Goal: Task Accomplishment & Management: Complete application form

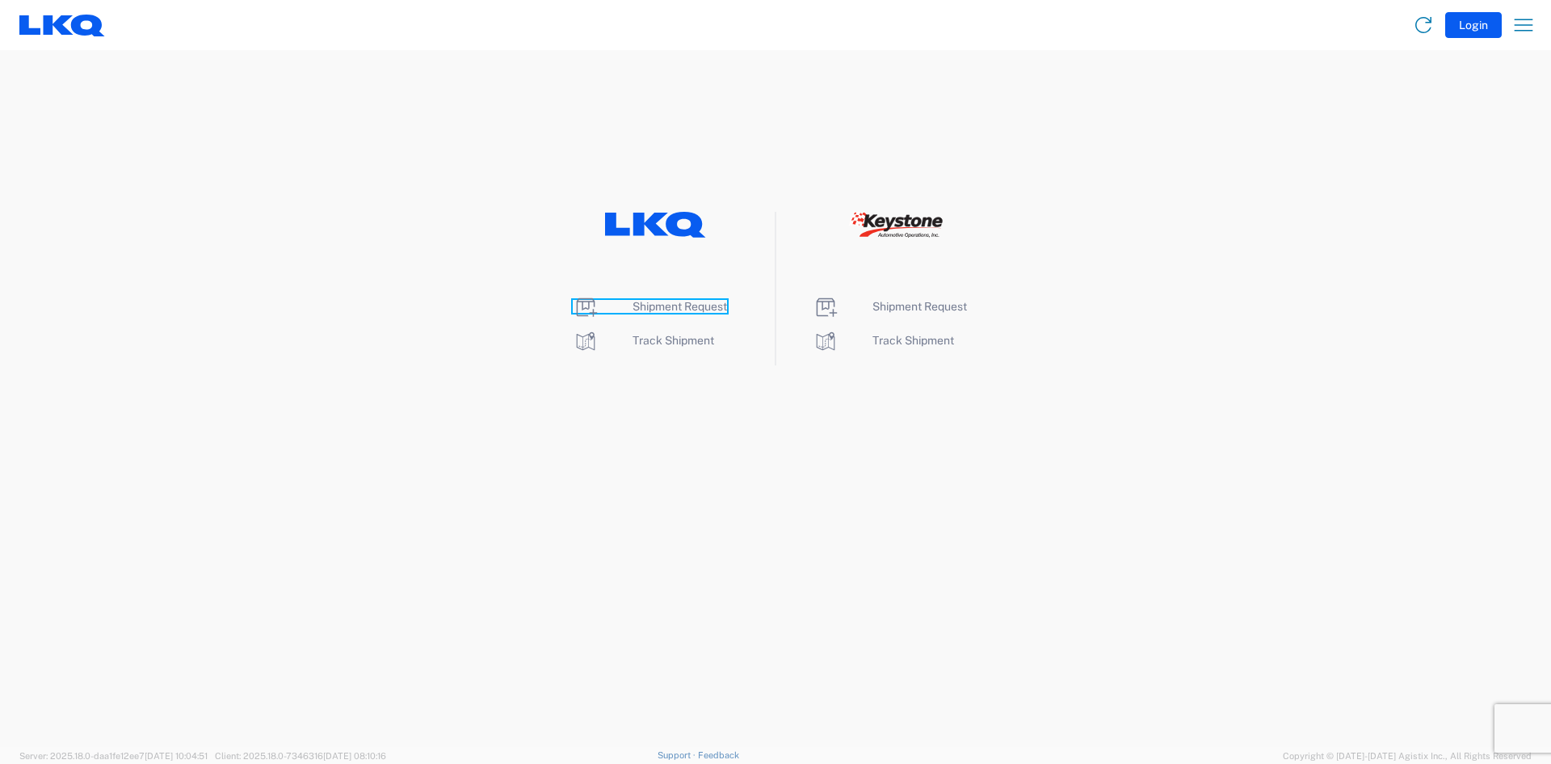
click at [669, 306] on span "Shipment Request" at bounding box center [680, 306] width 95 height 13
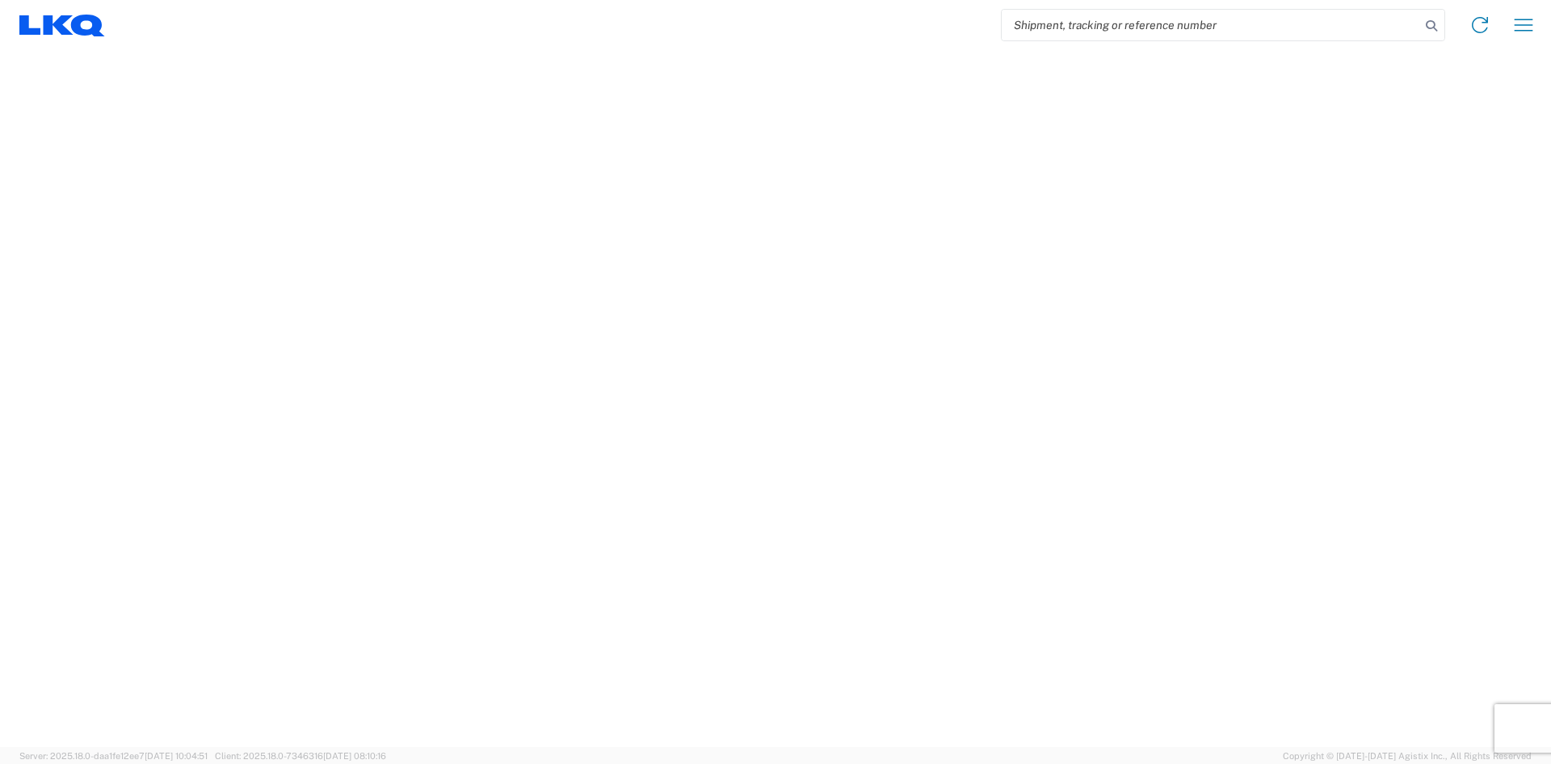
select select "FULL"
select select "LBS"
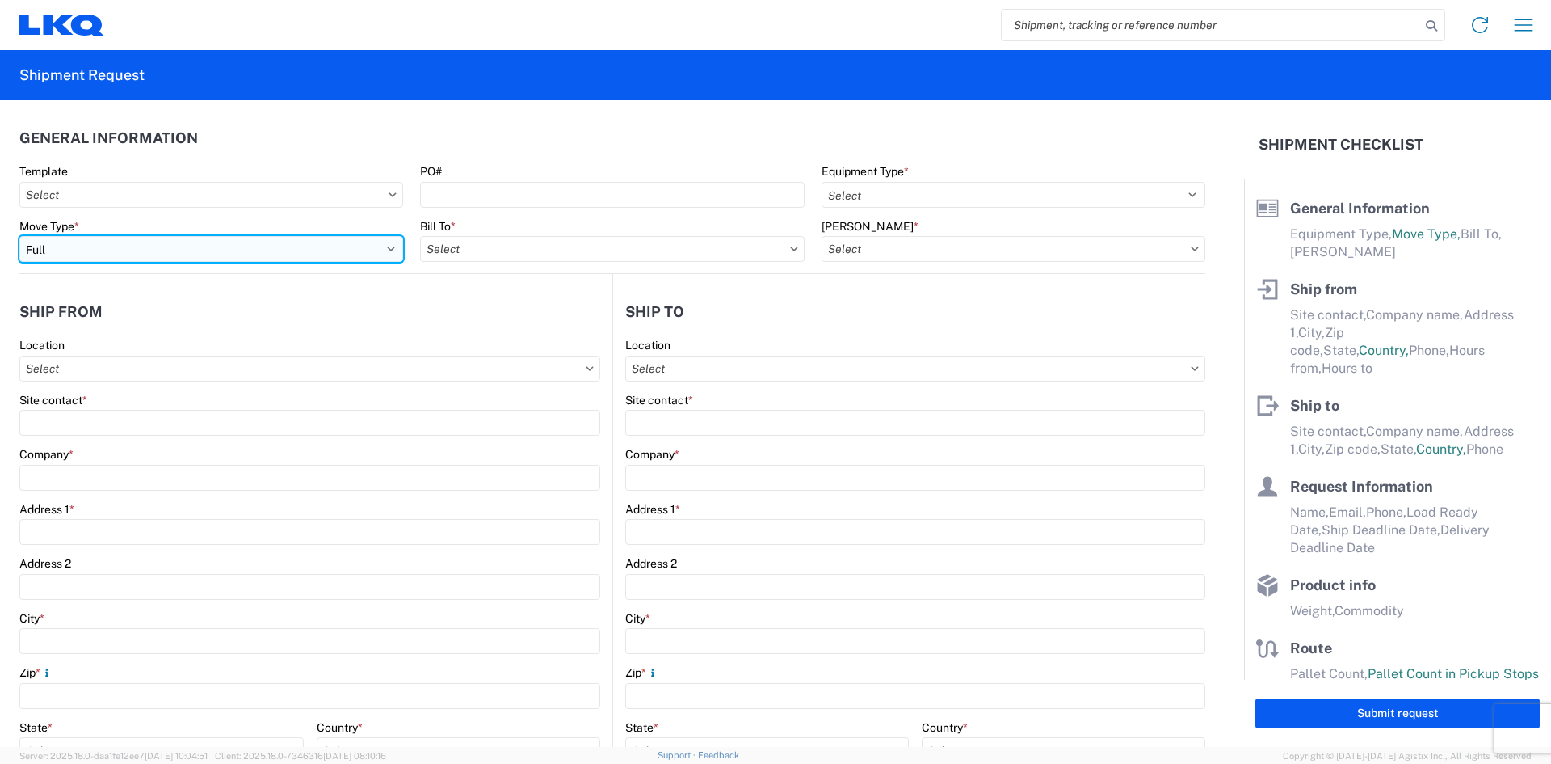
click at [385, 244] on select "Select Full Partial TL" at bounding box center [211, 249] width 384 height 26
select select "PARTIAL_TL"
click at [19, 236] on select "Select Full Partial TL" at bounding box center [211, 249] width 384 height 26
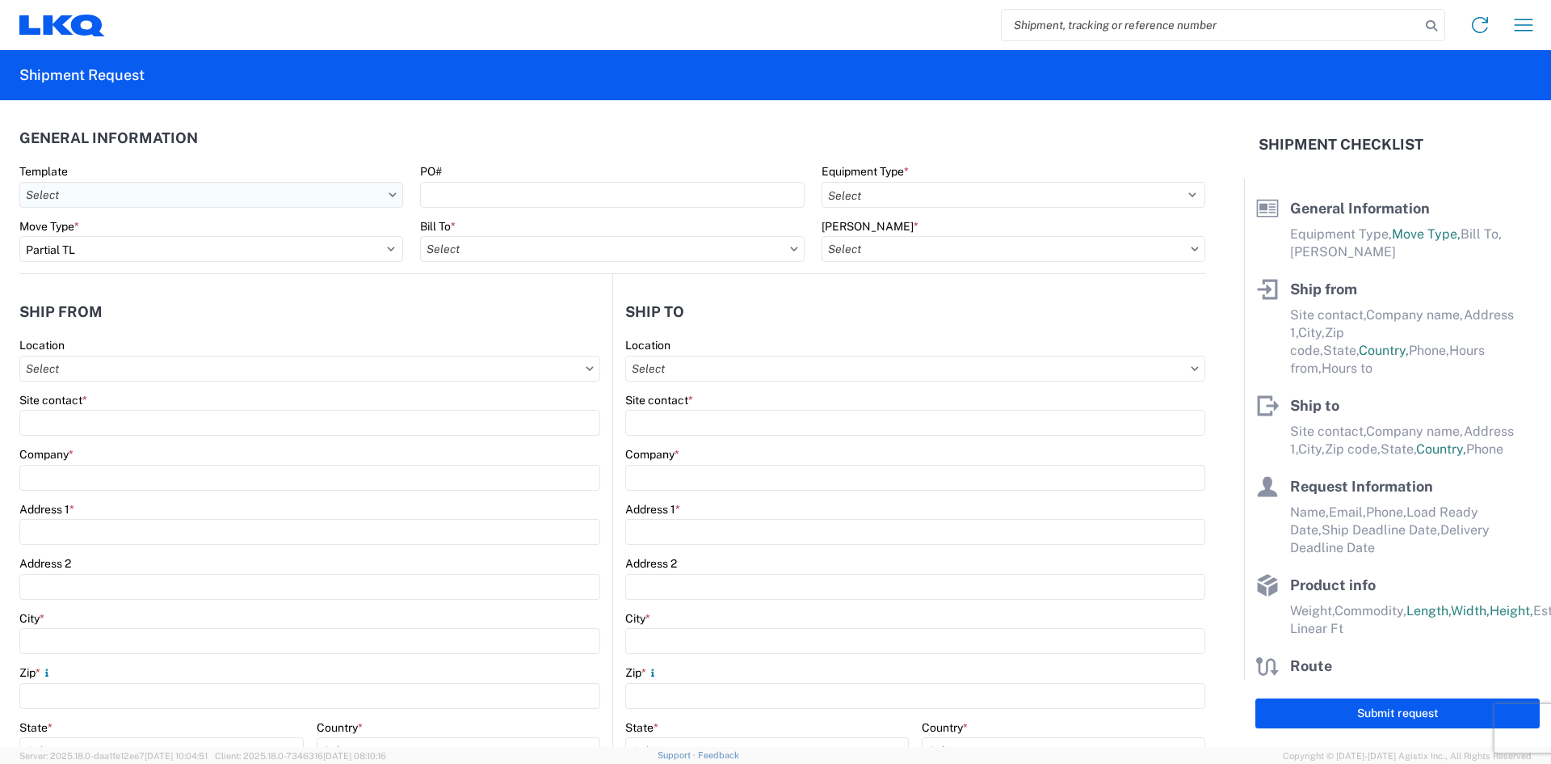
click at [391, 198] on input "Template" at bounding box center [211, 195] width 384 height 26
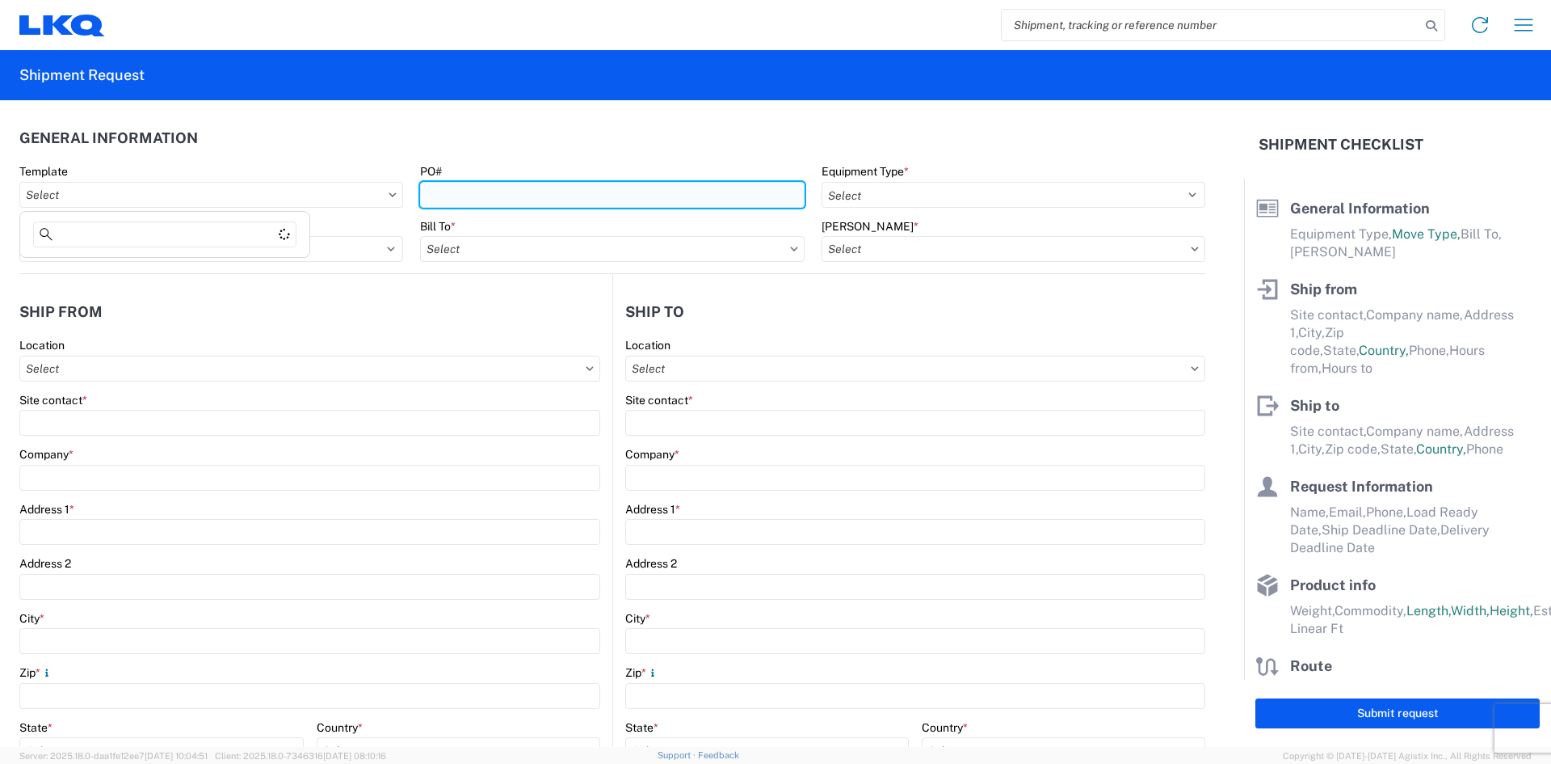
click at [529, 200] on input "PO#" at bounding box center [612, 195] width 384 height 26
type input "1913531"
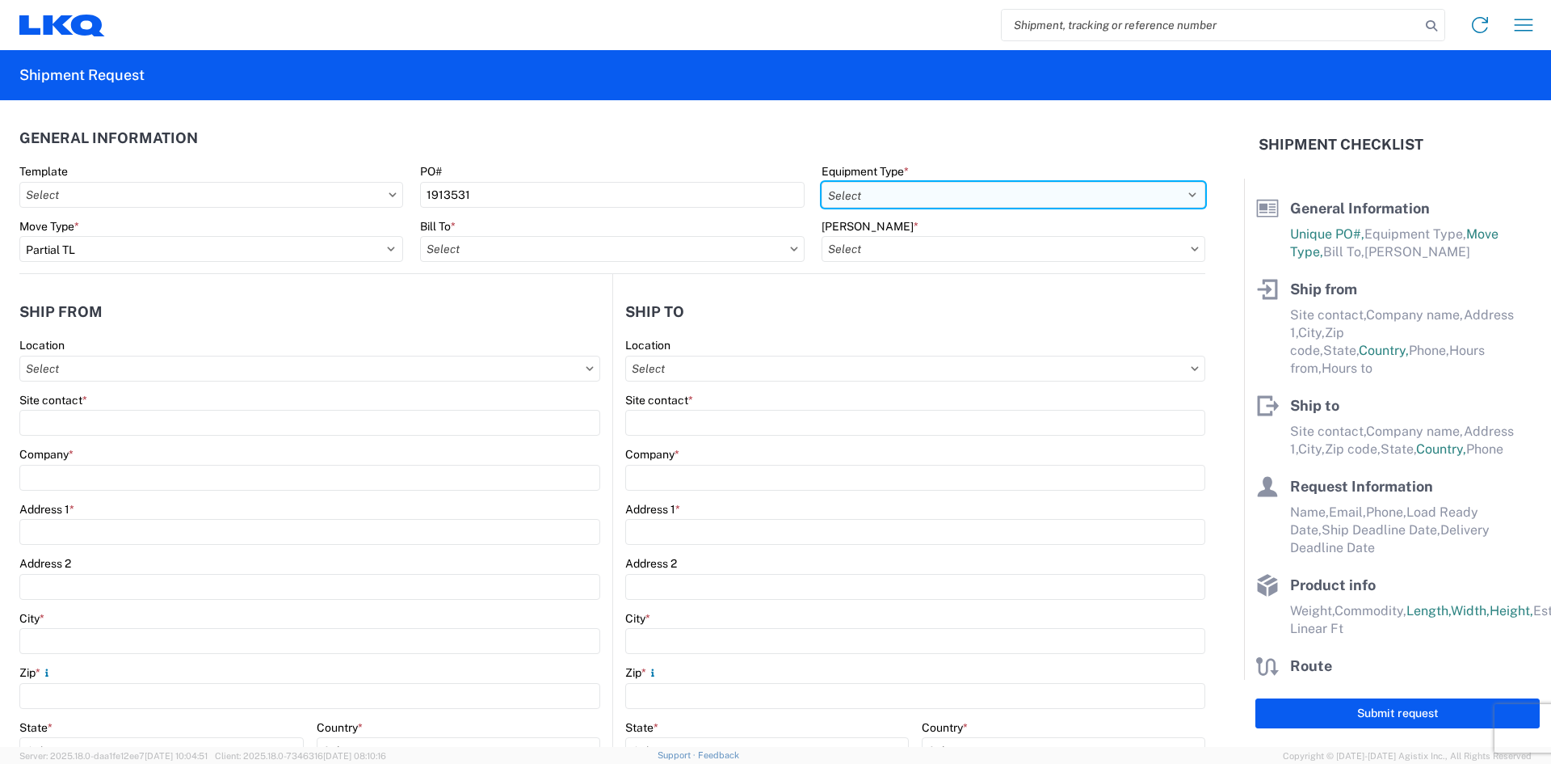
click at [1180, 192] on select "Select 53’ Dry Van Flatbed Dropdeck (van) Lowboy (flatbed) Rail" at bounding box center [1014, 195] width 384 height 26
select select "STDV"
click at [822, 182] on select "Select 53’ Dry Van Flatbed Dropdeck (van) Lowboy (flatbed) Rail" at bounding box center [1014, 195] width 384 height 26
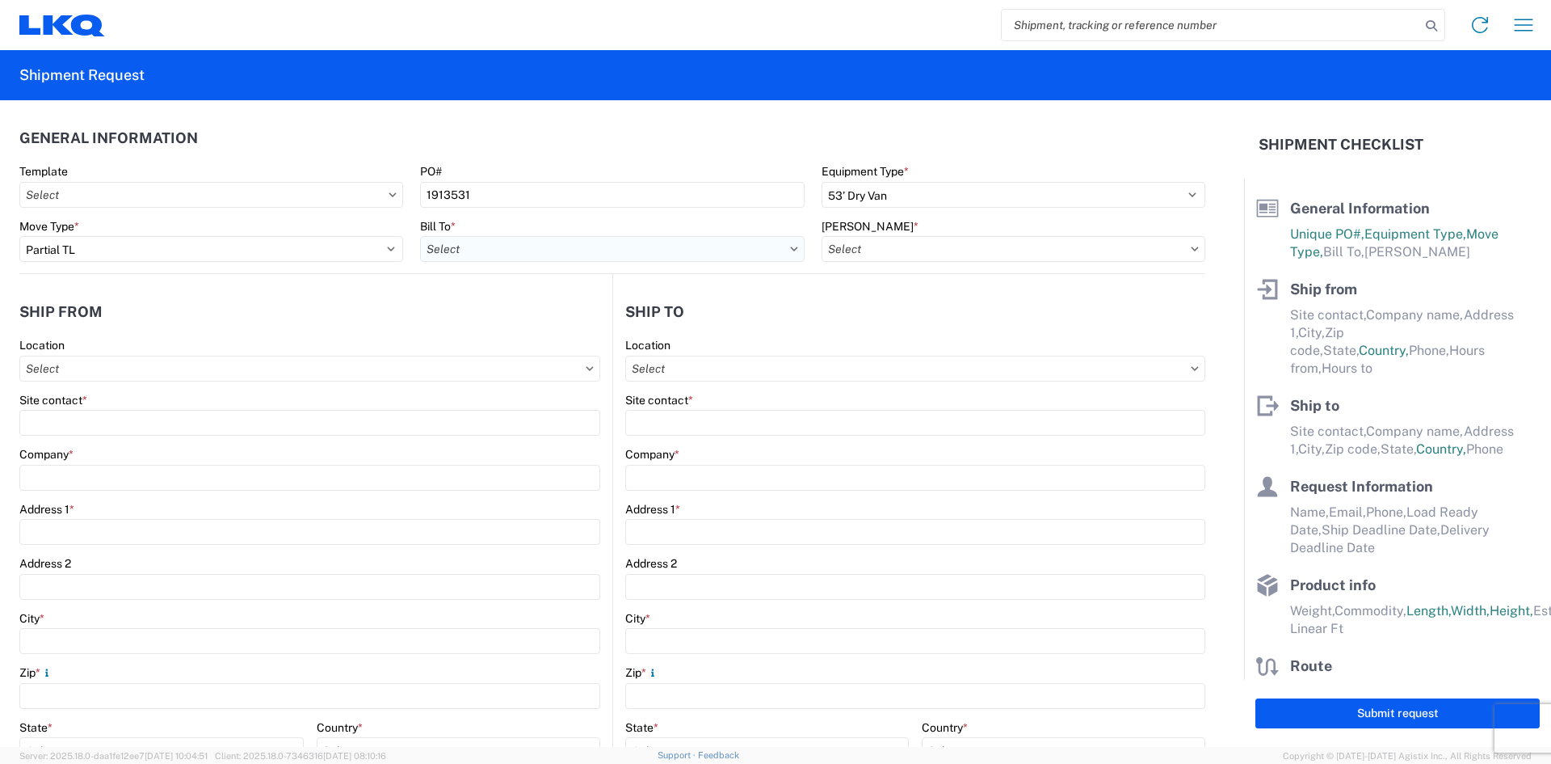
click at [782, 256] on input "Bill To *" at bounding box center [612, 249] width 384 height 26
type input "1732"
click at [513, 313] on div "1732- LKQ Casa Grande" at bounding box center [561, 321] width 283 height 26
type input "1732- LKQ Casa Grande"
click at [939, 251] on input "[PERSON_NAME] *" at bounding box center [1014, 249] width 384 height 26
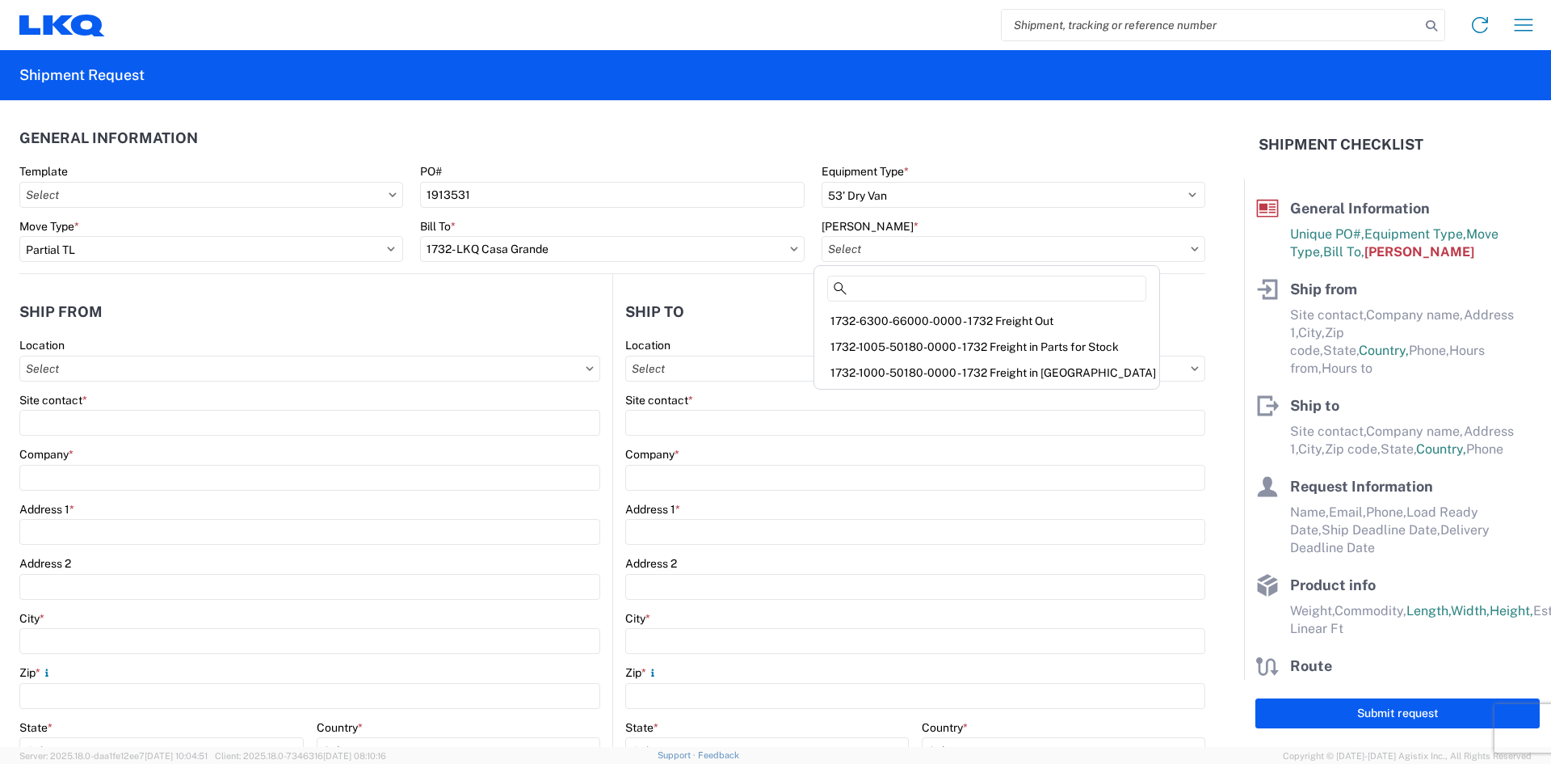
click at [1192, 248] on icon at bounding box center [1195, 248] width 7 height 4
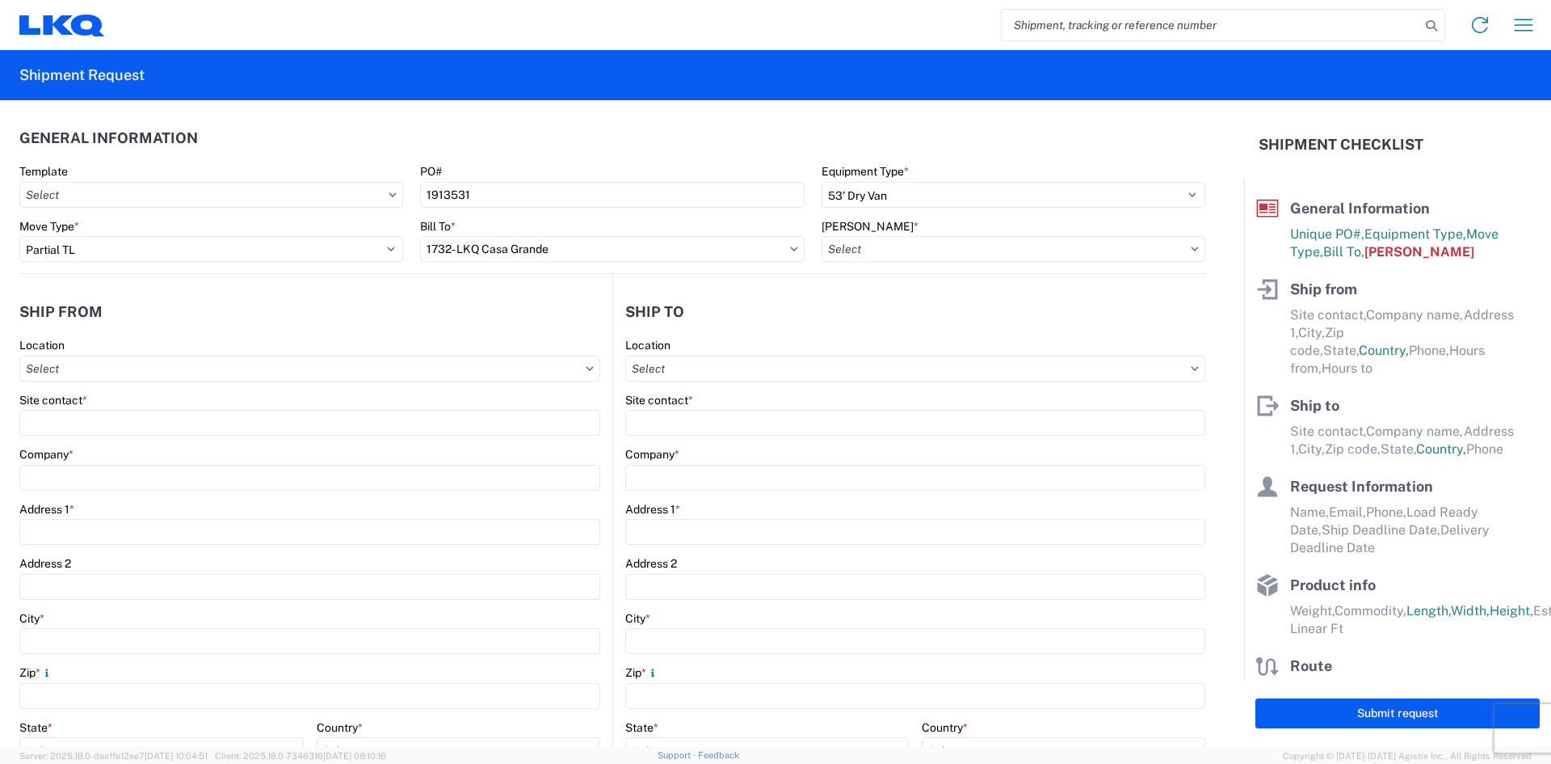
click at [1192, 248] on icon at bounding box center [1195, 248] width 7 height 4
click at [1191, 247] on icon at bounding box center [1195, 248] width 8 height 5
click at [996, 246] on input "[PERSON_NAME] *" at bounding box center [1014, 249] width 384 height 26
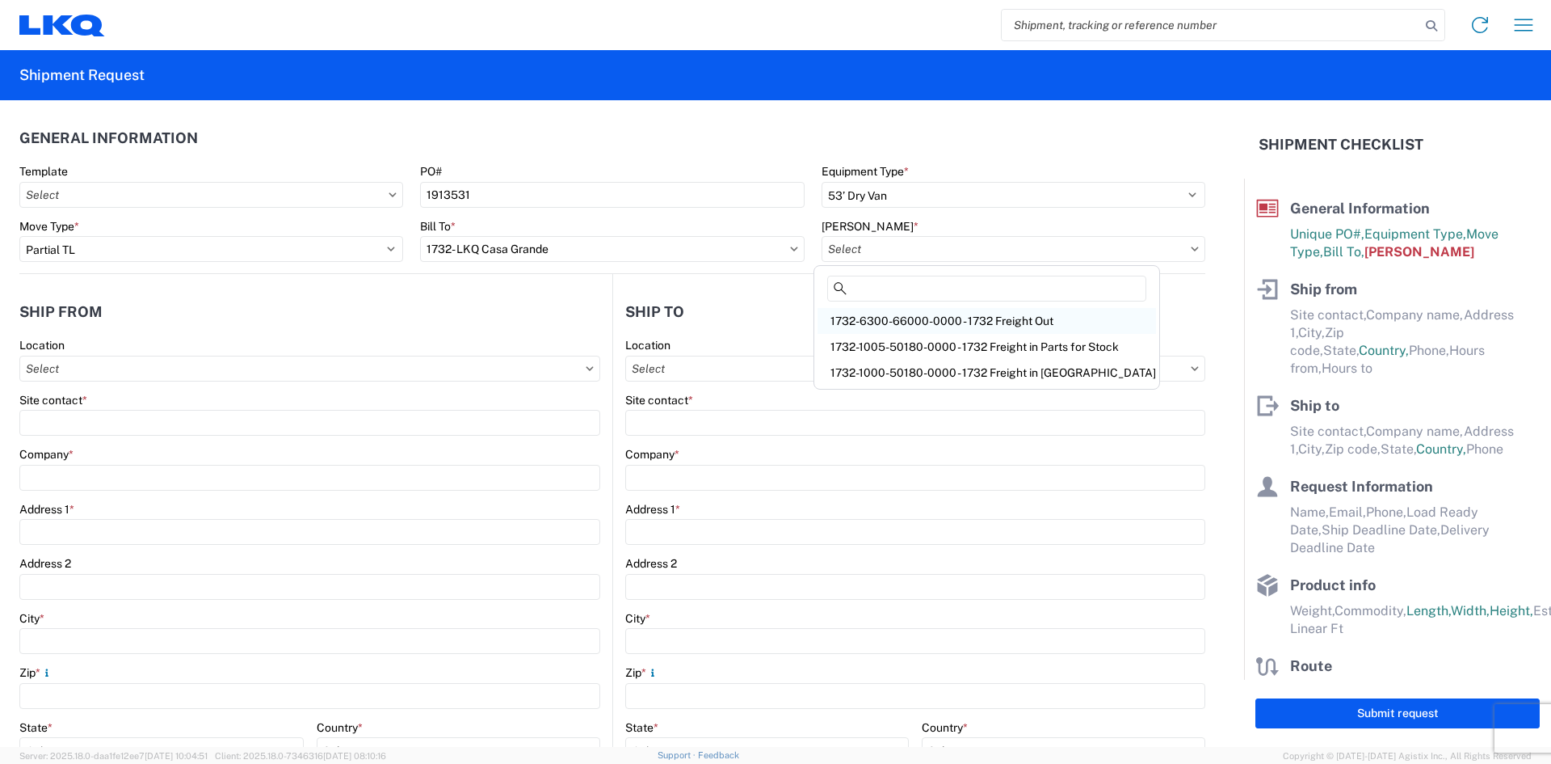
click at [974, 322] on div "1732-6300-66000-0000 - 1732 Freight Out" at bounding box center [987, 321] width 339 height 26
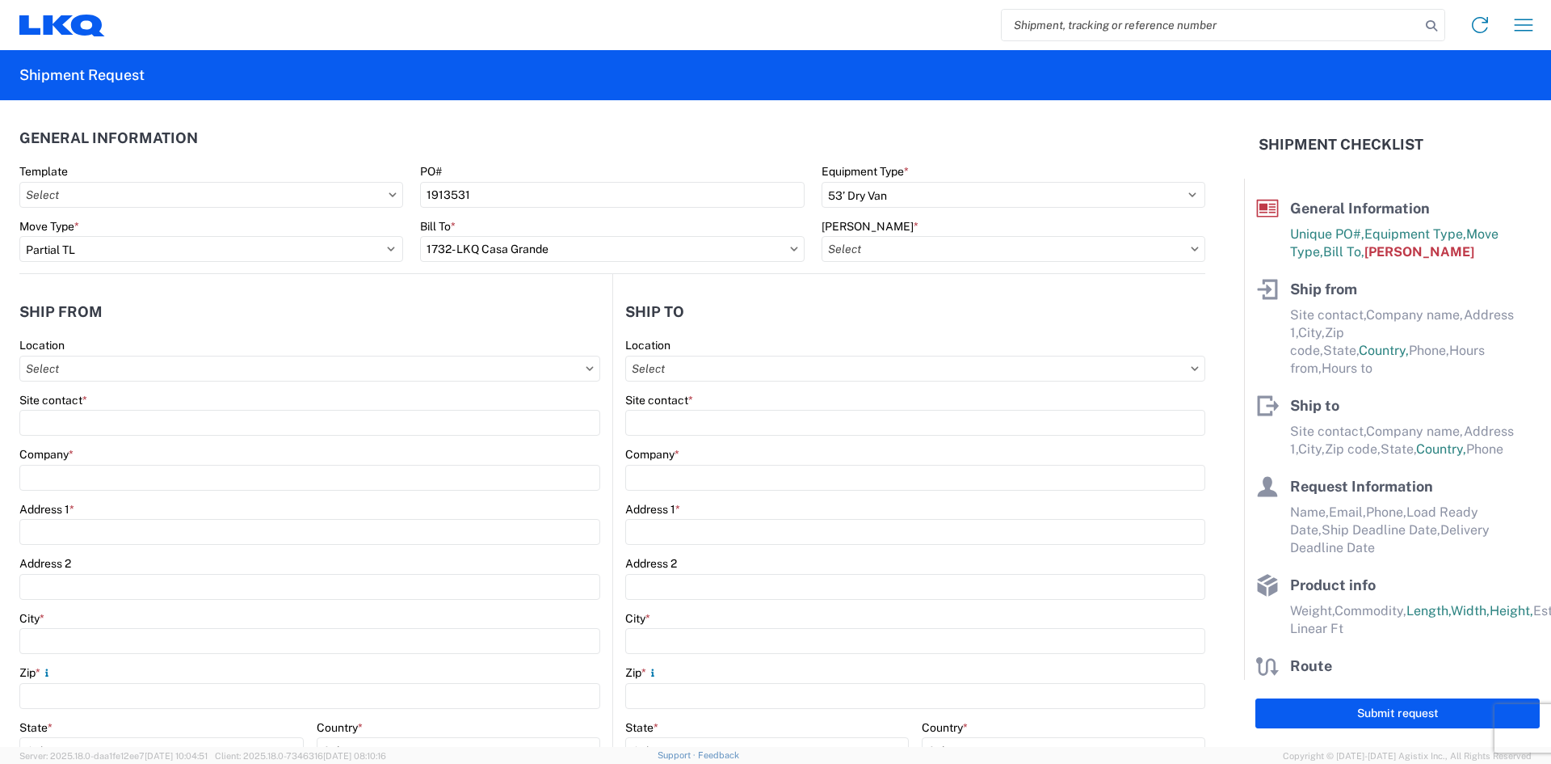
type input "1732-6300-66000-0000 - 1732 Freight Out"
click at [137, 372] on input "Location" at bounding box center [309, 369] width 581 height 26
click at [283, 441] on agx-form-control-wrapper-v2 "Site contact *" at bounding box center [309, 420] width 581 height 55
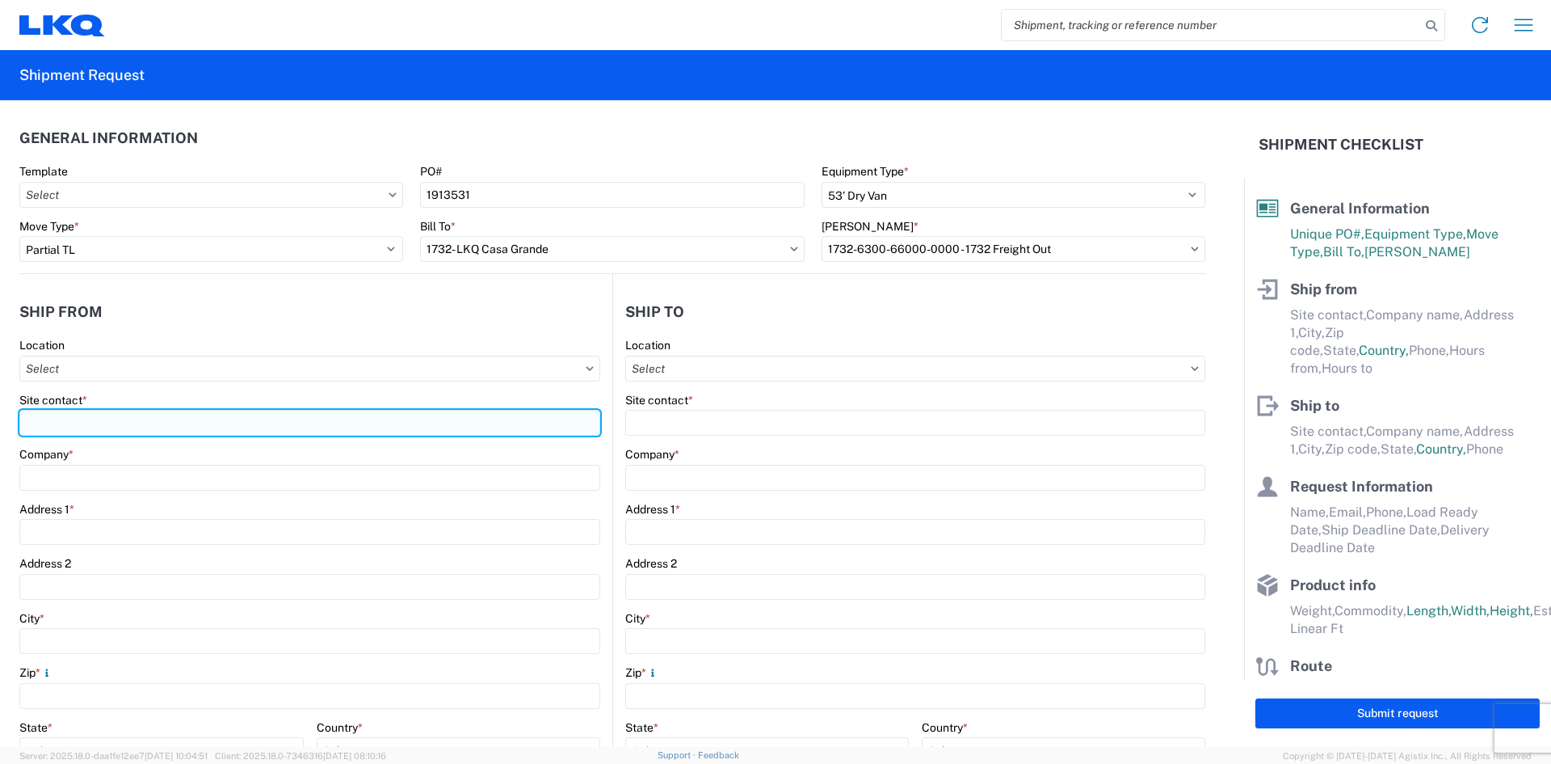
click at [153, 419] on input "Site contact *" at bounding box center [309, 423] width 581 height 26
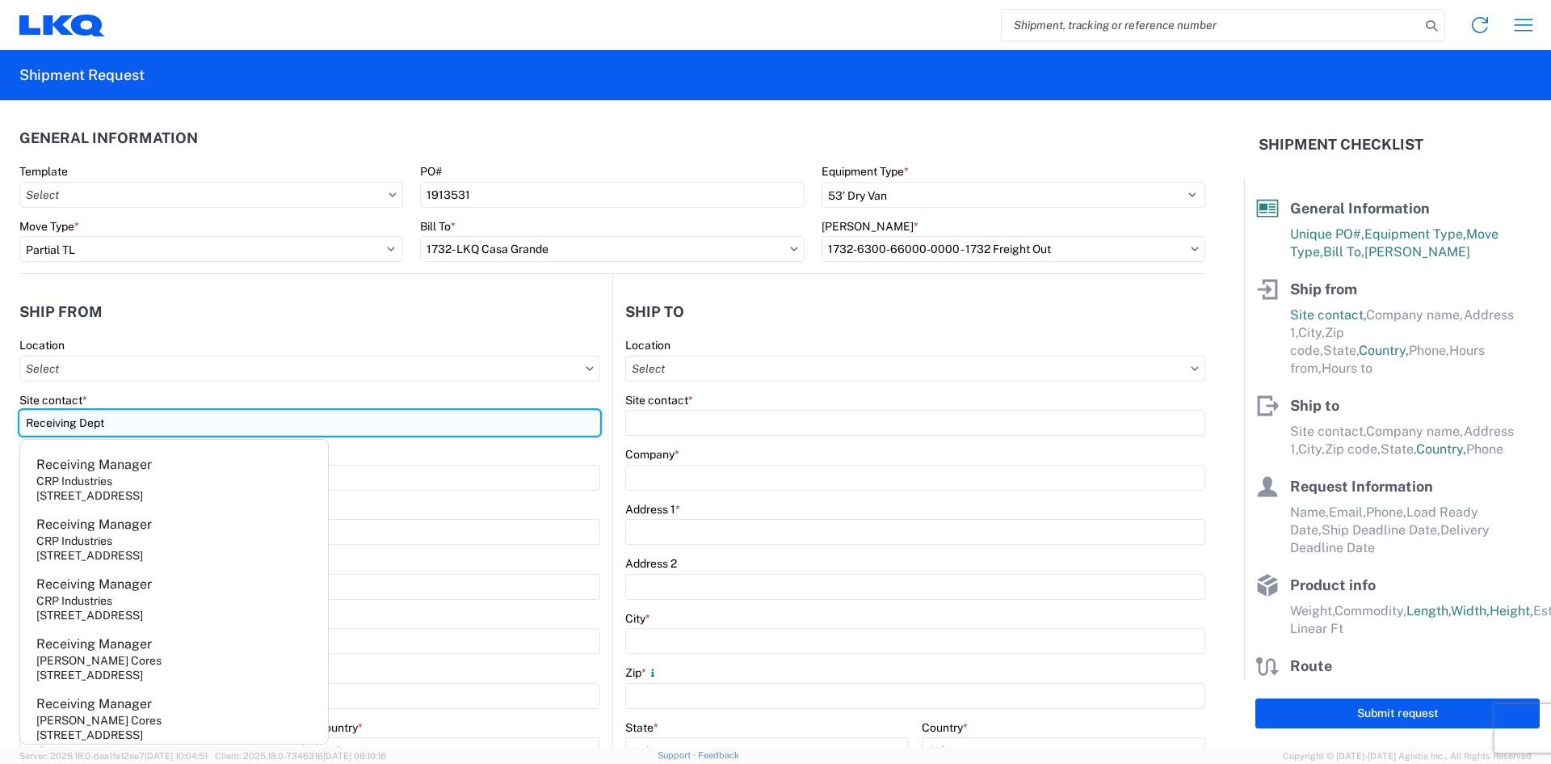
type input "Receiving Dept"
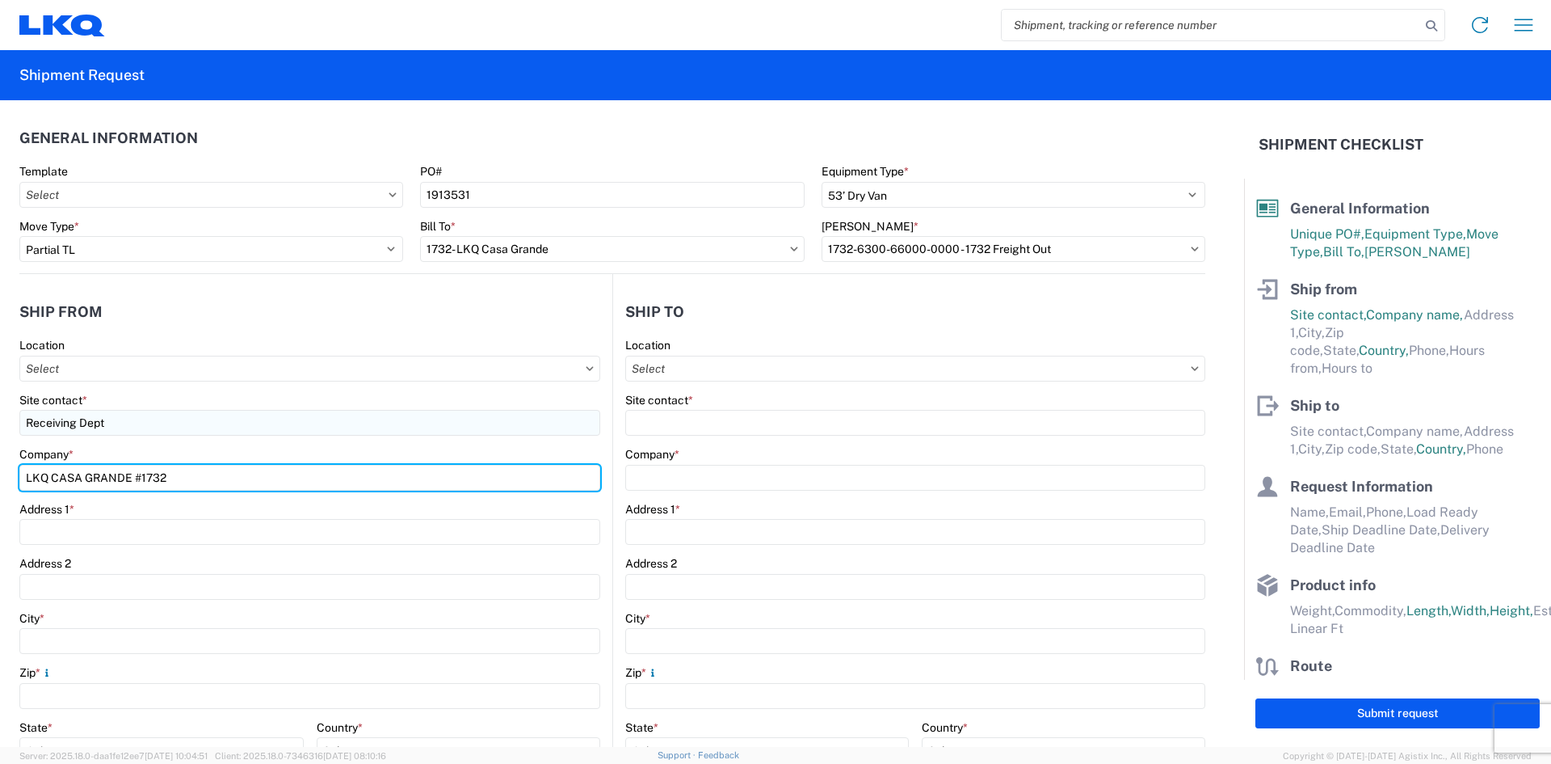
type input "LKQ CASA GRANDE #1732"
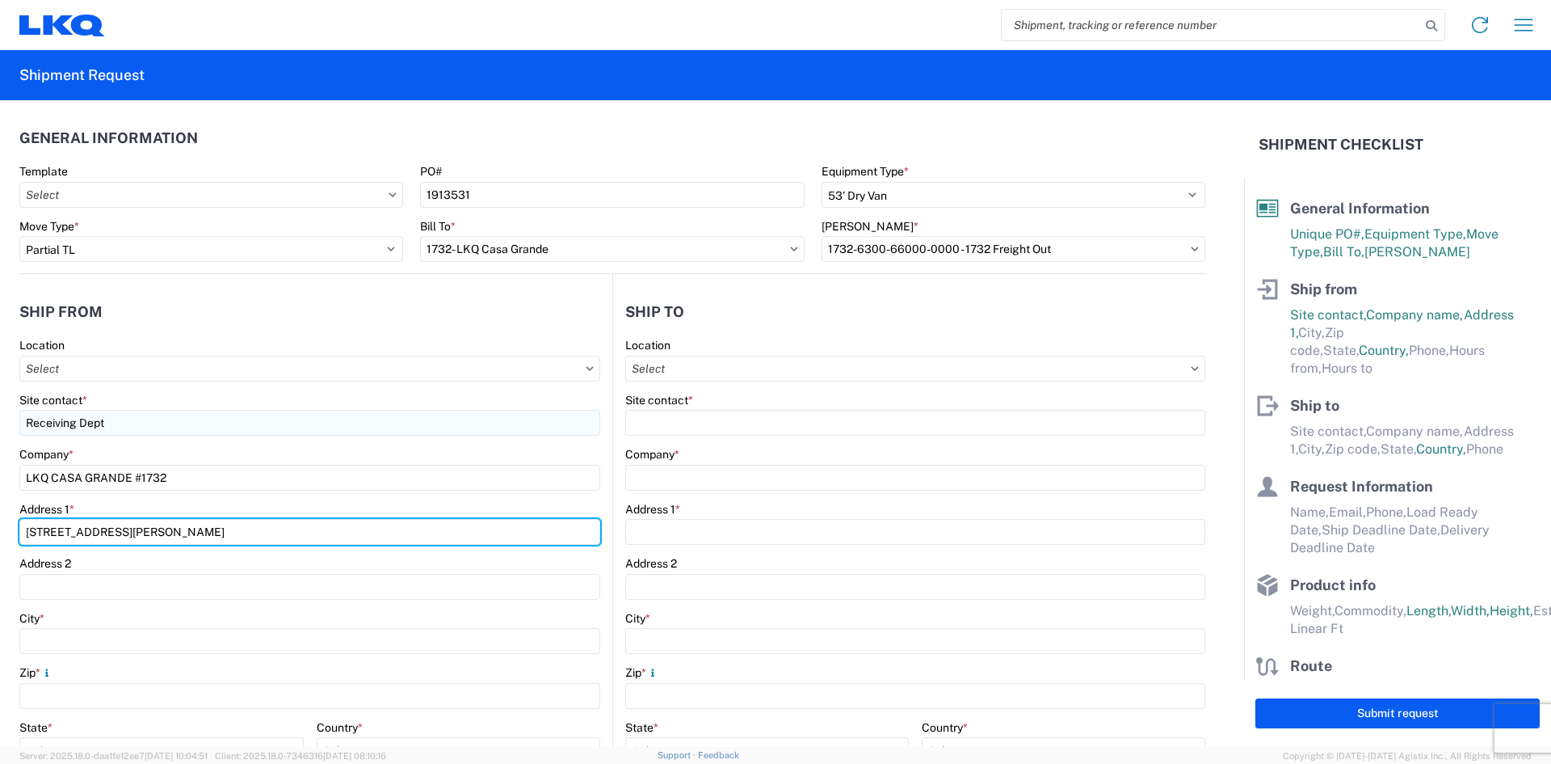
type input "[STREET_ADDRESS][PERSON_NAME]"
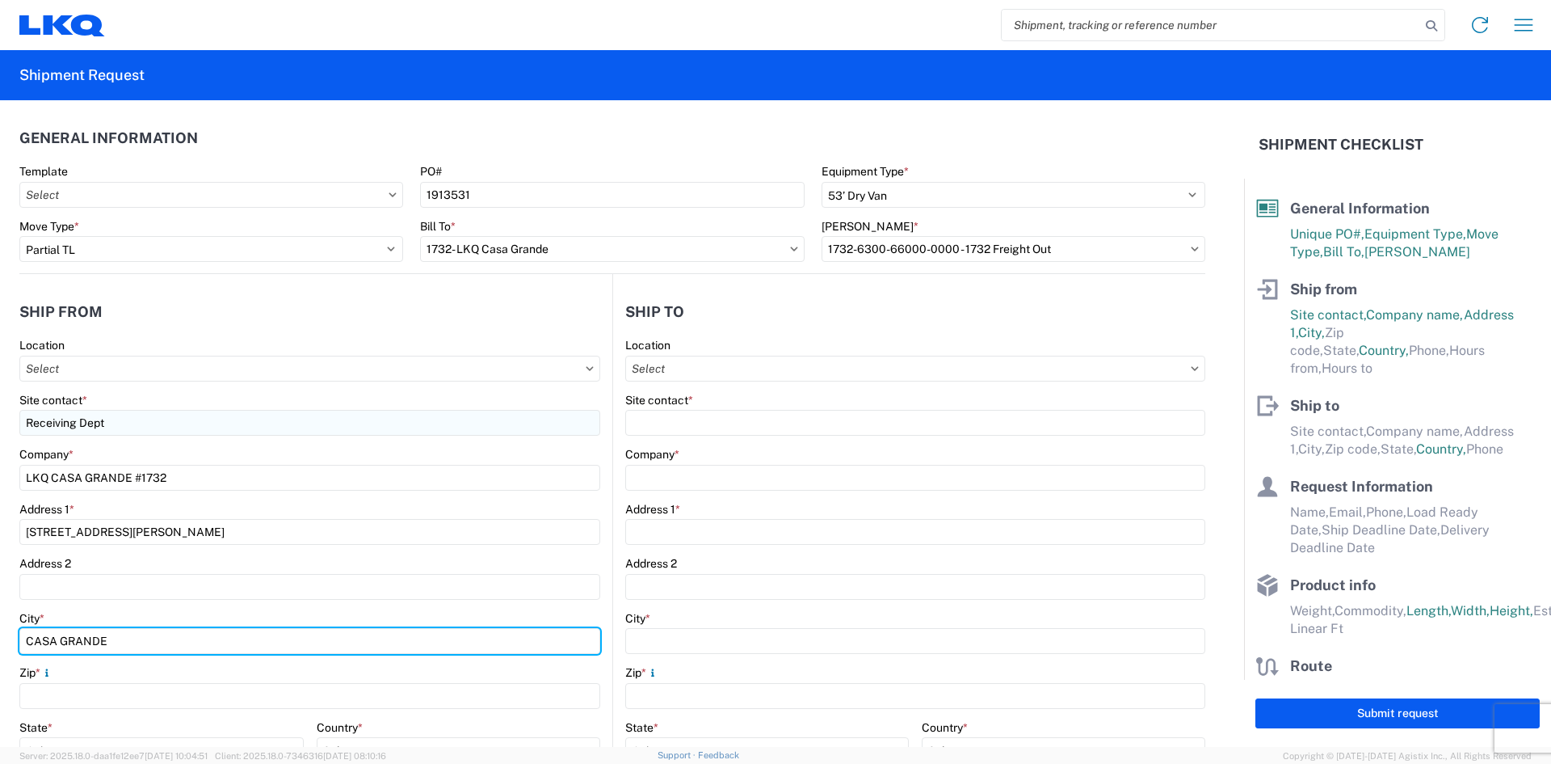
type input "CASA GRANDE"
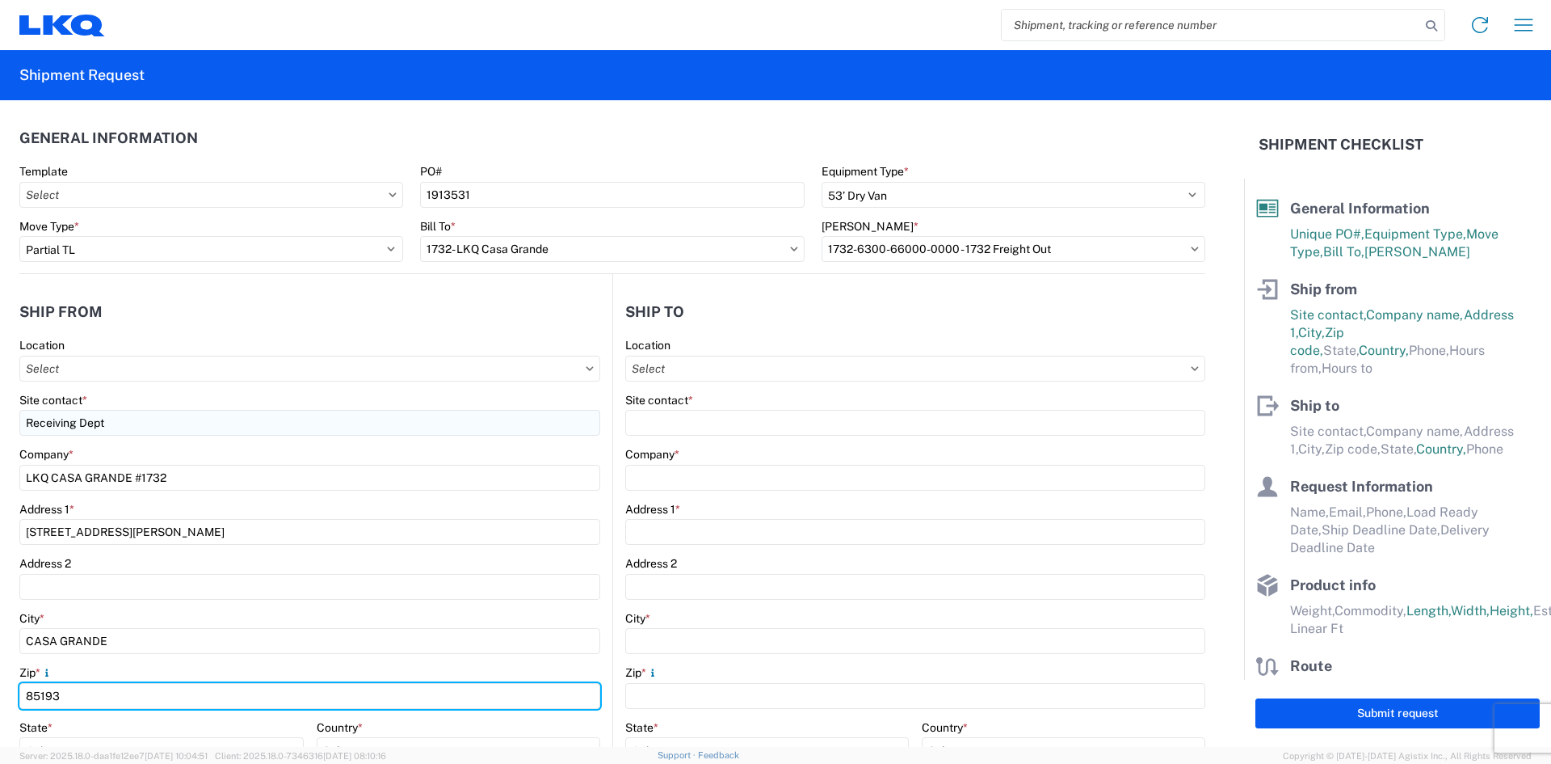
type input "85193"
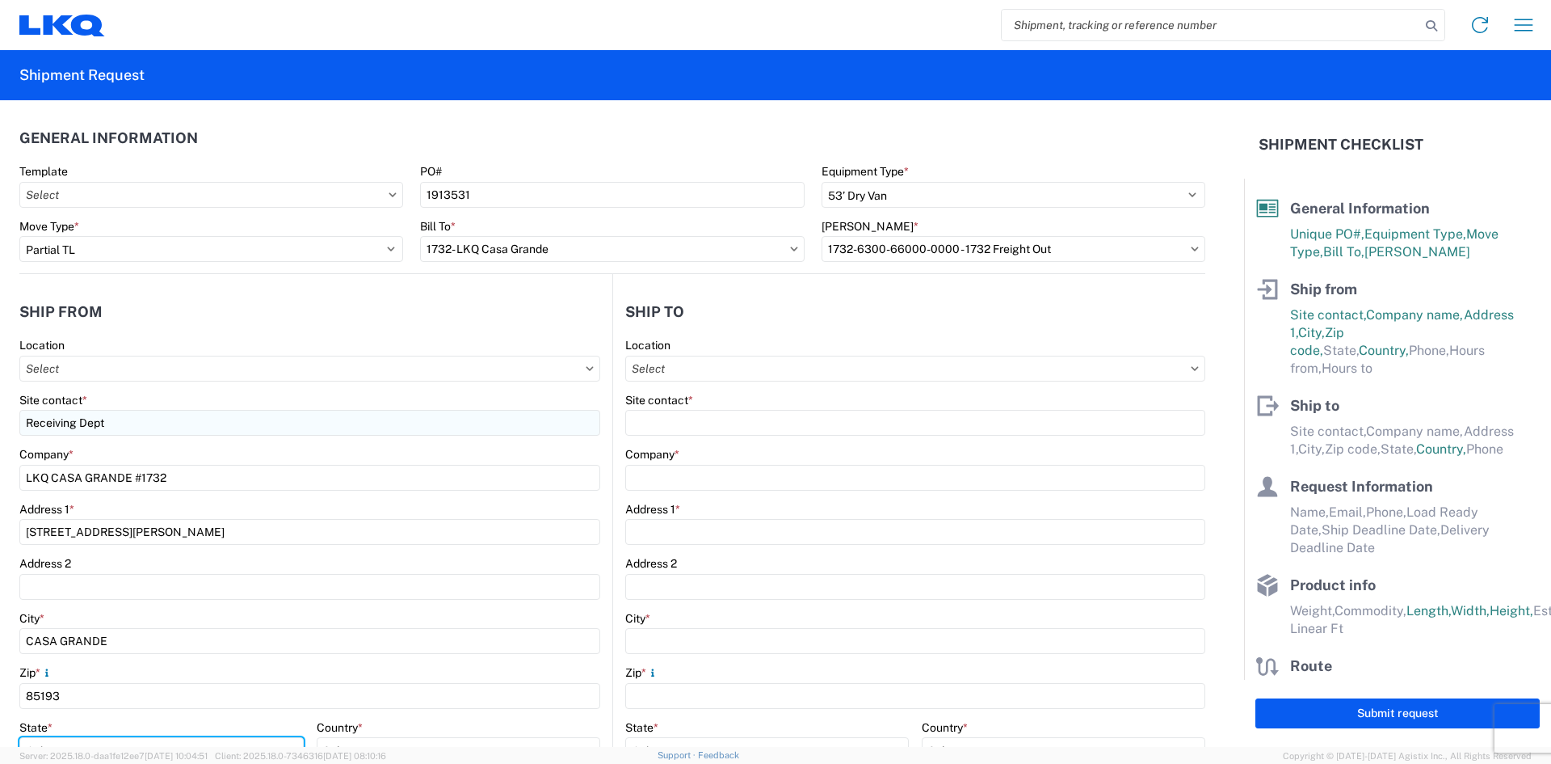
scroll to position [16, 0]
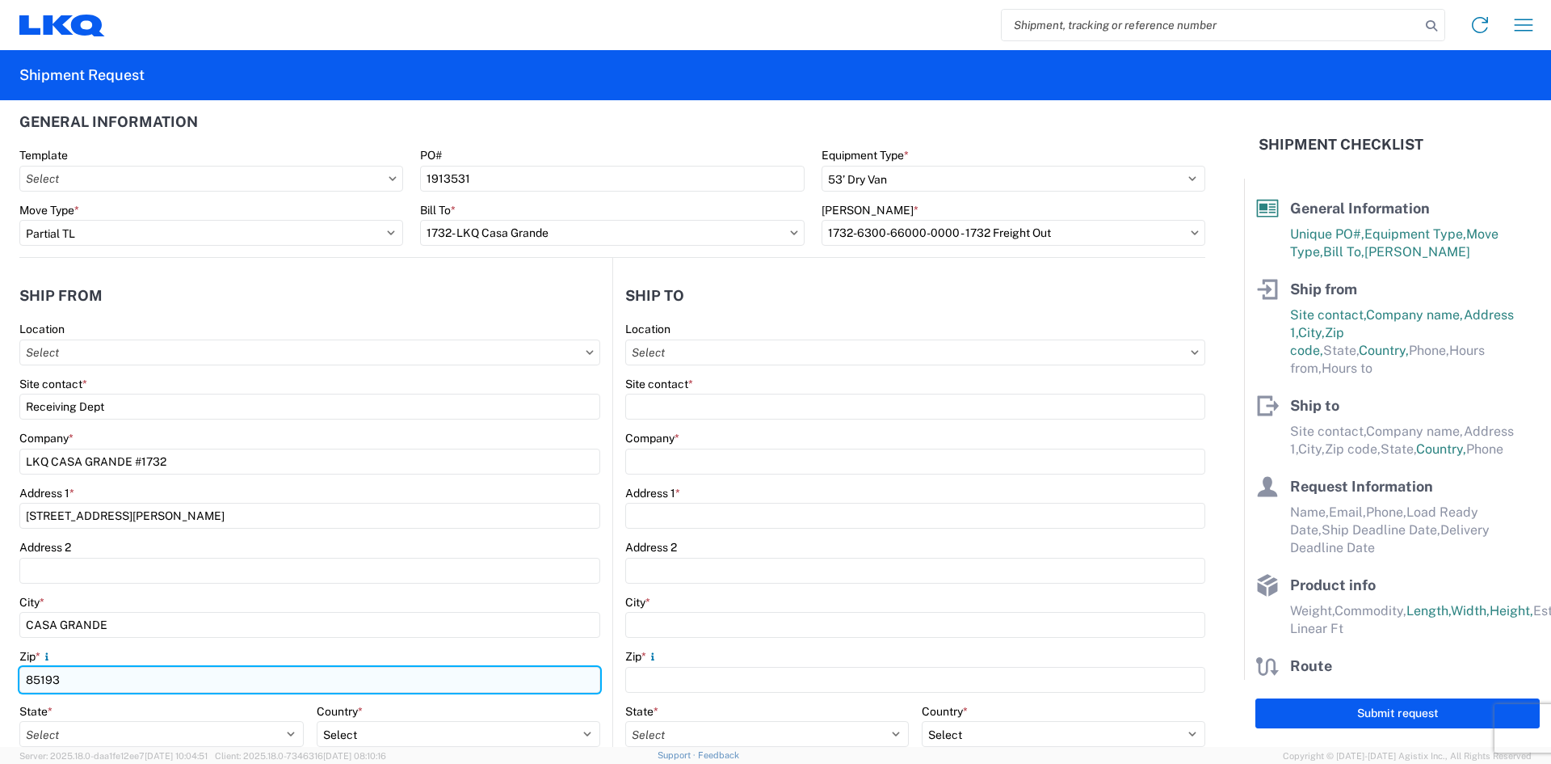
click at [84, 682] on input "85193" at bounding box center [309, 680] width 581 height 26
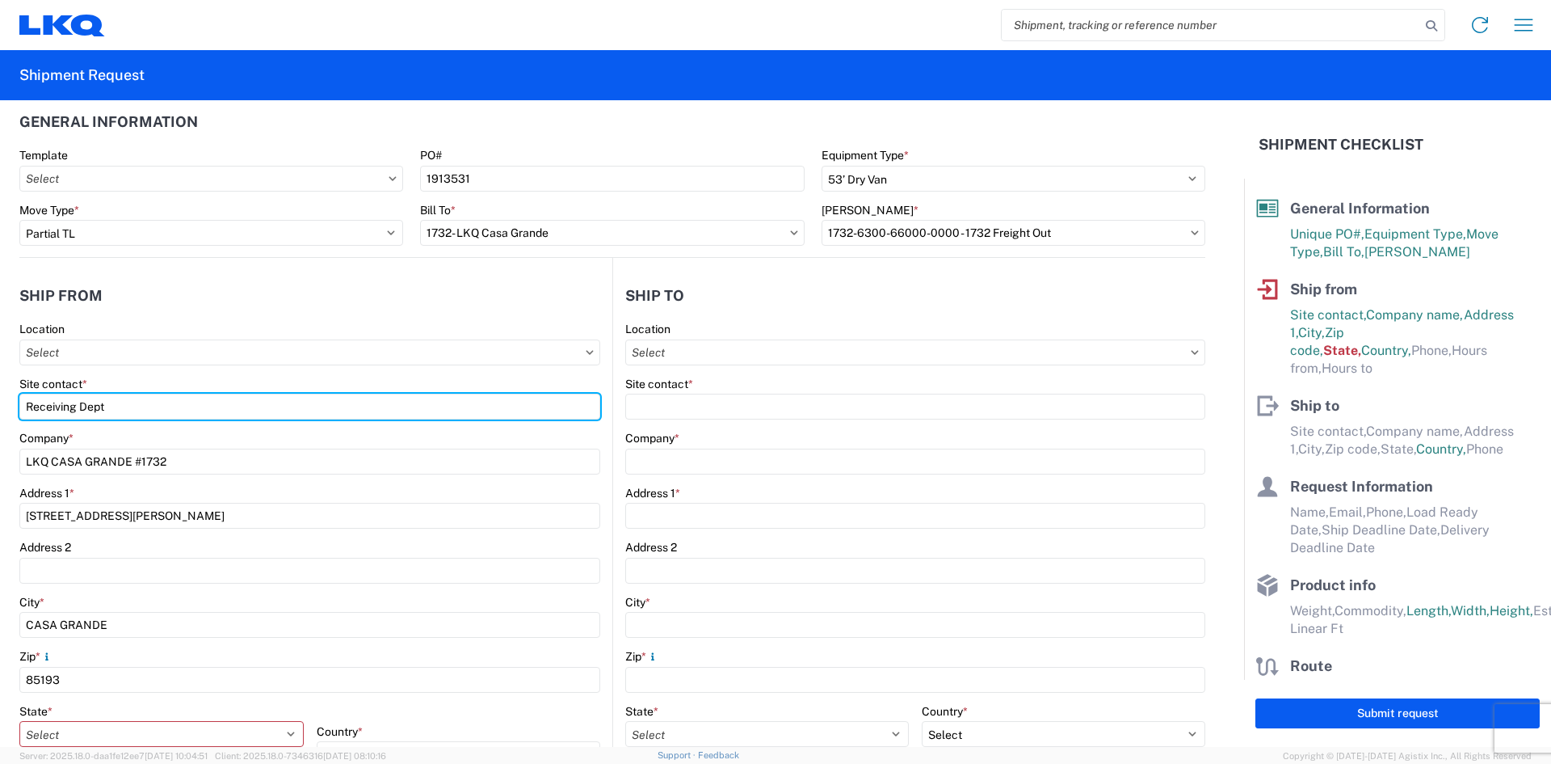
drag, startPoint x: 149, startPoint y: 410, endPoint x: 11, endPoint y: 410, distance: 138.2
click at [11, 410] on form "General Information Template PO# 1913531 Equipment Type * Select 53’ Dry Van Fl…" at bounding box center [622, 423] width 1244 height 646
type input "n"
type input "[PERSON_NAME]"
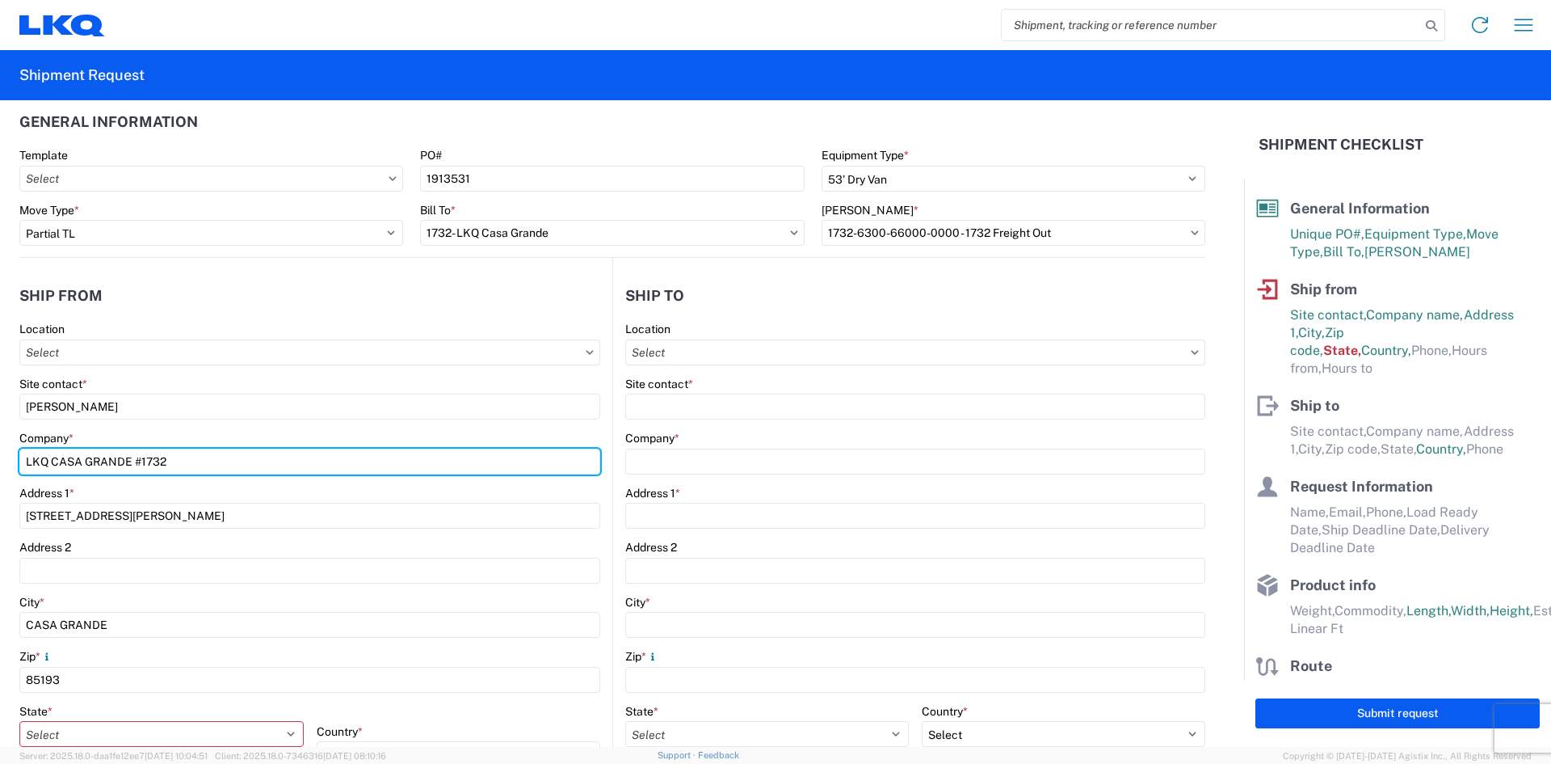
type input "S"
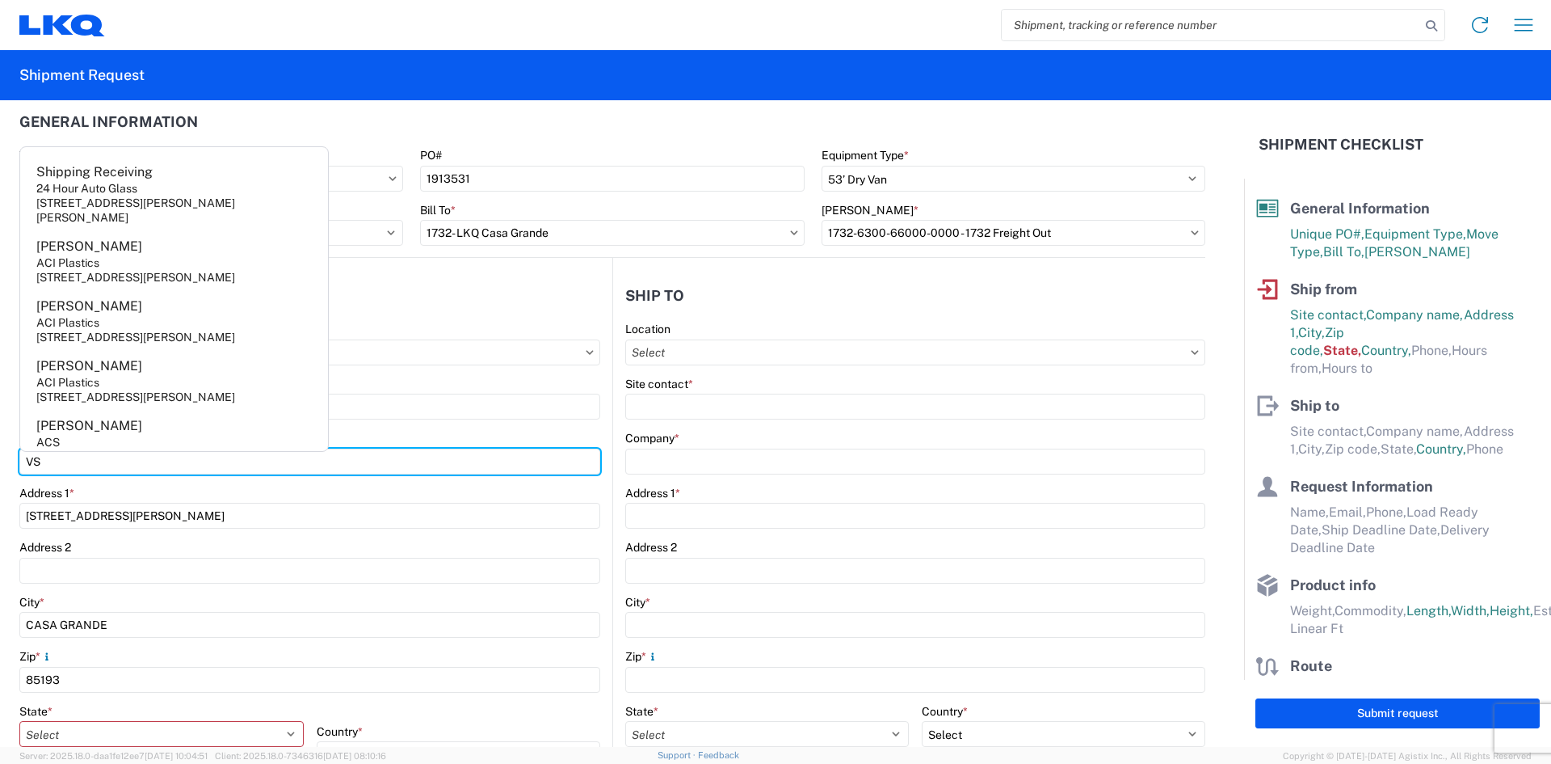
type input "V"
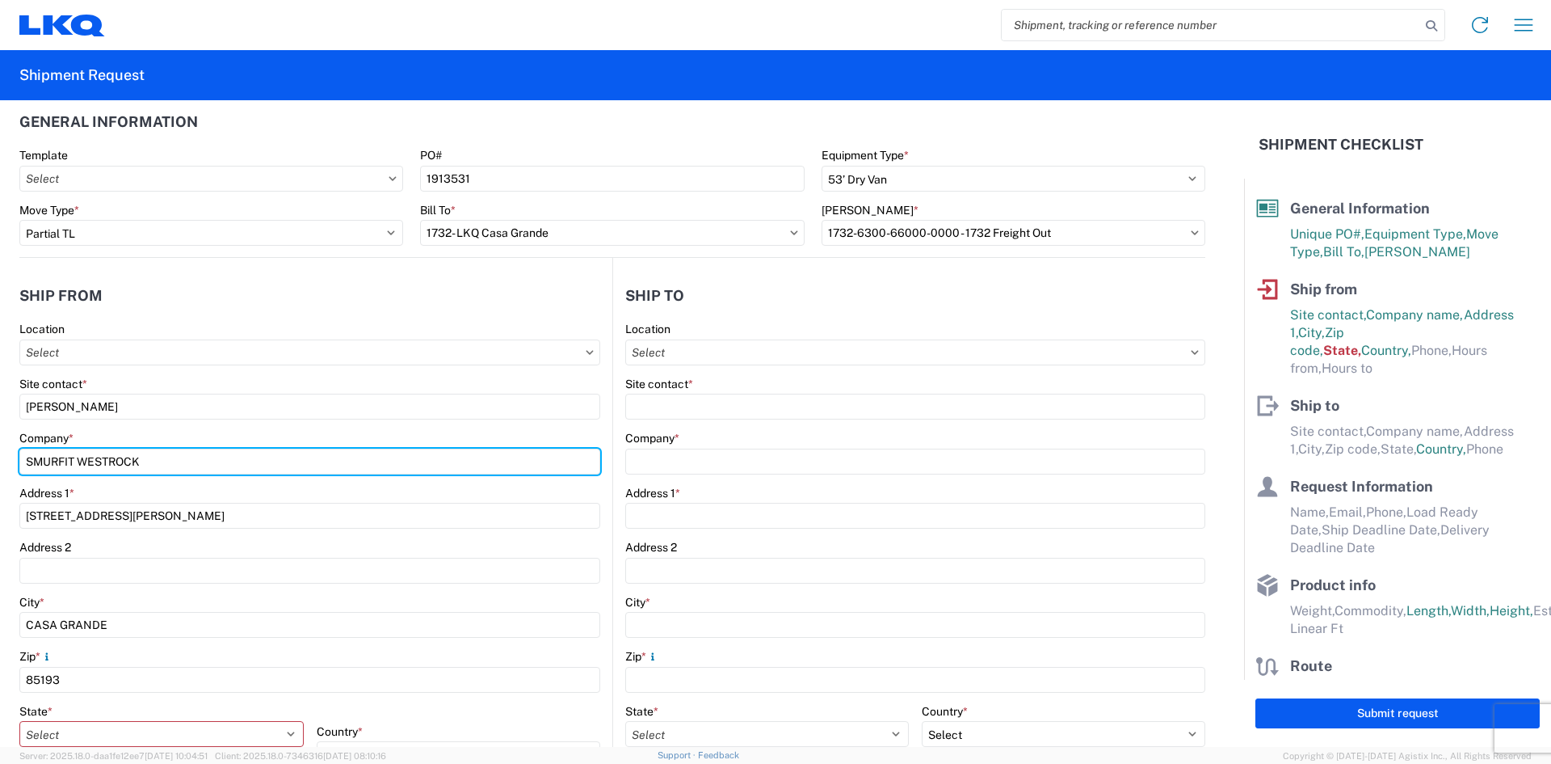
type input "SMURFIT WESTROCK"
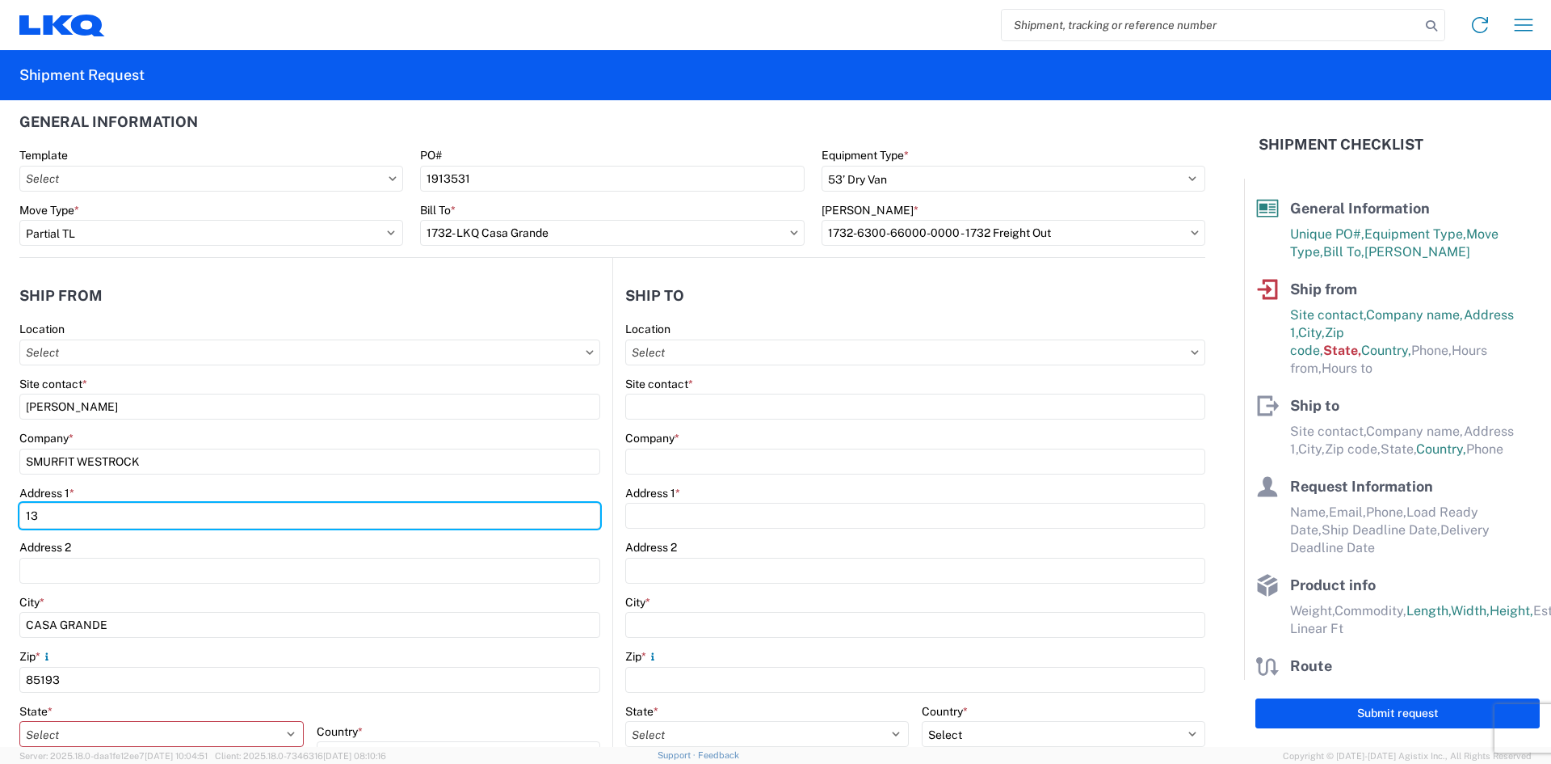
type input "[STREET_ADDRESS]"
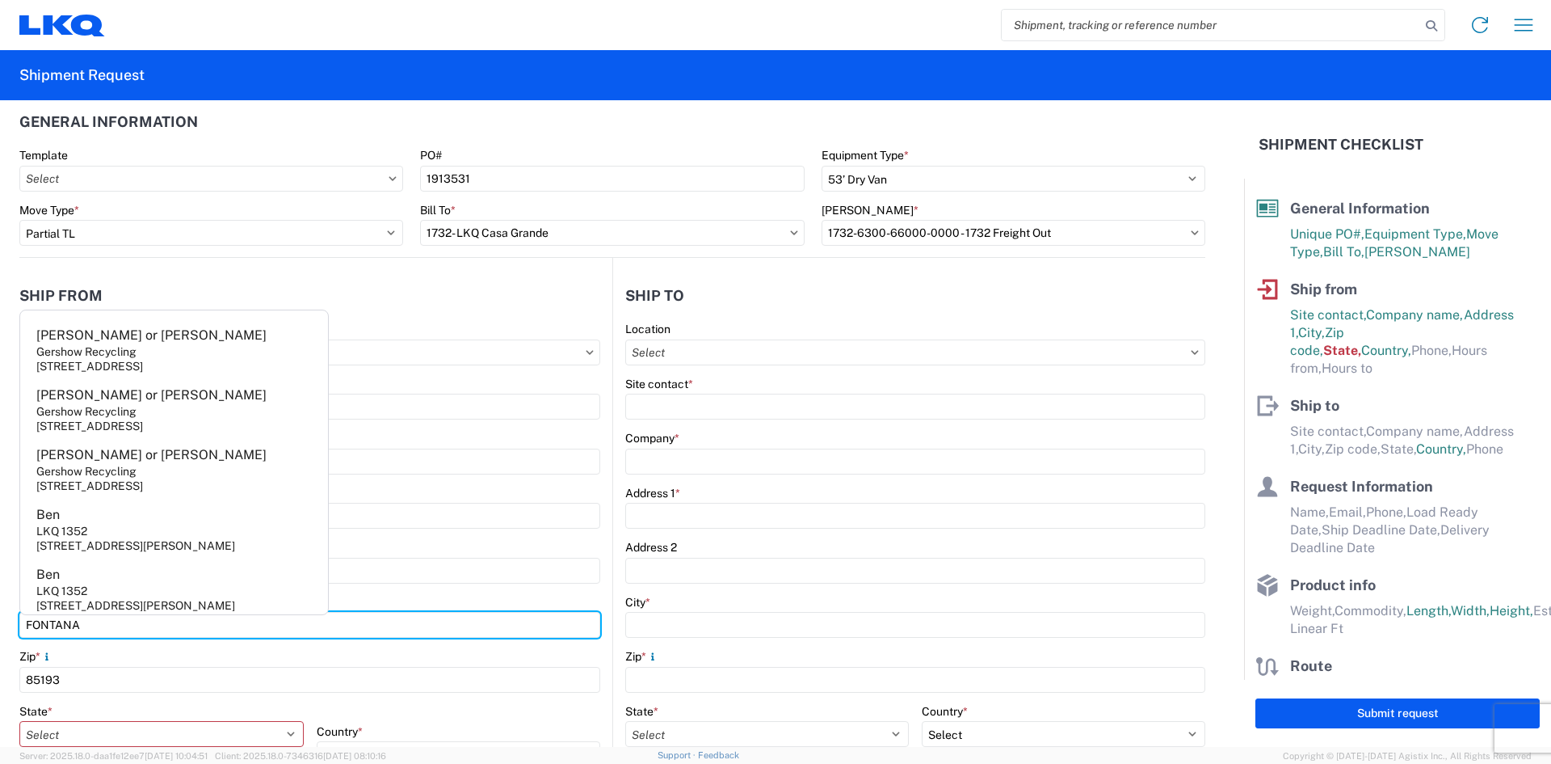
type input "FONTANA"
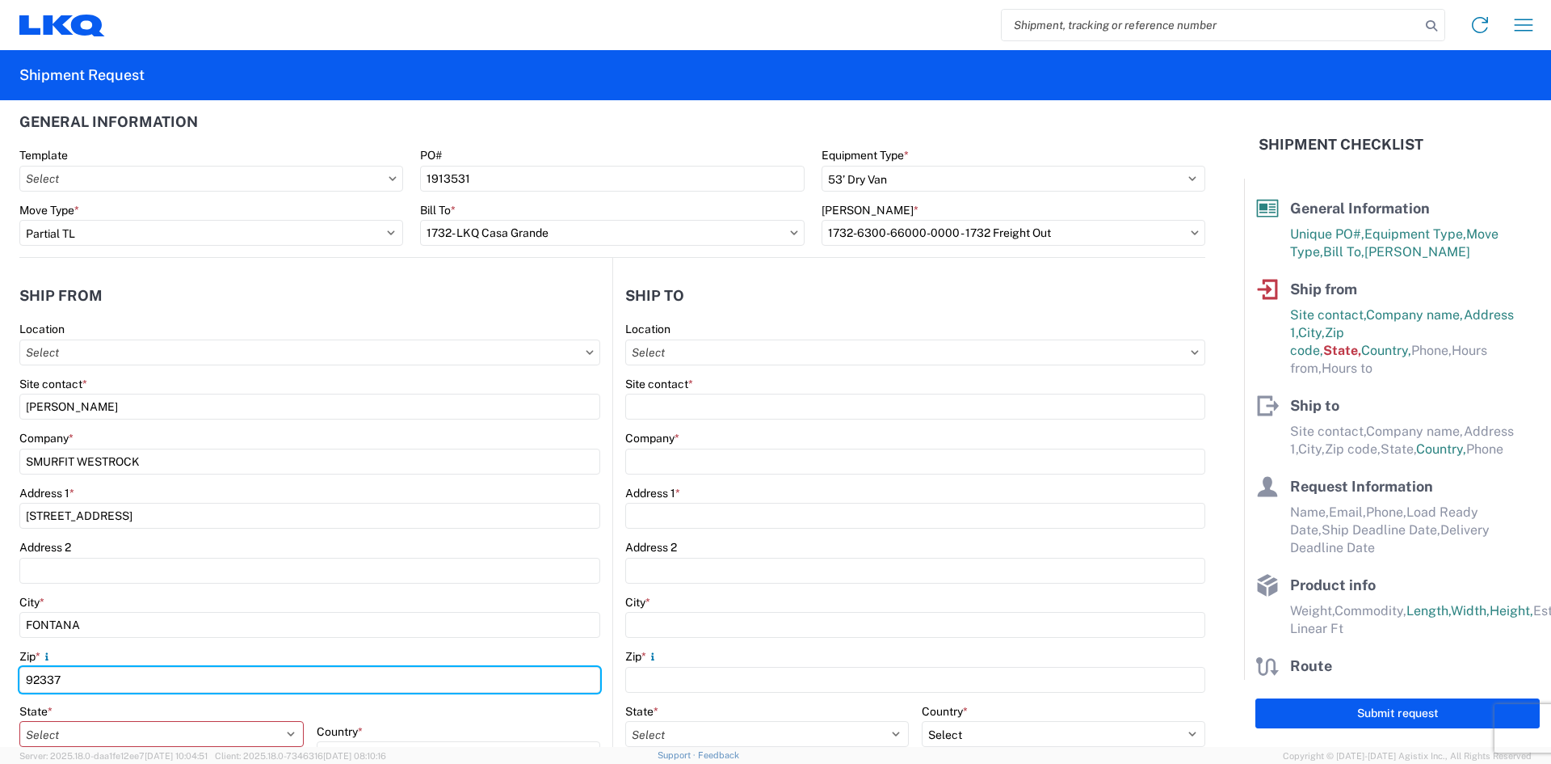
type input "92337"
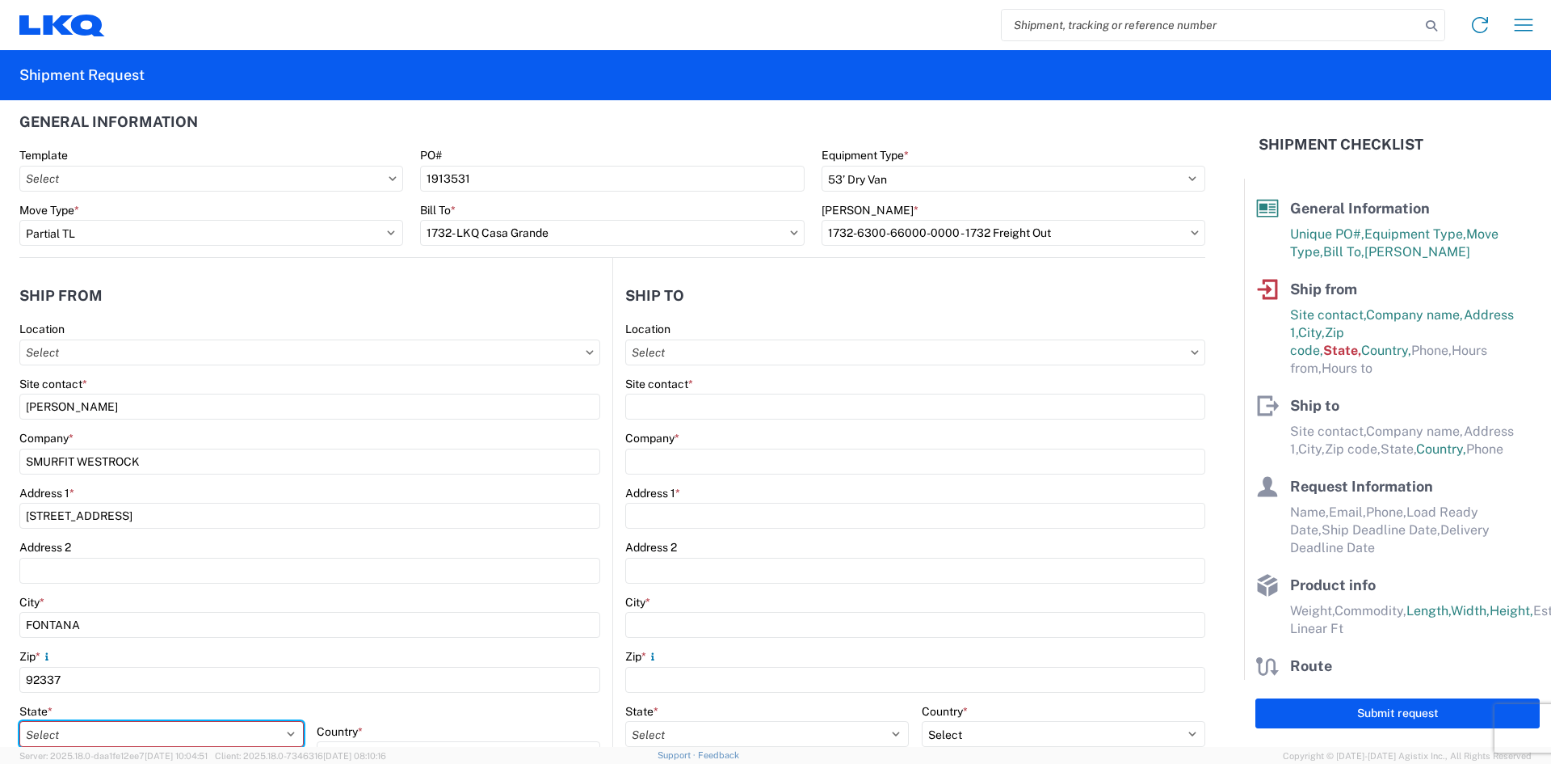
select select "CA"
select select "US"
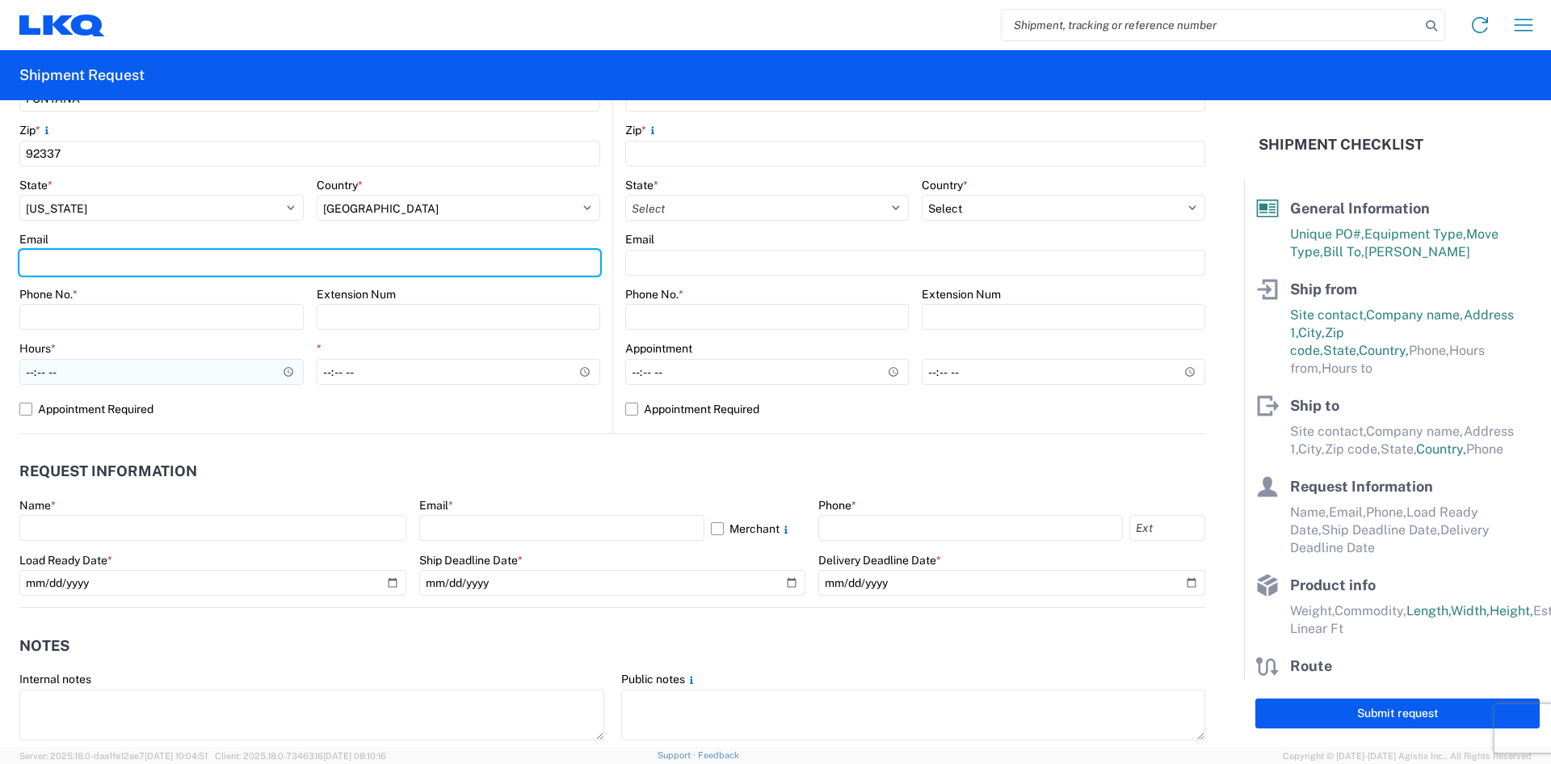
scroll to position [543, 0]
type input "[EMAIL_ADDRESS][DOMAIN_NAME]"
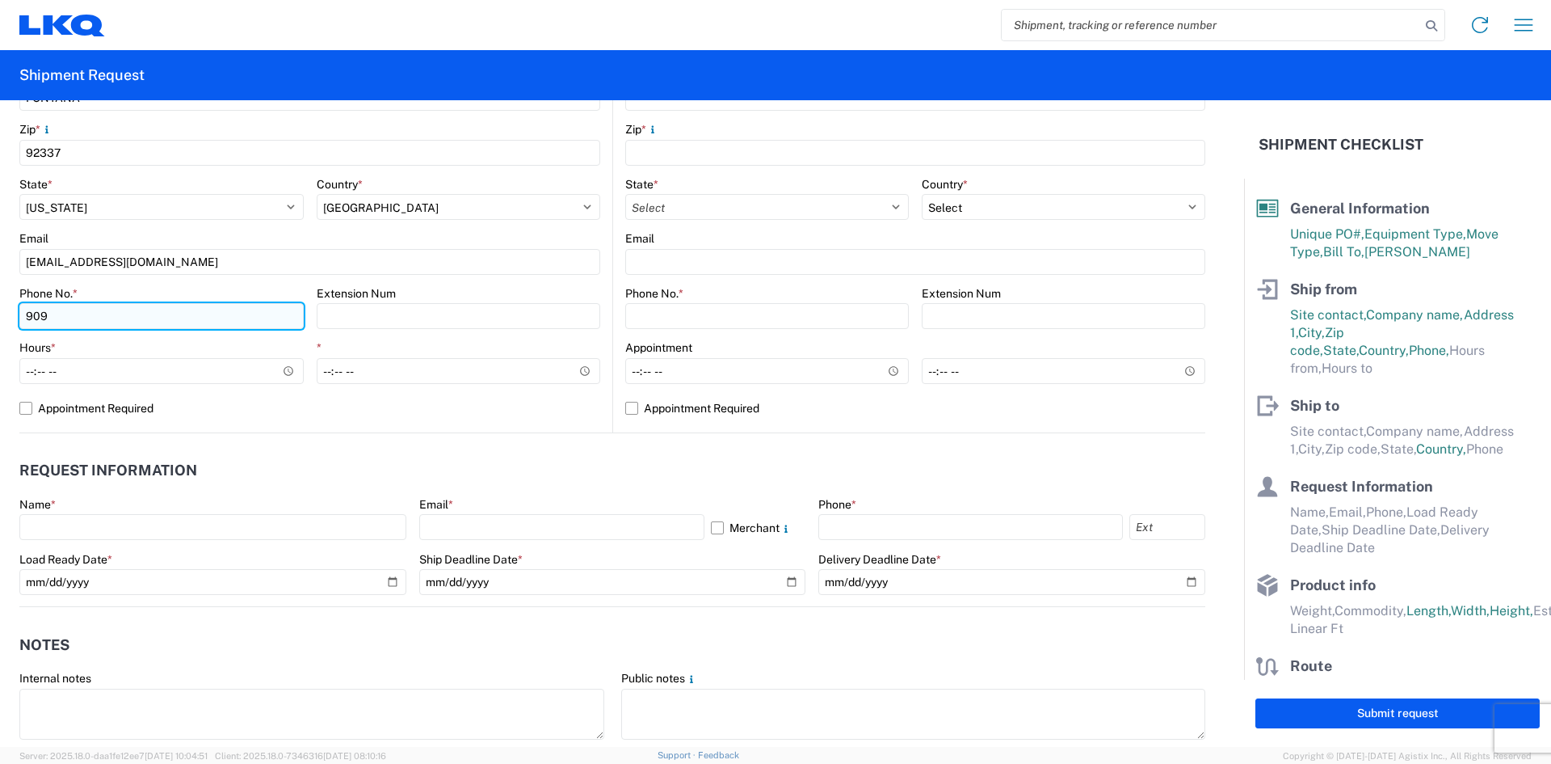
type input "[PHONE_NUMBER]"
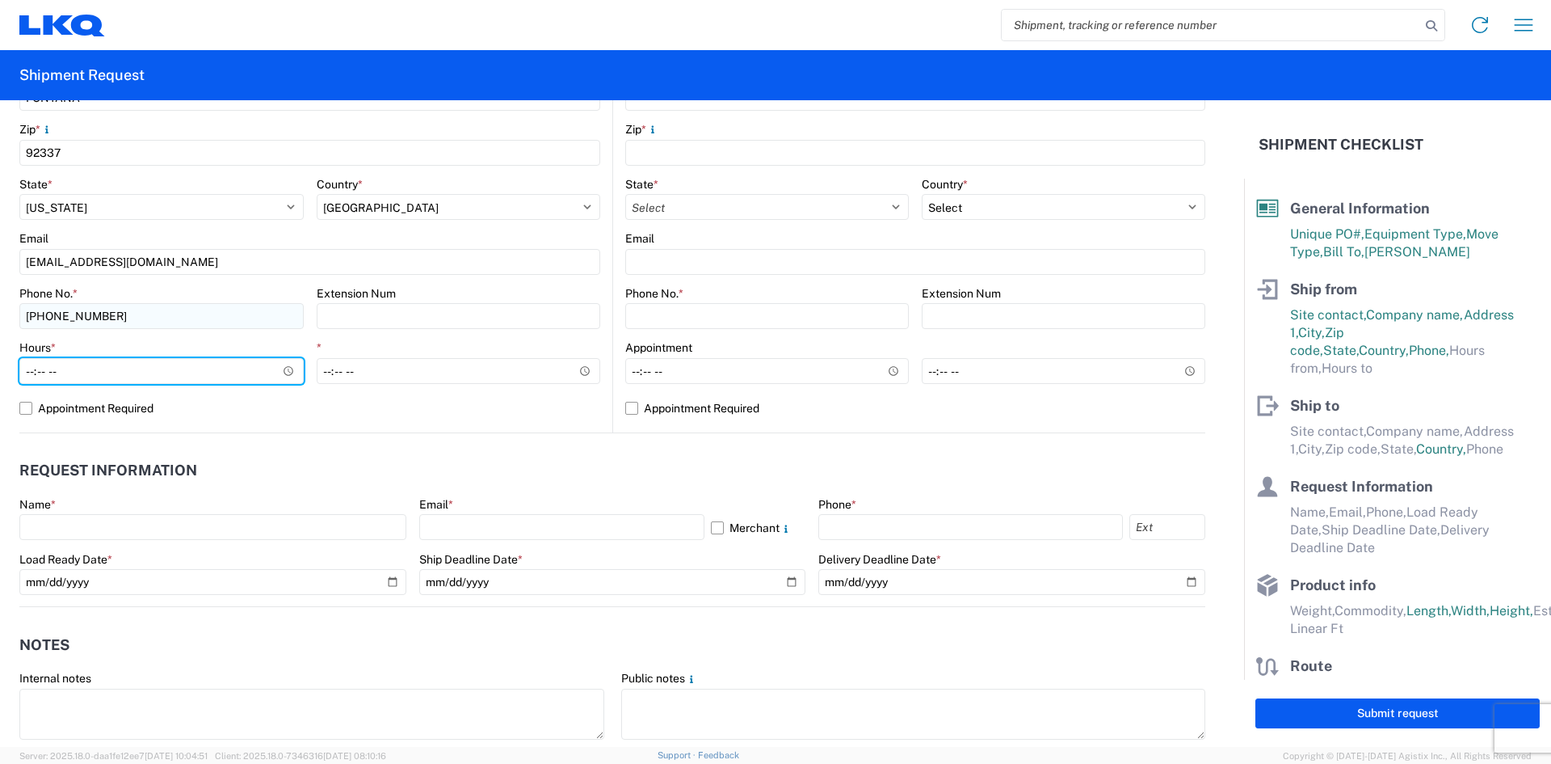
type input "08:00"
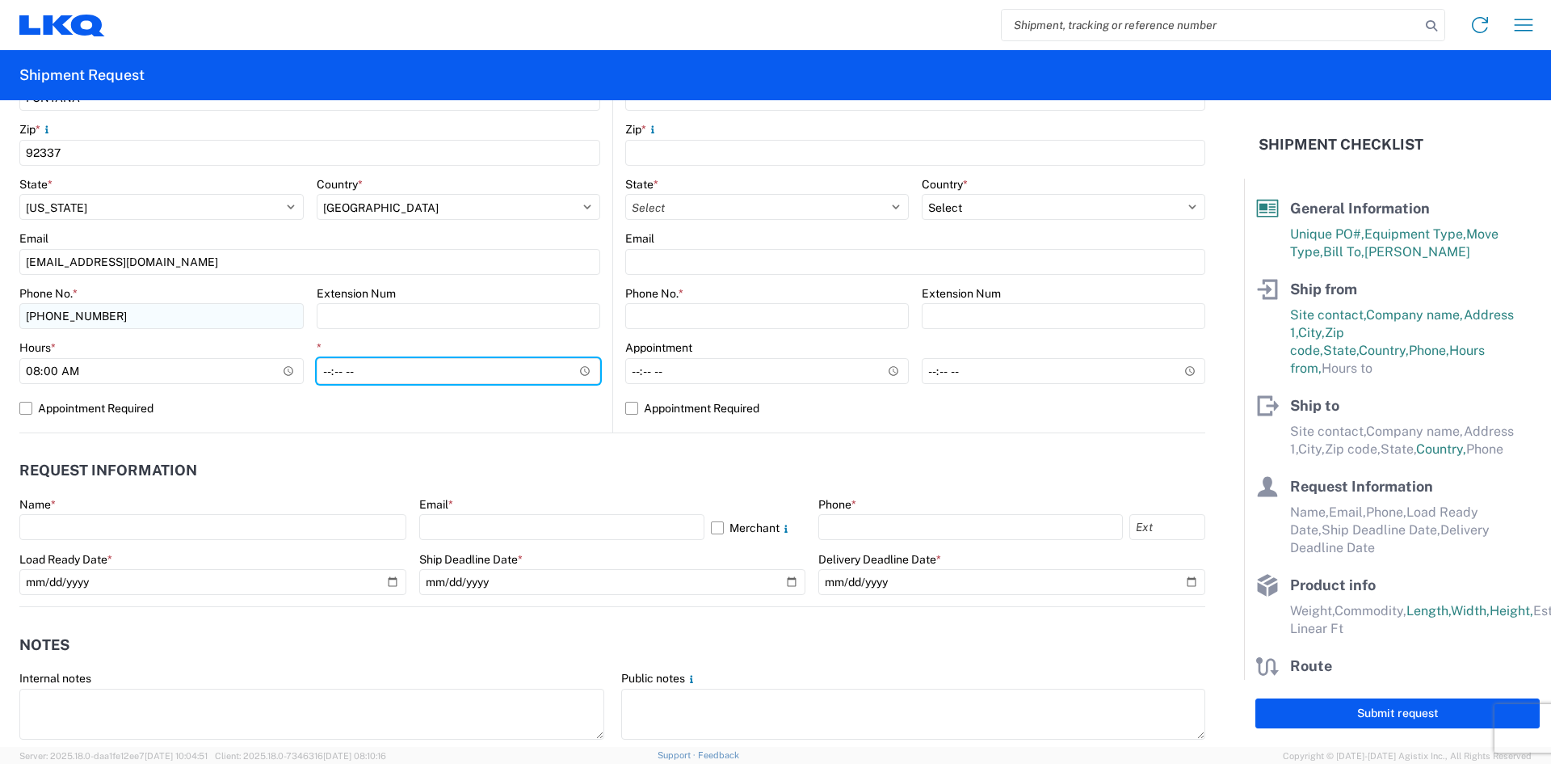
type input "17:00"
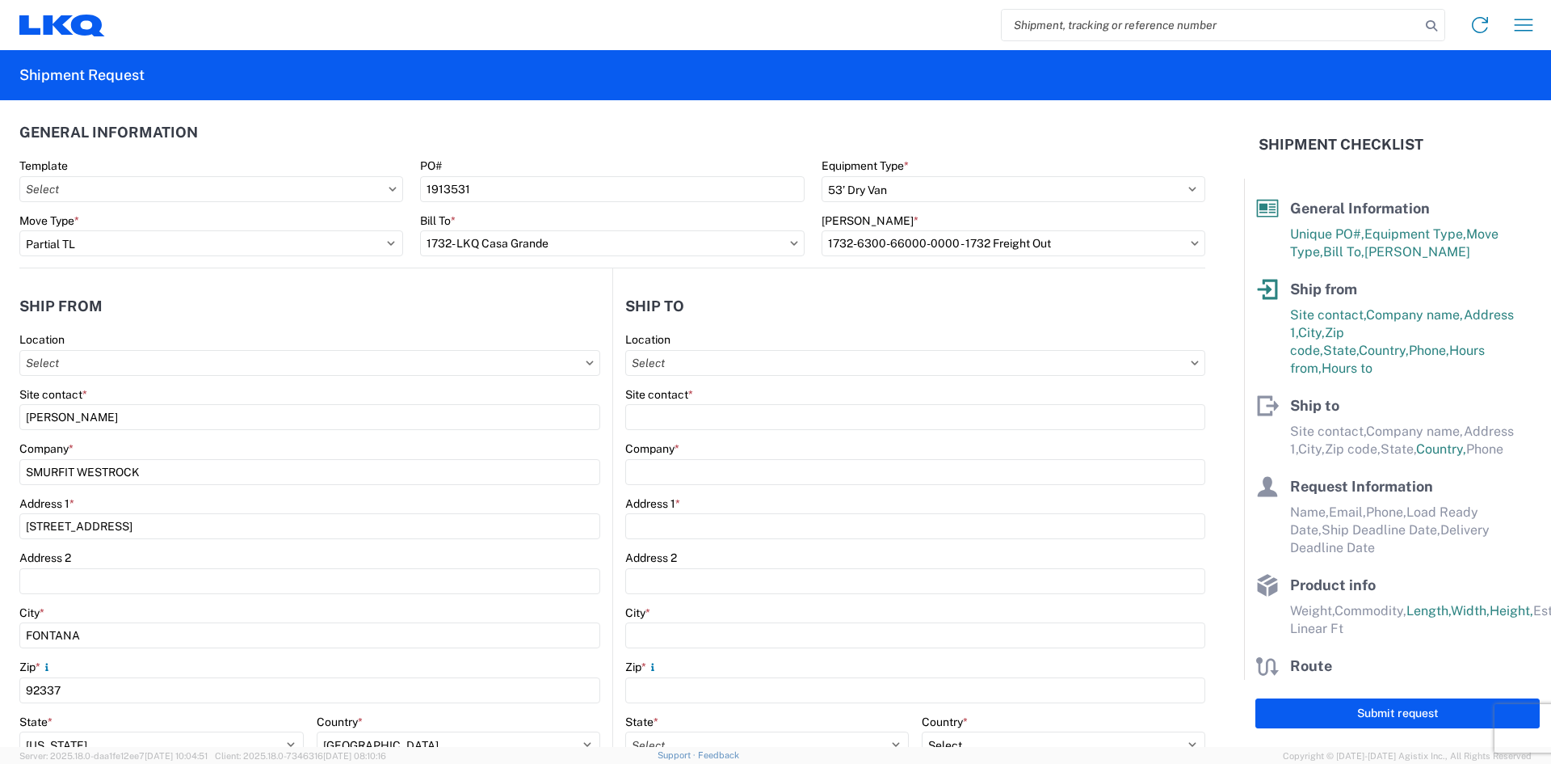
scroll to position [0, 0]
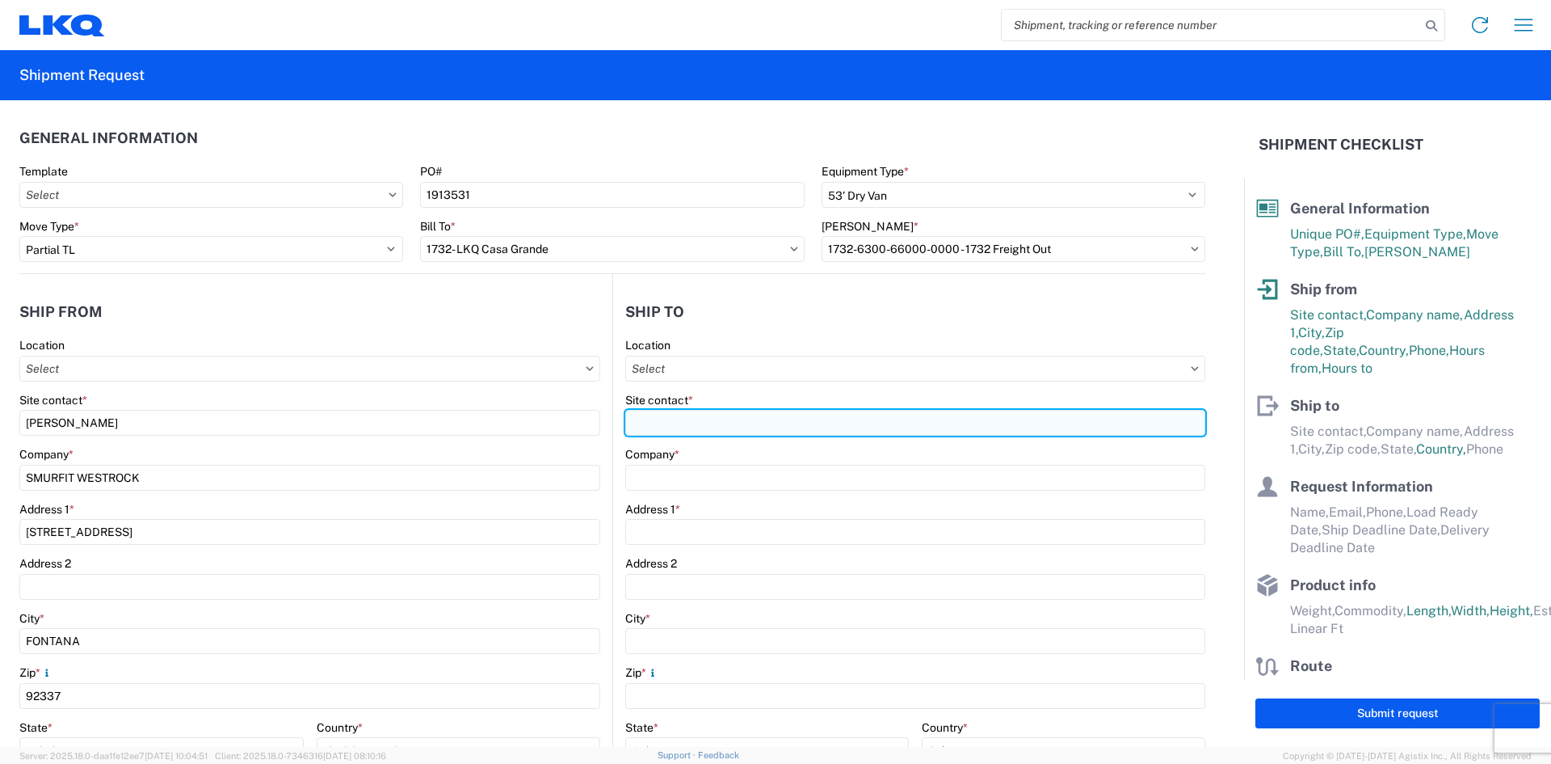
click at [718, 410] on input "Site contact *" at bounding box center [915, 423] width 580 height 26
type input "r"
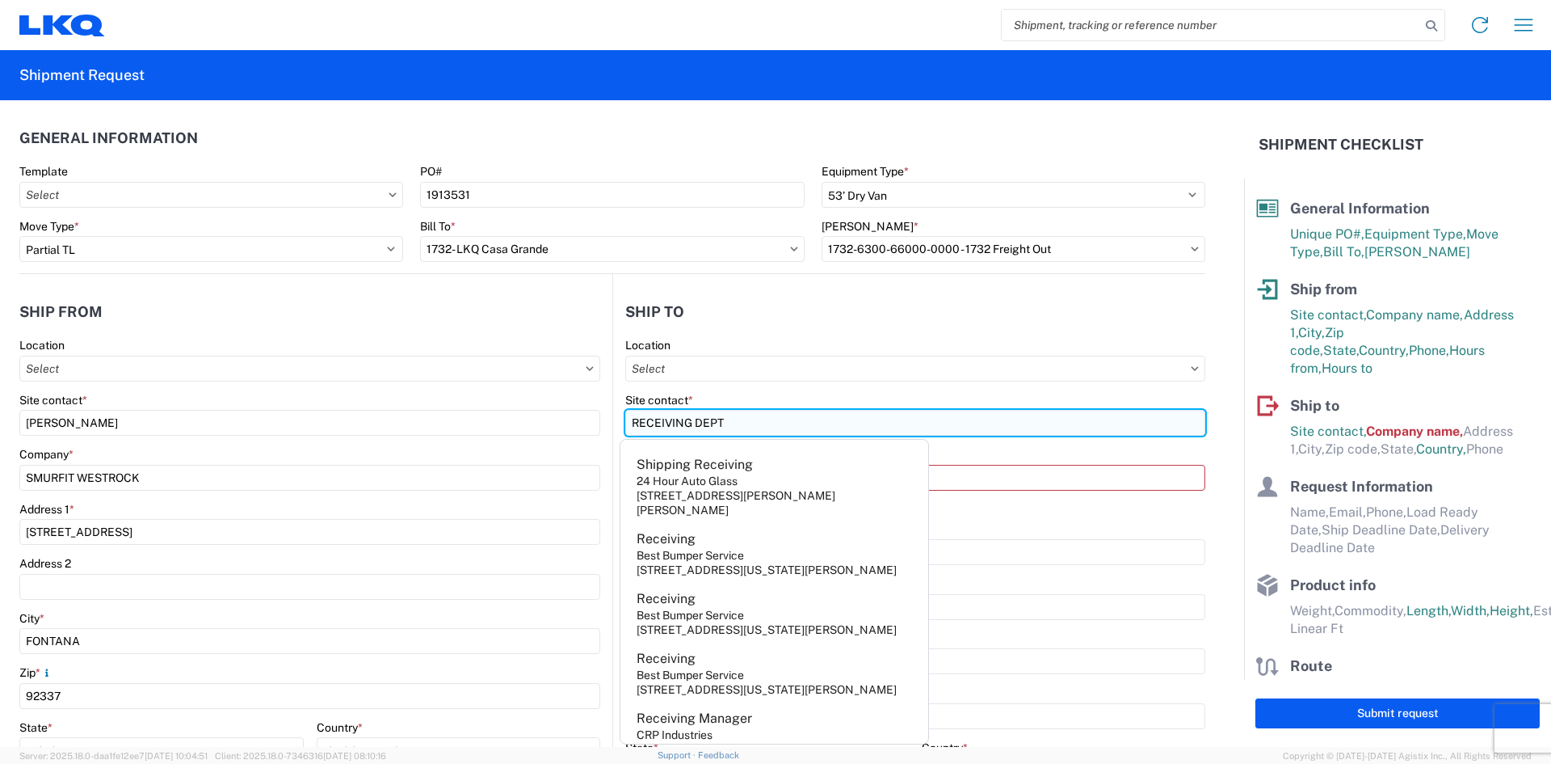
type input "RECEIVING DEPT"
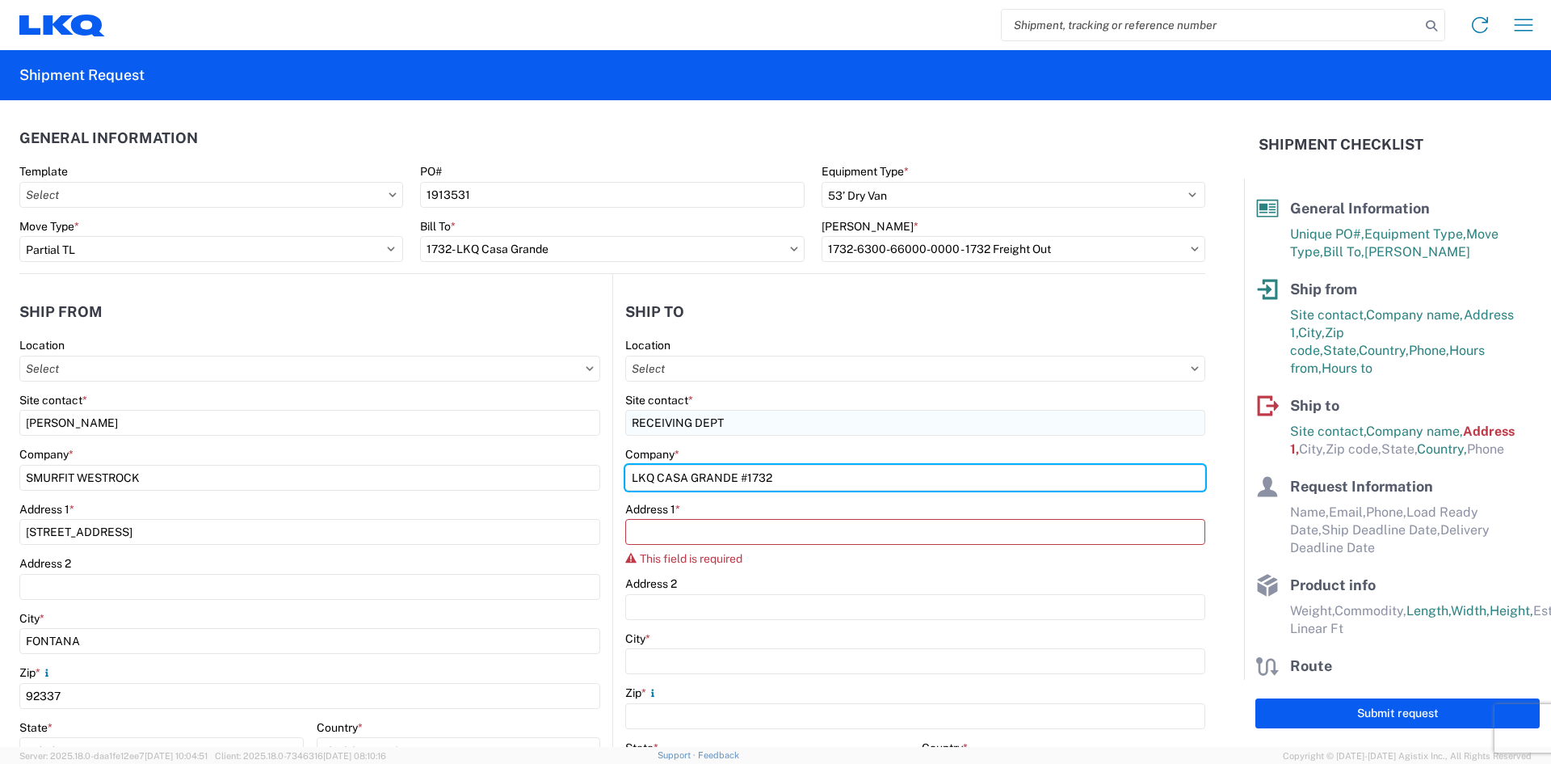
type input "LKQ CASA GRANDE #1732"
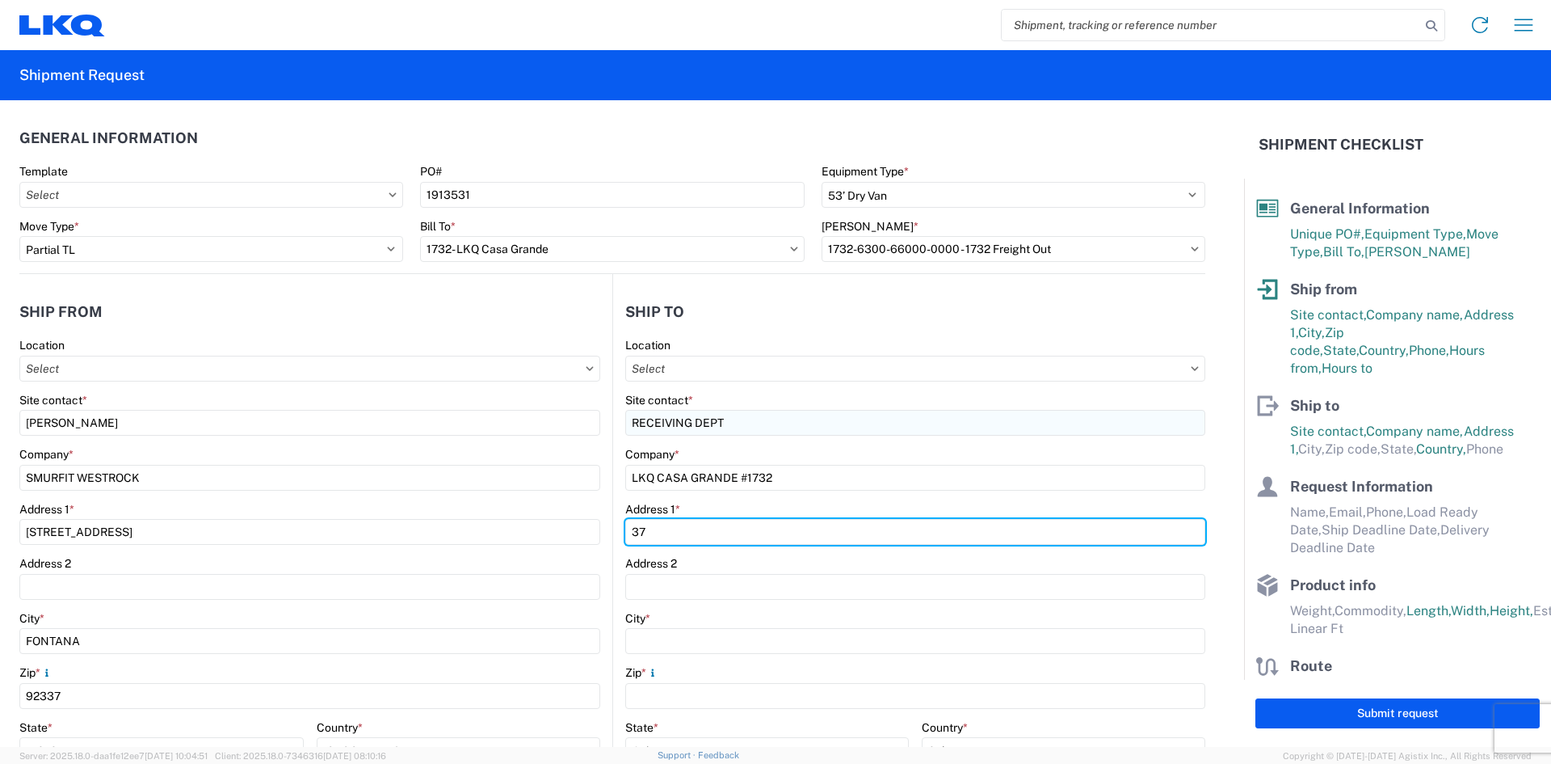
type input "3"
type input "[STREET_ADDRESS][PERSON_NAME]"
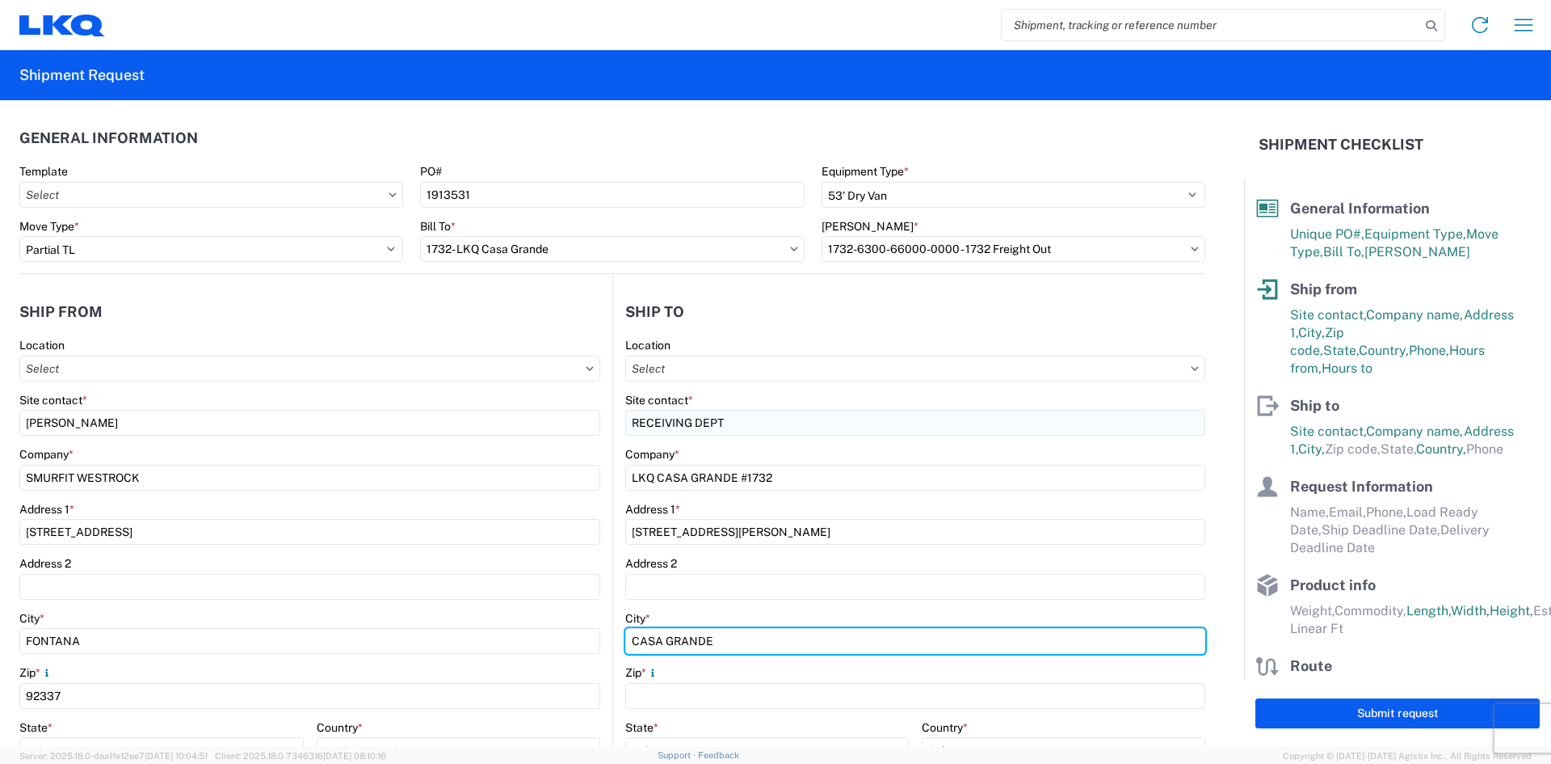
type input "CASA GRANDE"
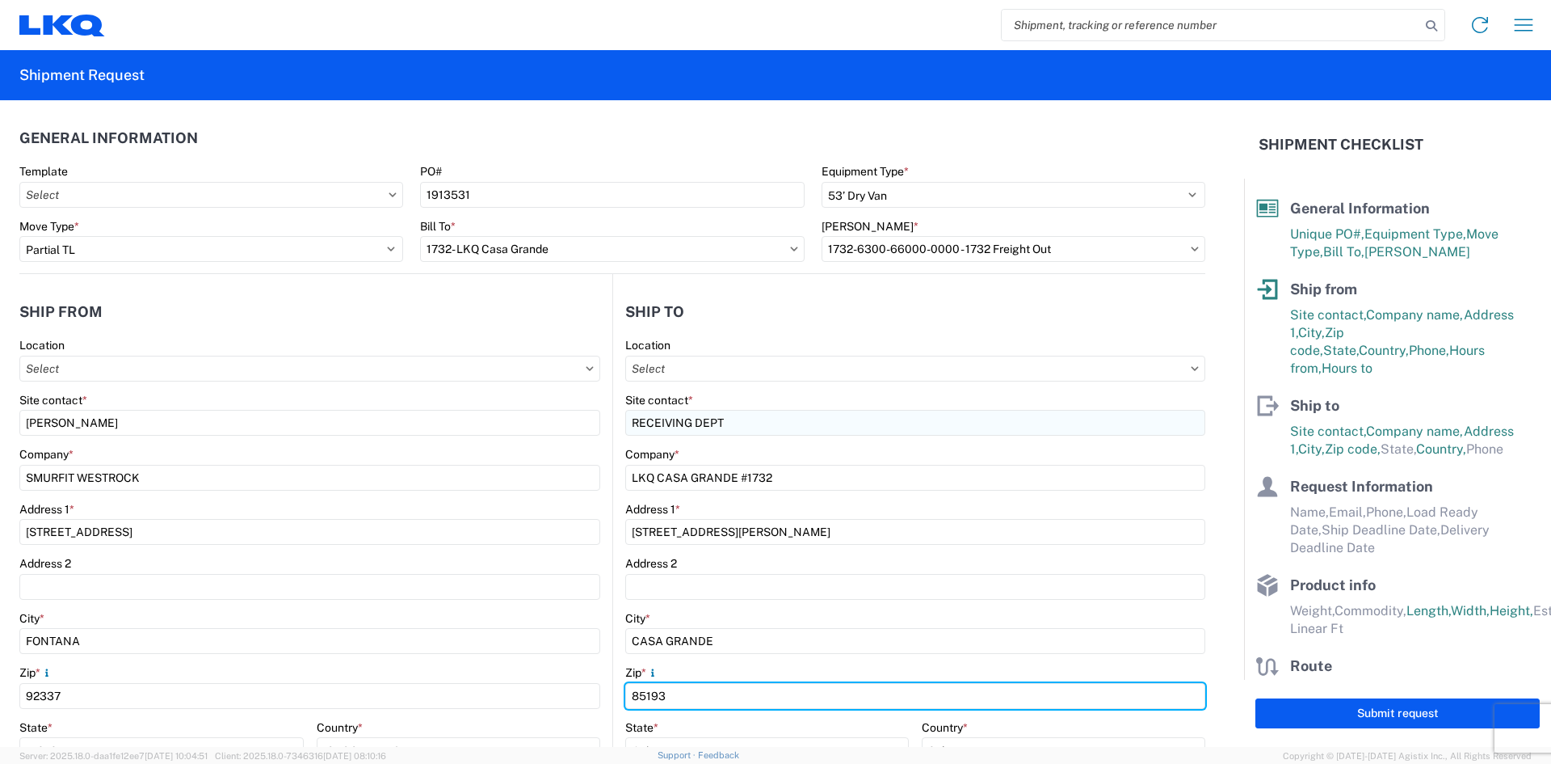
type input "85193"
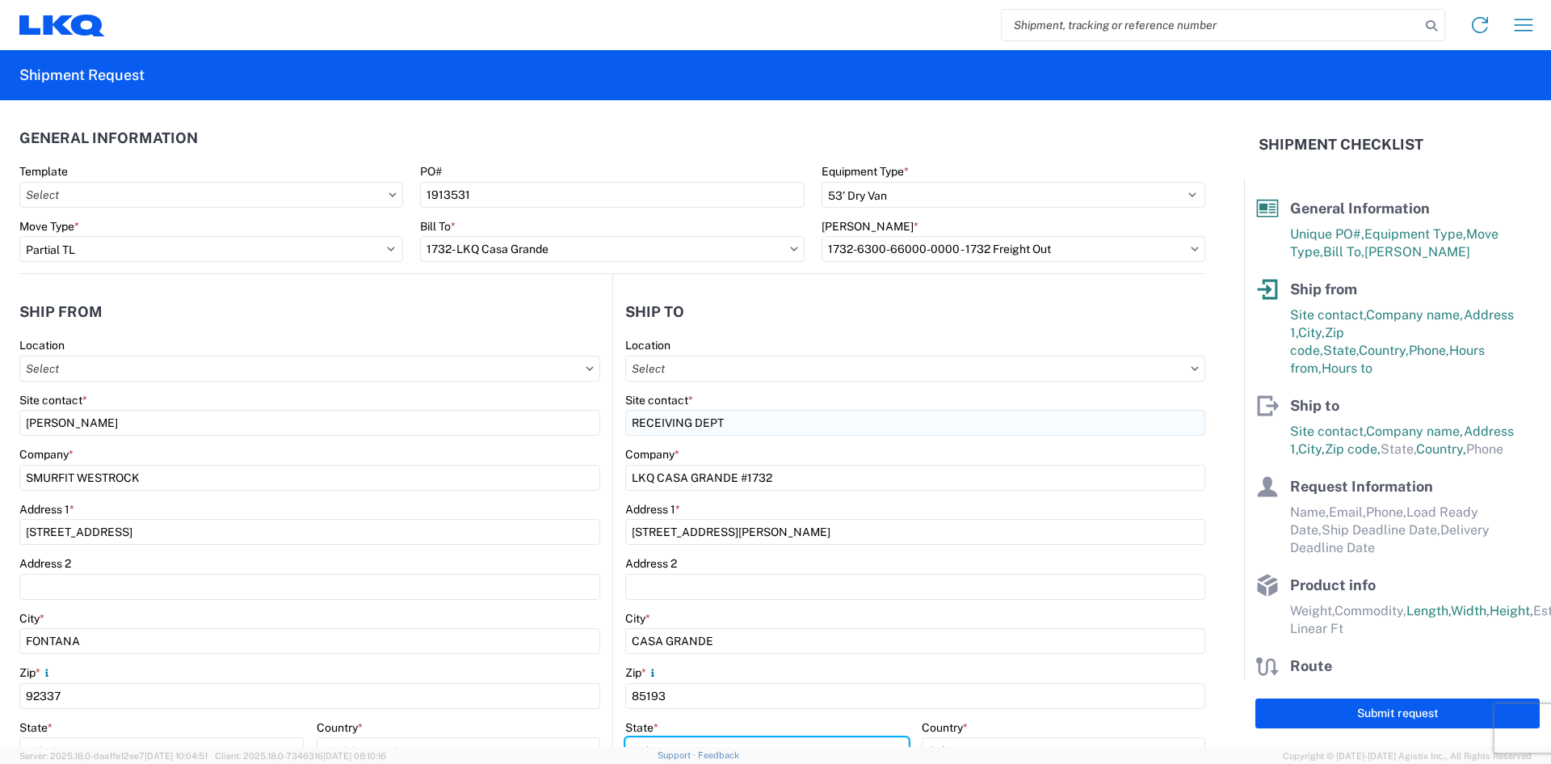
scroll to position [16, 0]
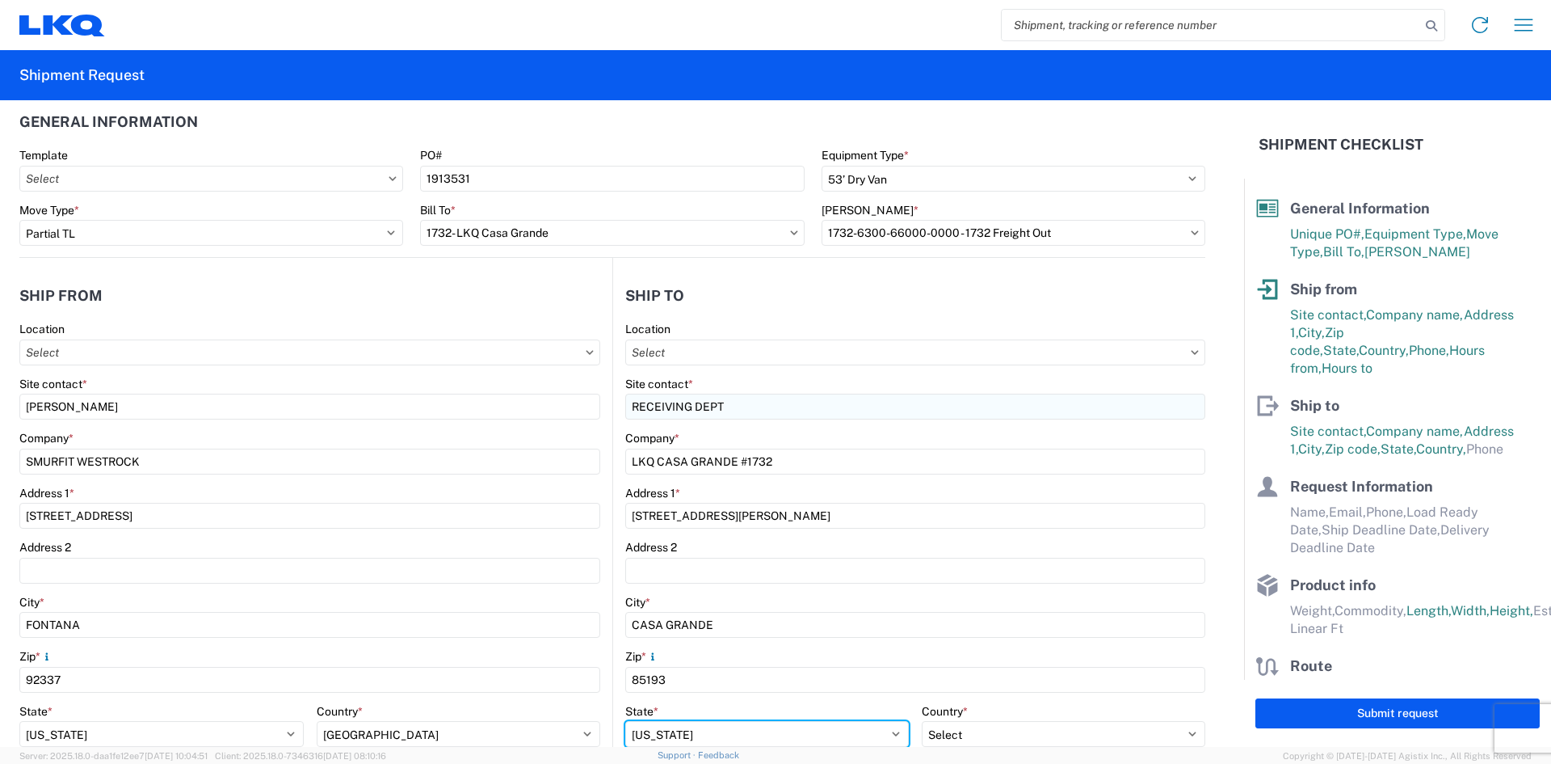
select select "AZ"
select select "US"
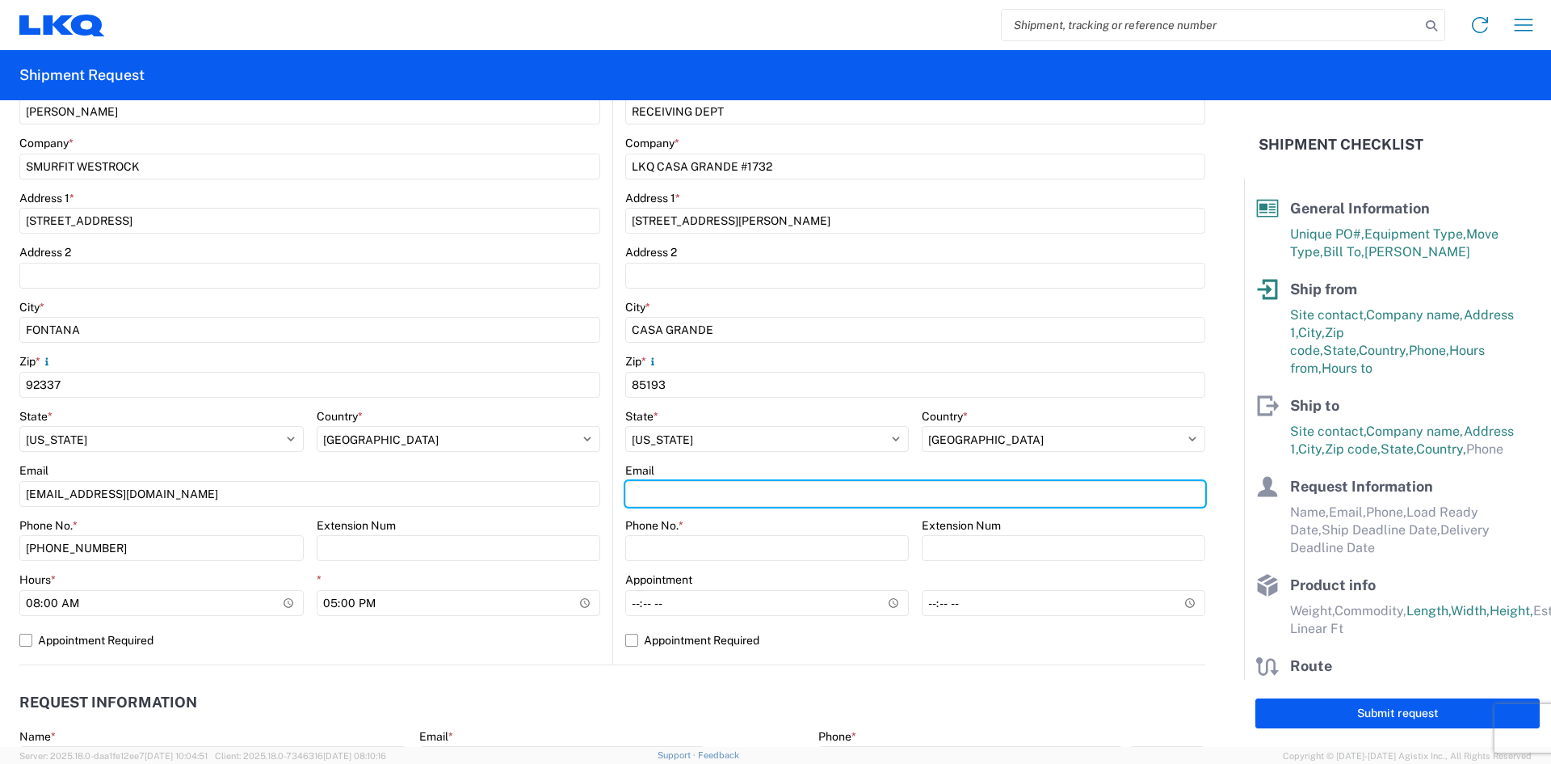
scroll to position [339, 0]
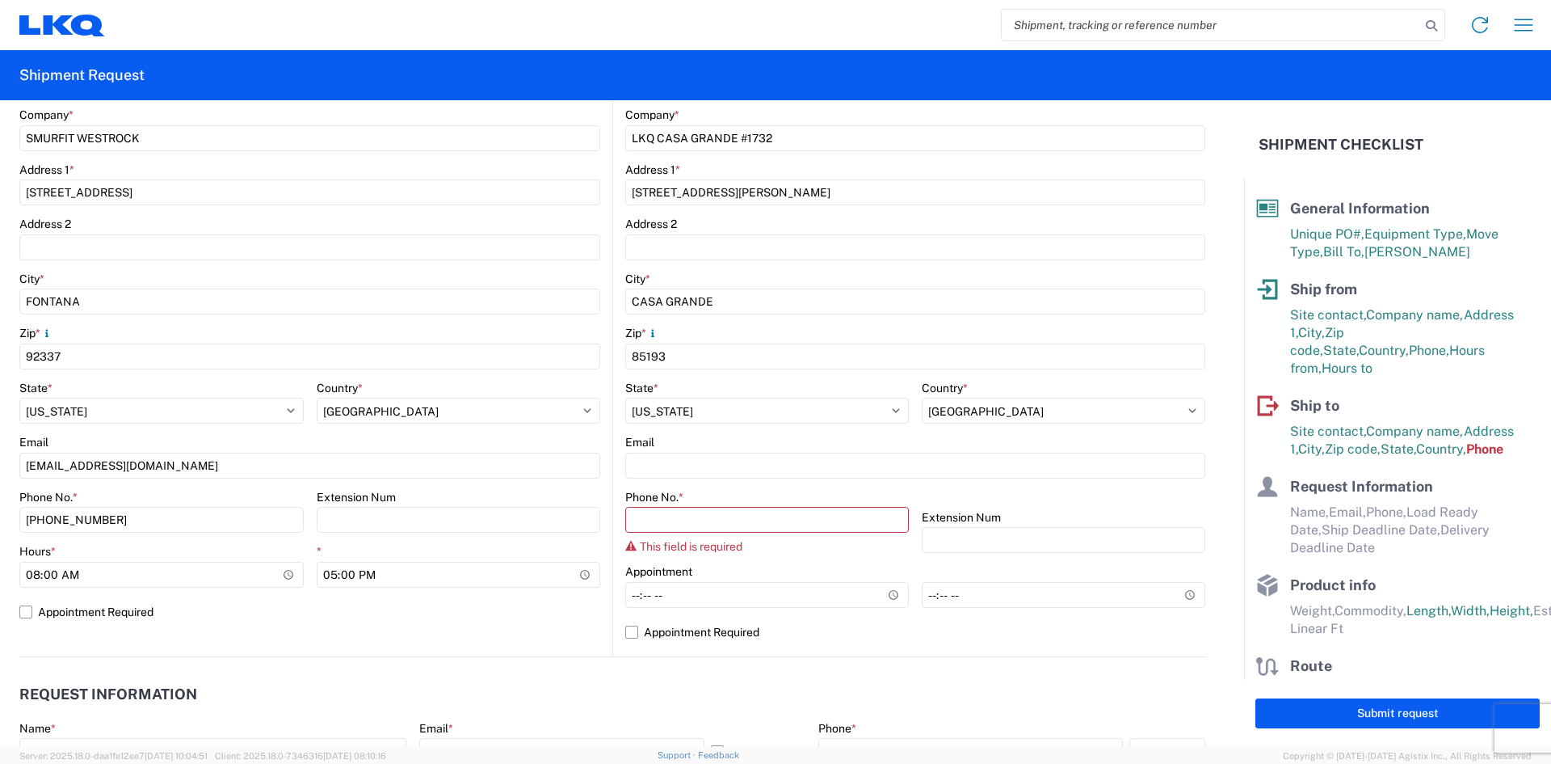
click at [682, 445] on div "Email" at bounding box center [915, 442] width 580 height 15
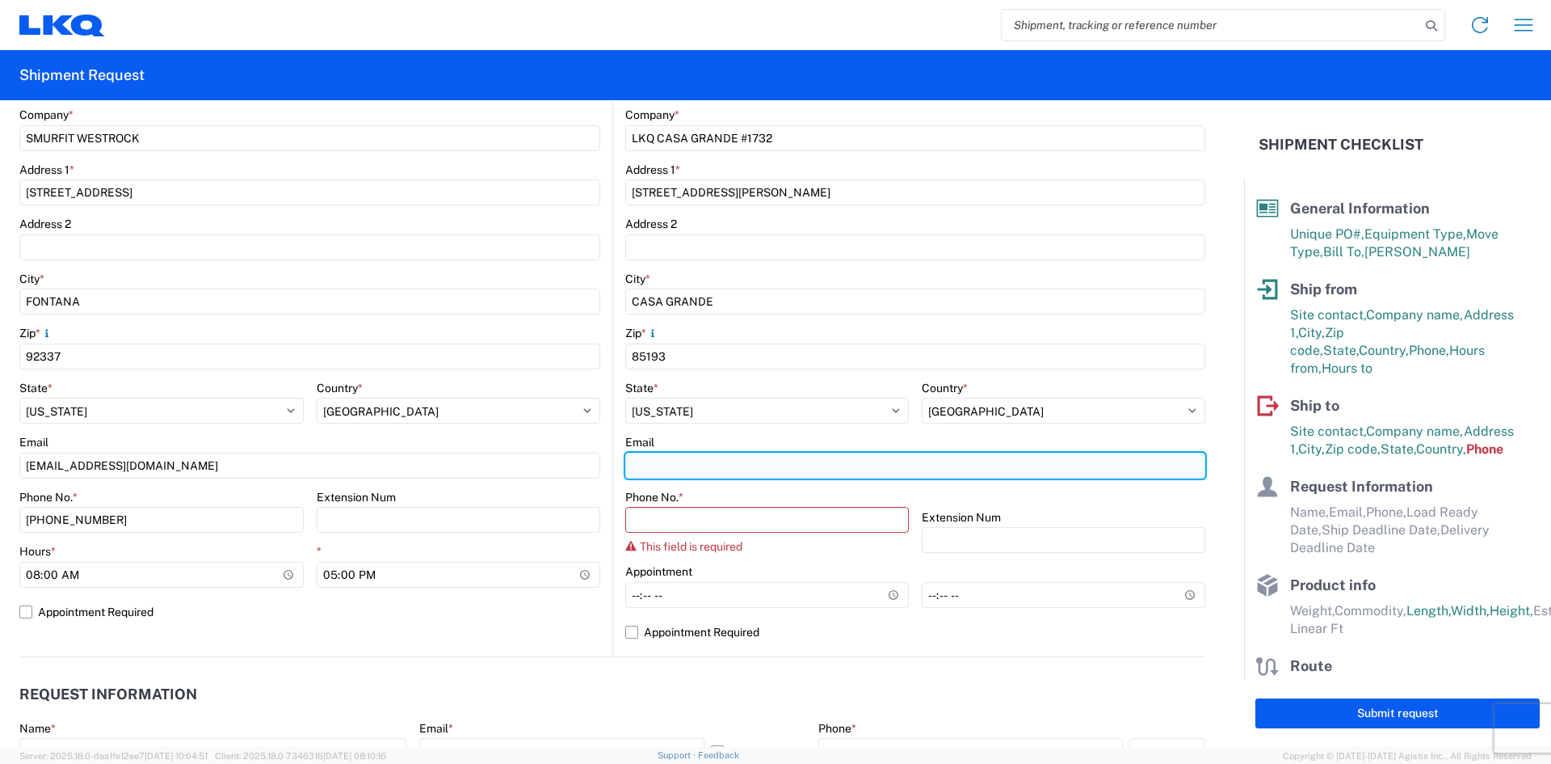
click at [678, 465] on input "Email" at bounding box center [915, 465] width 580 height 26
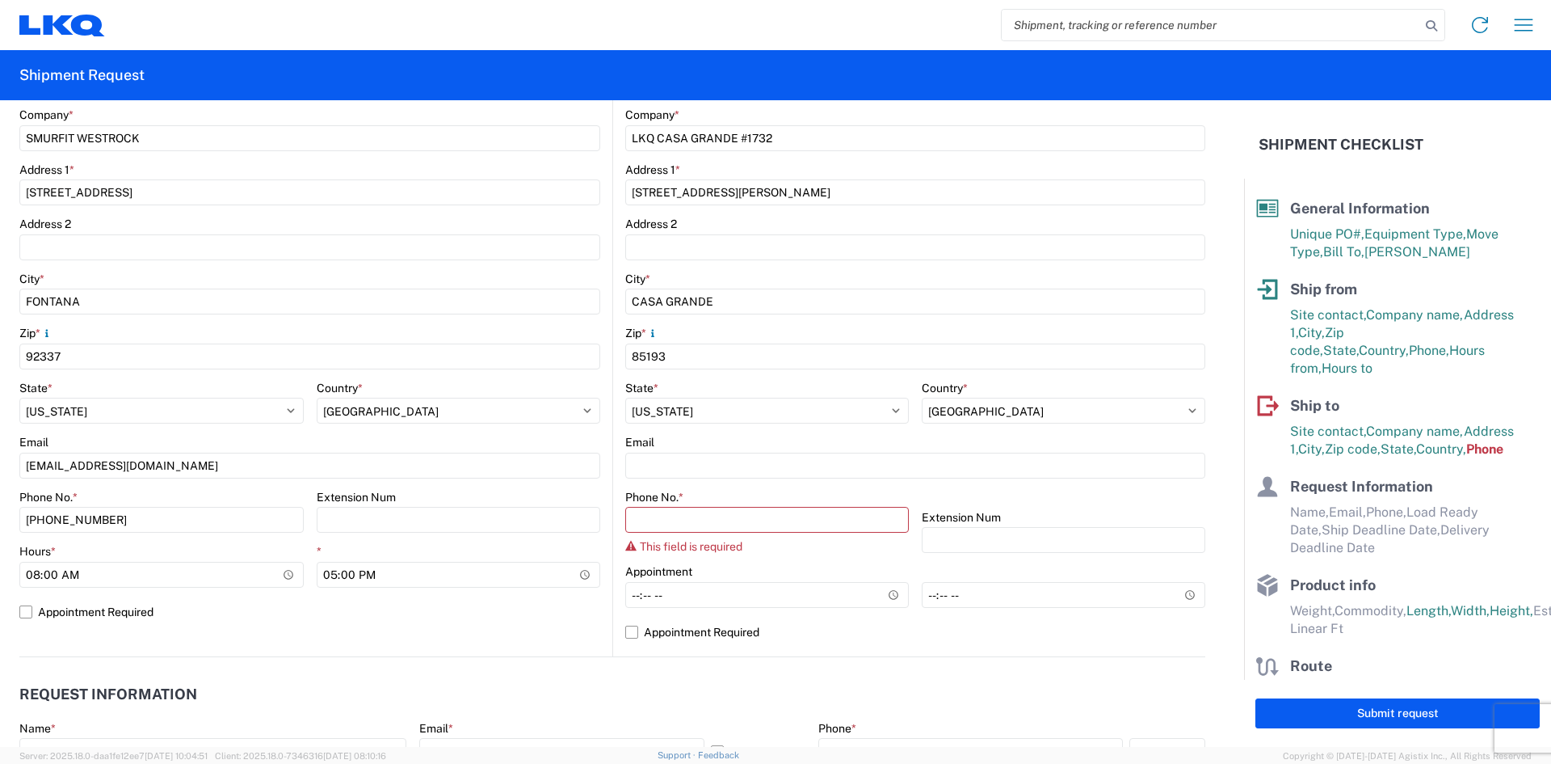
click at [911, 322] on agx-form-control-wrapper-v2 "City * [GEOGRAPHIC_DATA]" at bounding box center [915, 298] width 580 height 55
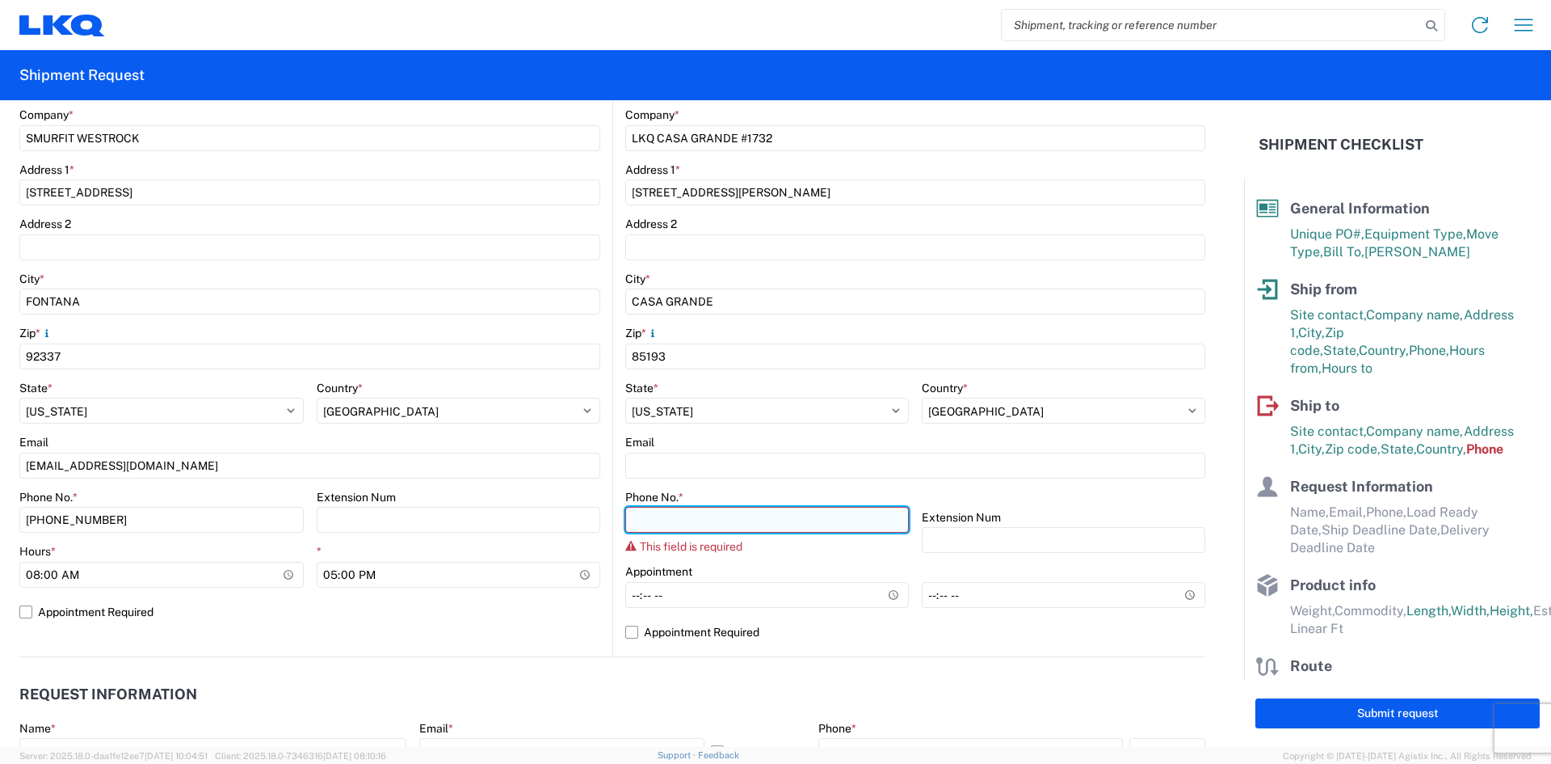
click at [690, 520] on input "Phone No. *" at bounding box center [767, 520] width 284 height 26
paste input "[PHONE_NUMBER]"
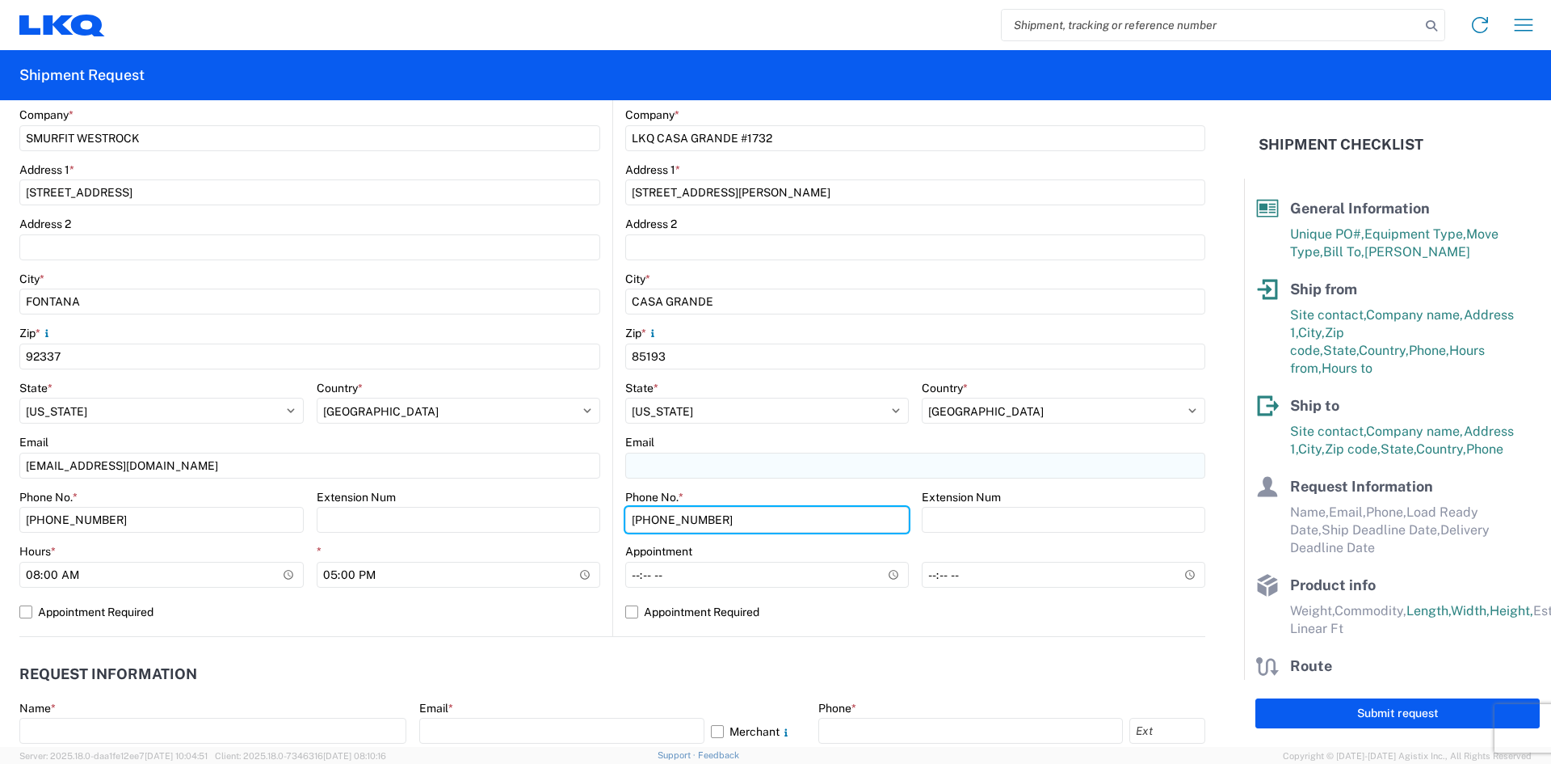
type input "[PHONE_NUMBER]"
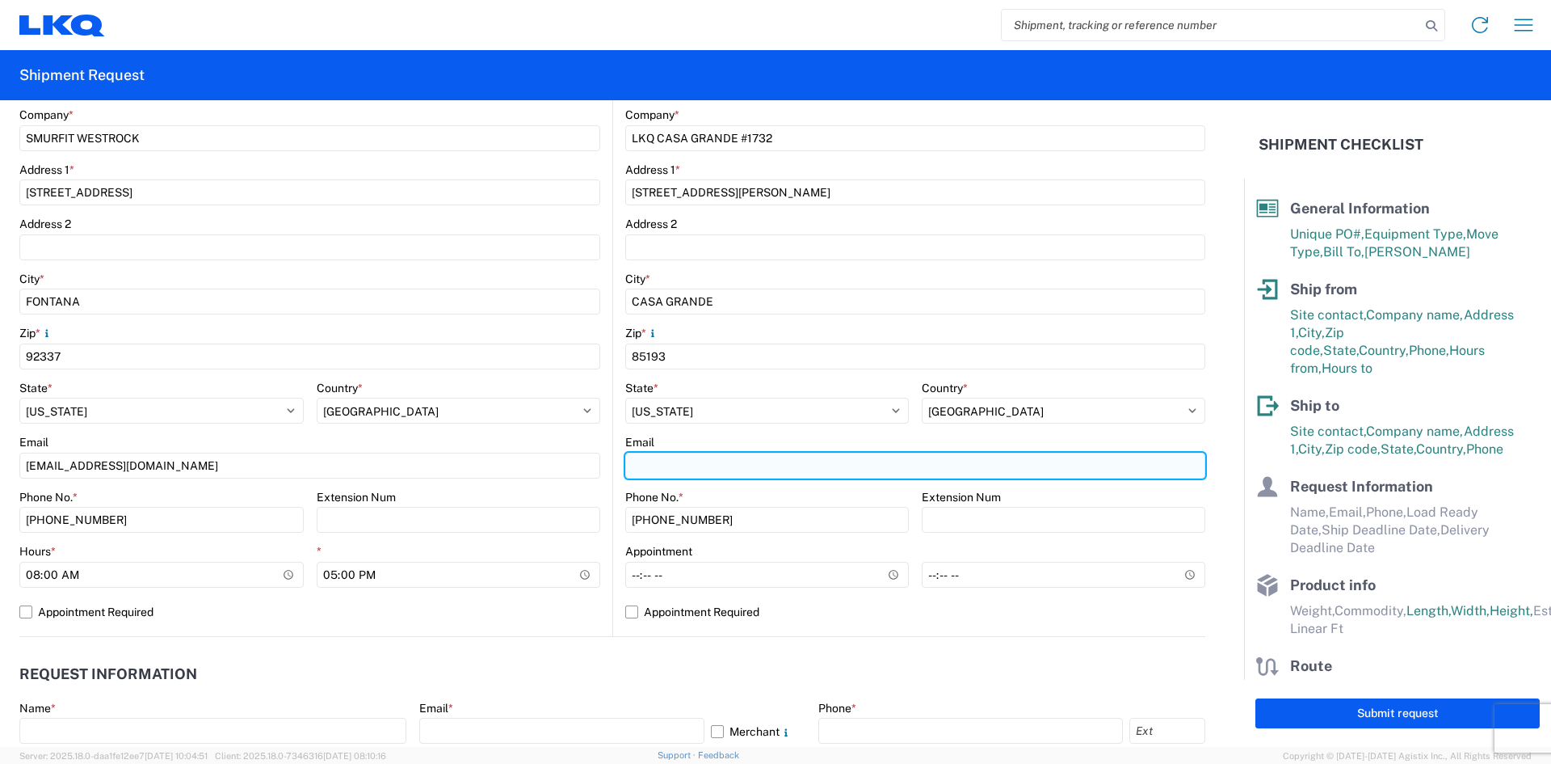
click at [693, 459] on input "Email" at bounding box center [915, 465] width 580 height 26
click at [669, 463] on input "Email" at bounding box center [915, 465] width 580 height 26
paste input "[EMAIL_ADDRESS][DOMAIN_NAME]"
type input "[EMAIL_ADDRESS][DOMAIN_NAME]"
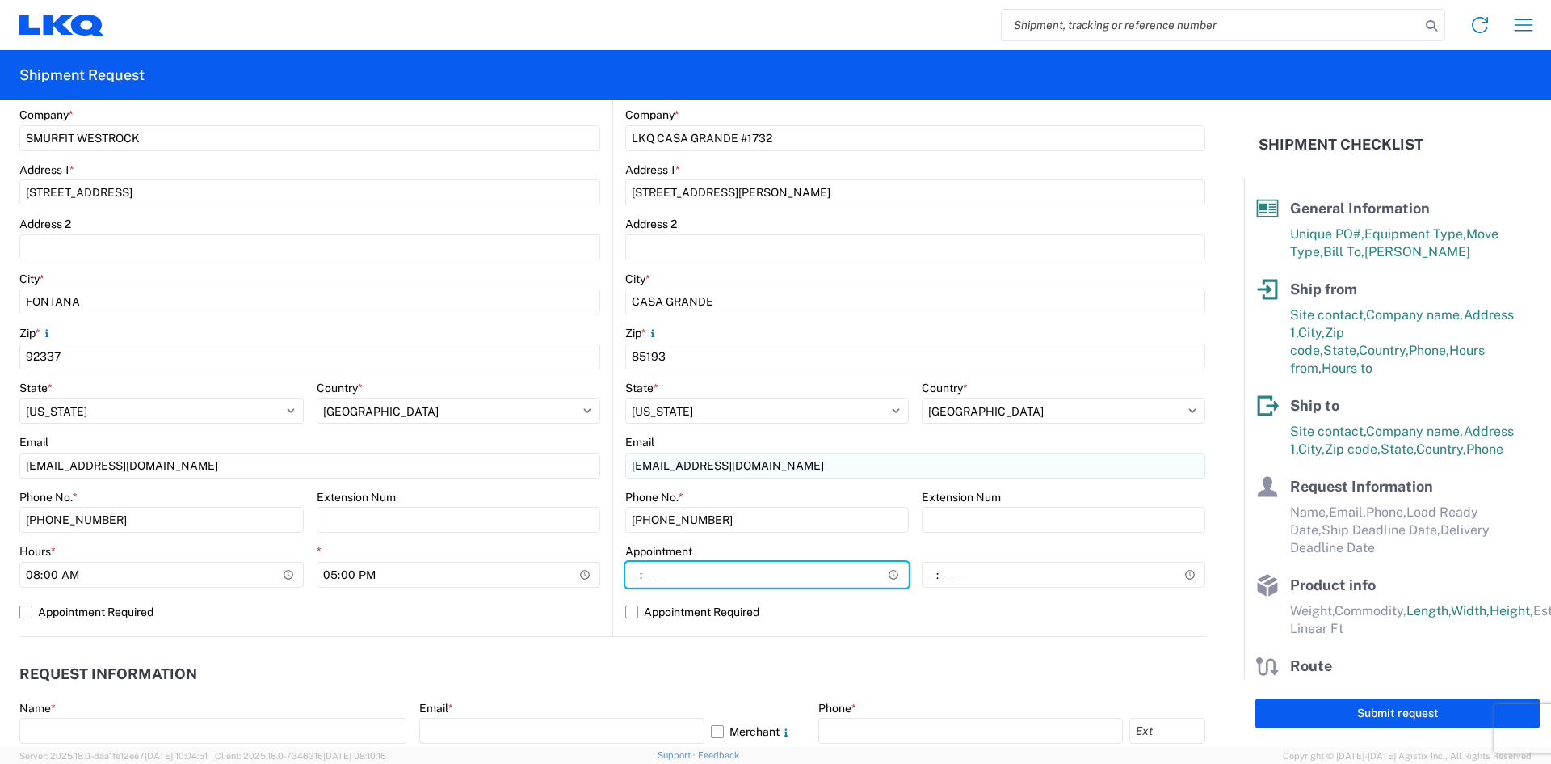
type input "08:00"
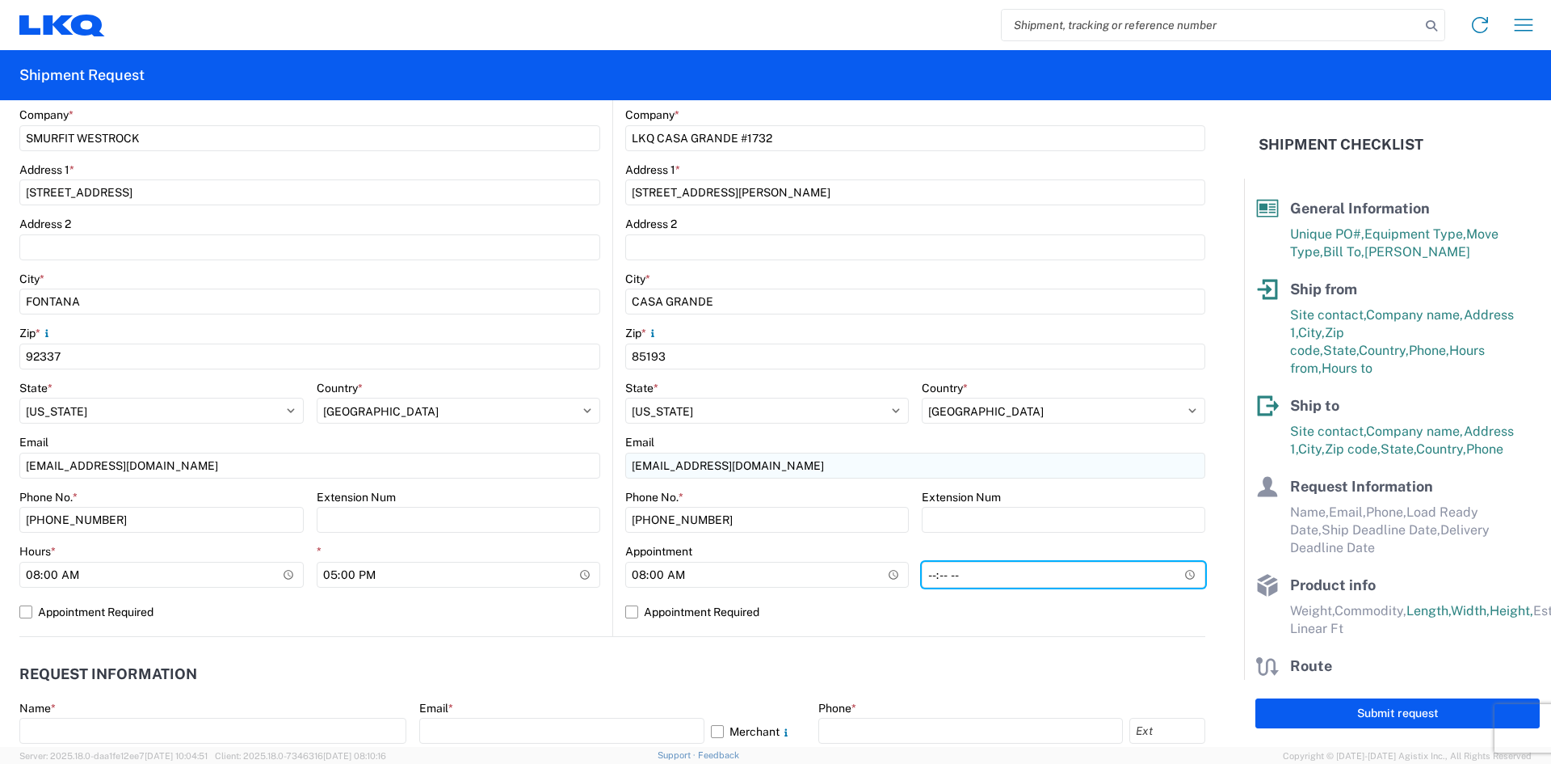
type input "13:00"
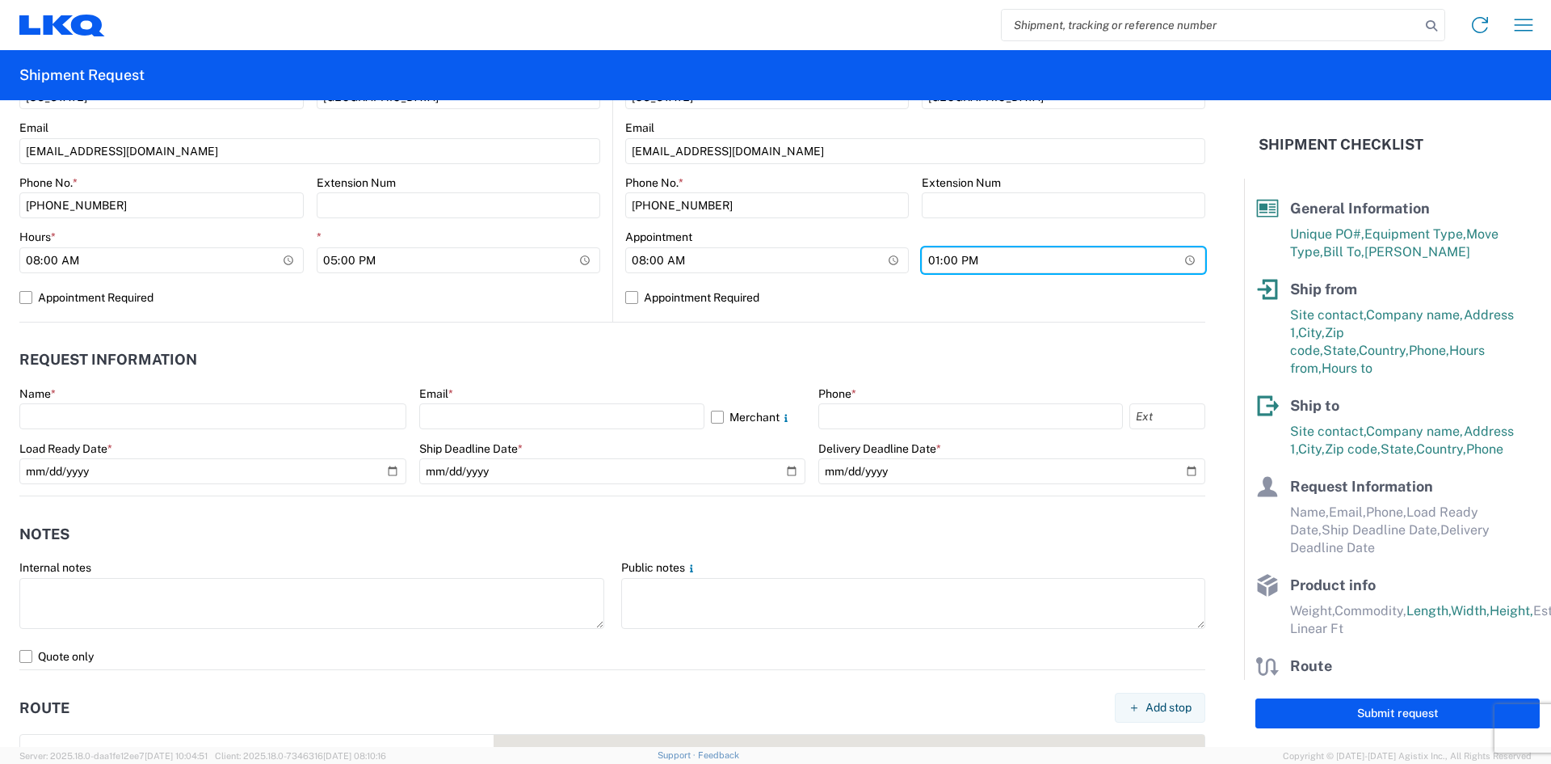
scroll to position [743, 0]
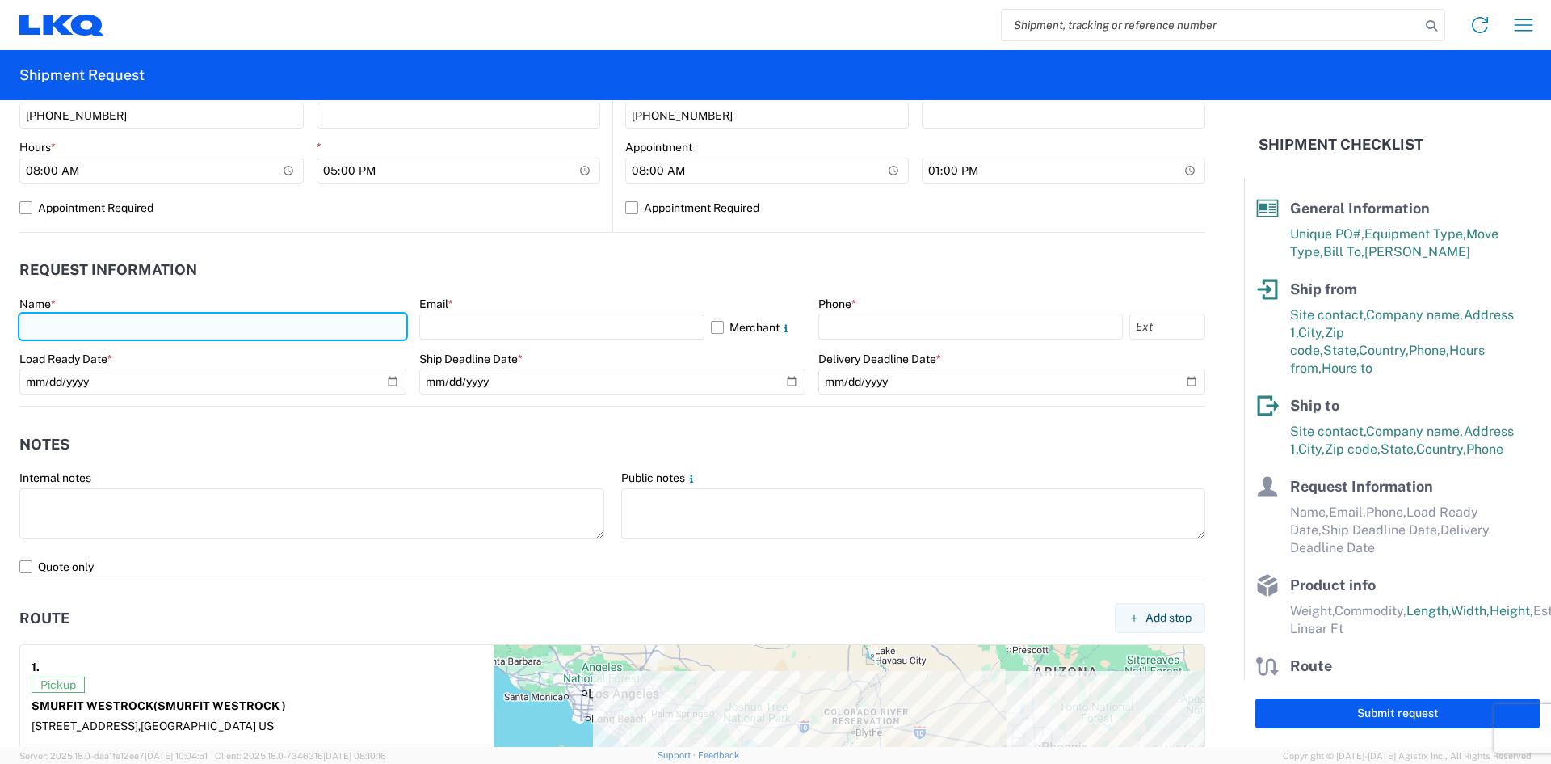
click at [120, 318] on input "text" at bounding box center [212, 326] width 387 height 26
type input "[PERSON_NAME]"
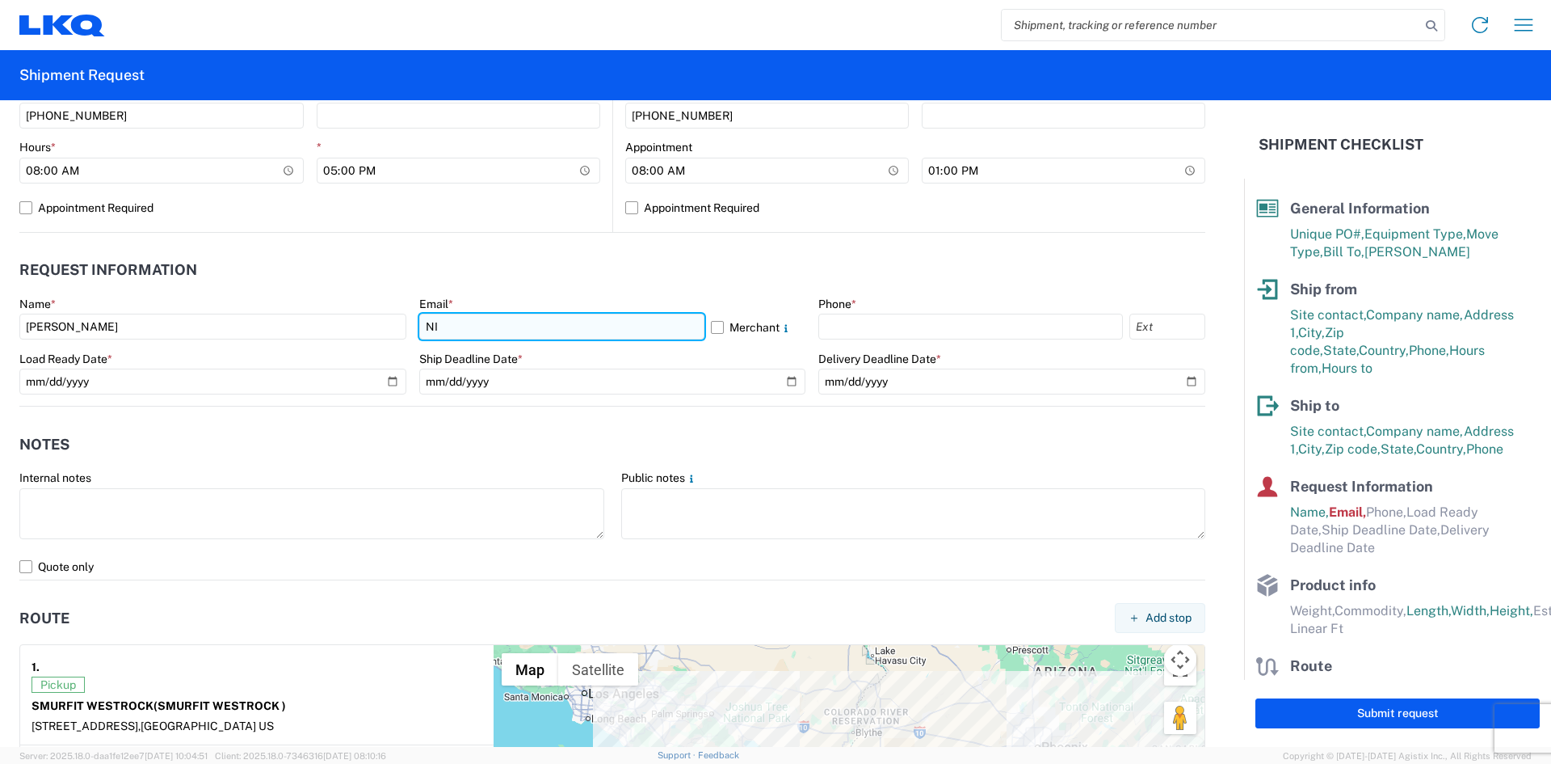
type input "[EMAIL_ADDRESS][DOMAIN_NAME]"
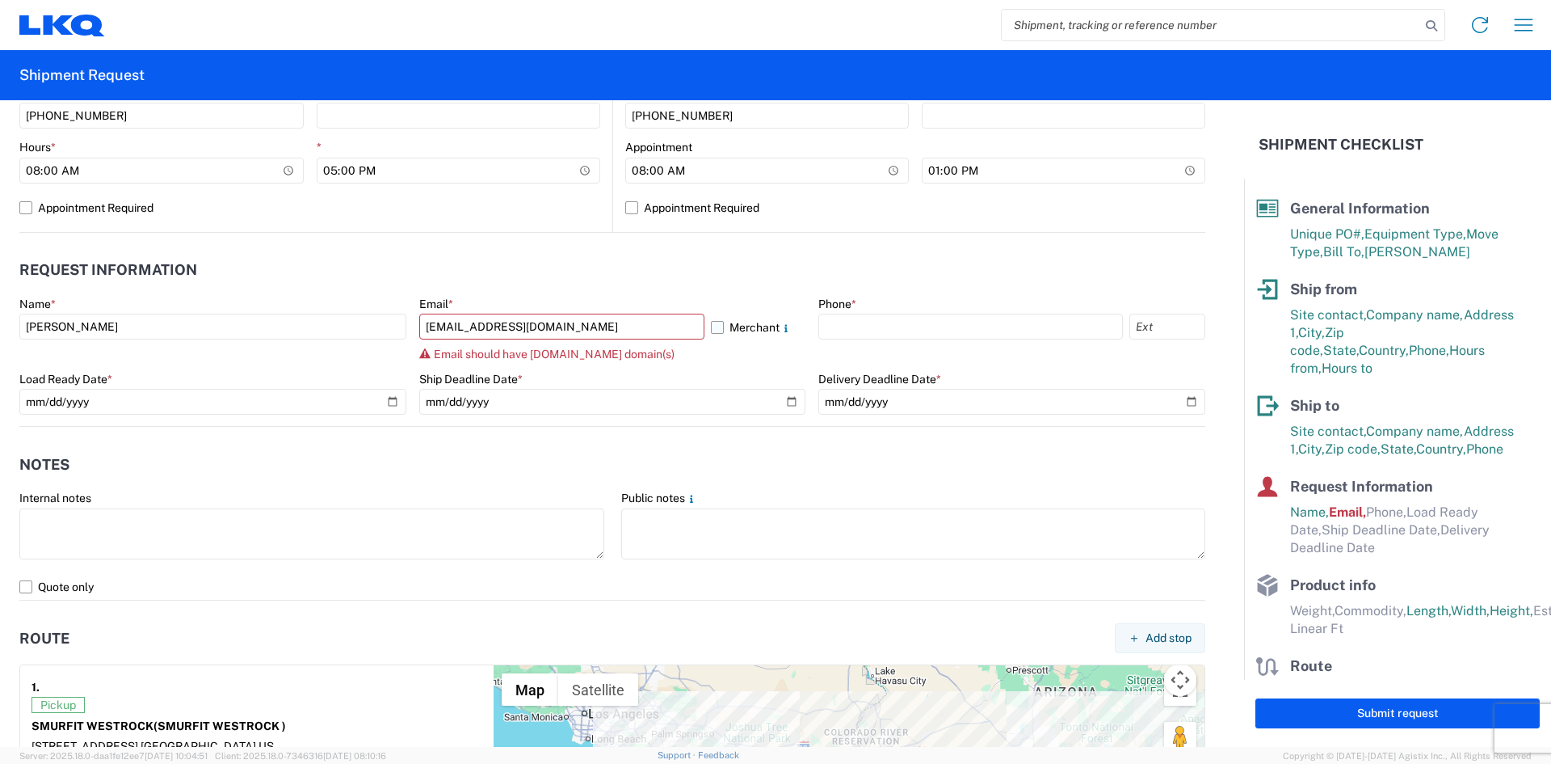
click at [712, 332] on label "Merchant" at bounding box center [758, 326] width 95 height 26
click at [0, 0] on input "Merchant" at bounding box center [0, 0] width 0 height 0
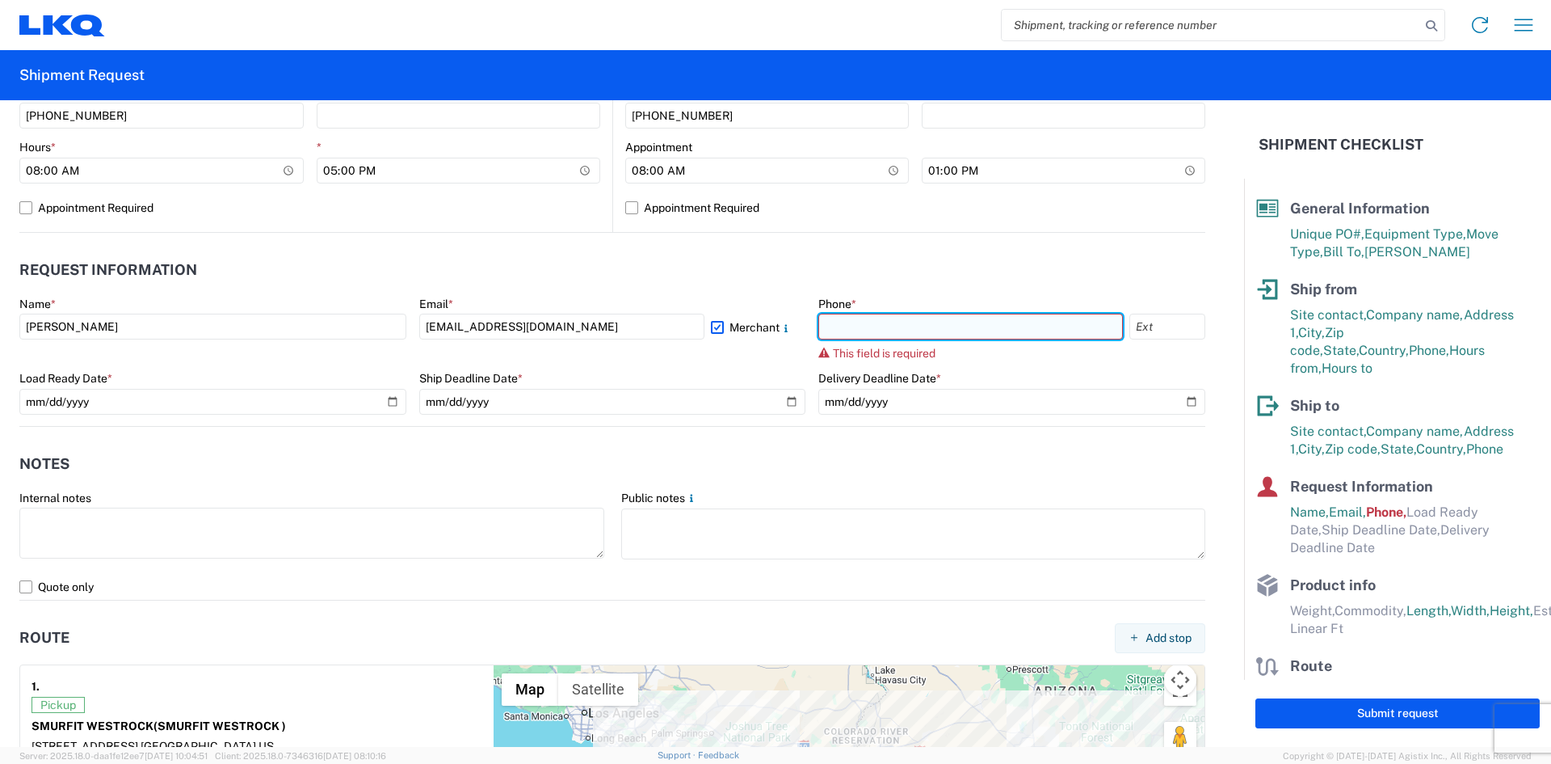
click at [905, 323] on input "text" at bounding box center [970, 326] width 305 height 26
type input "[PHONE_NUMBER]"
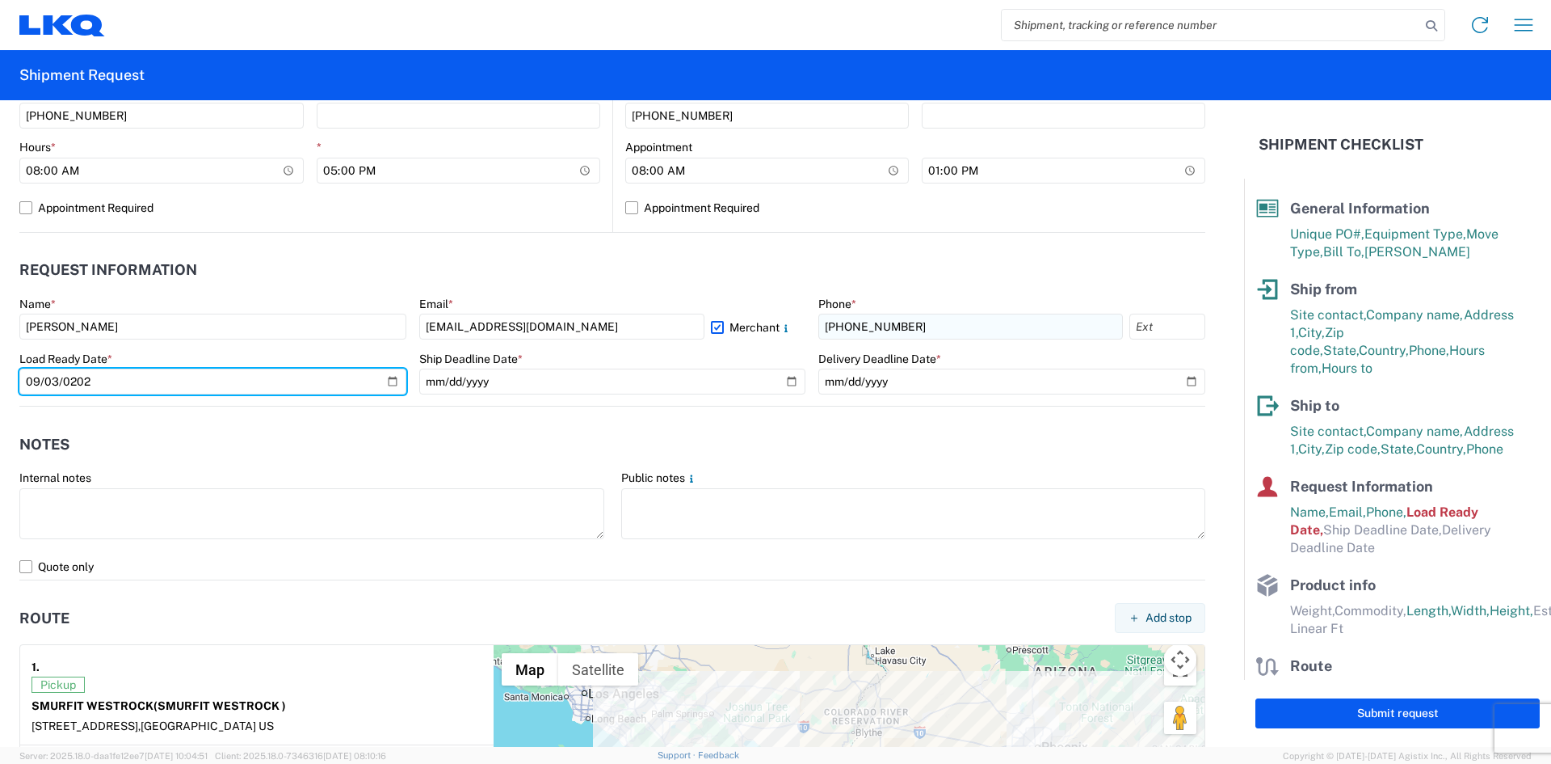
type input "[DATE]"
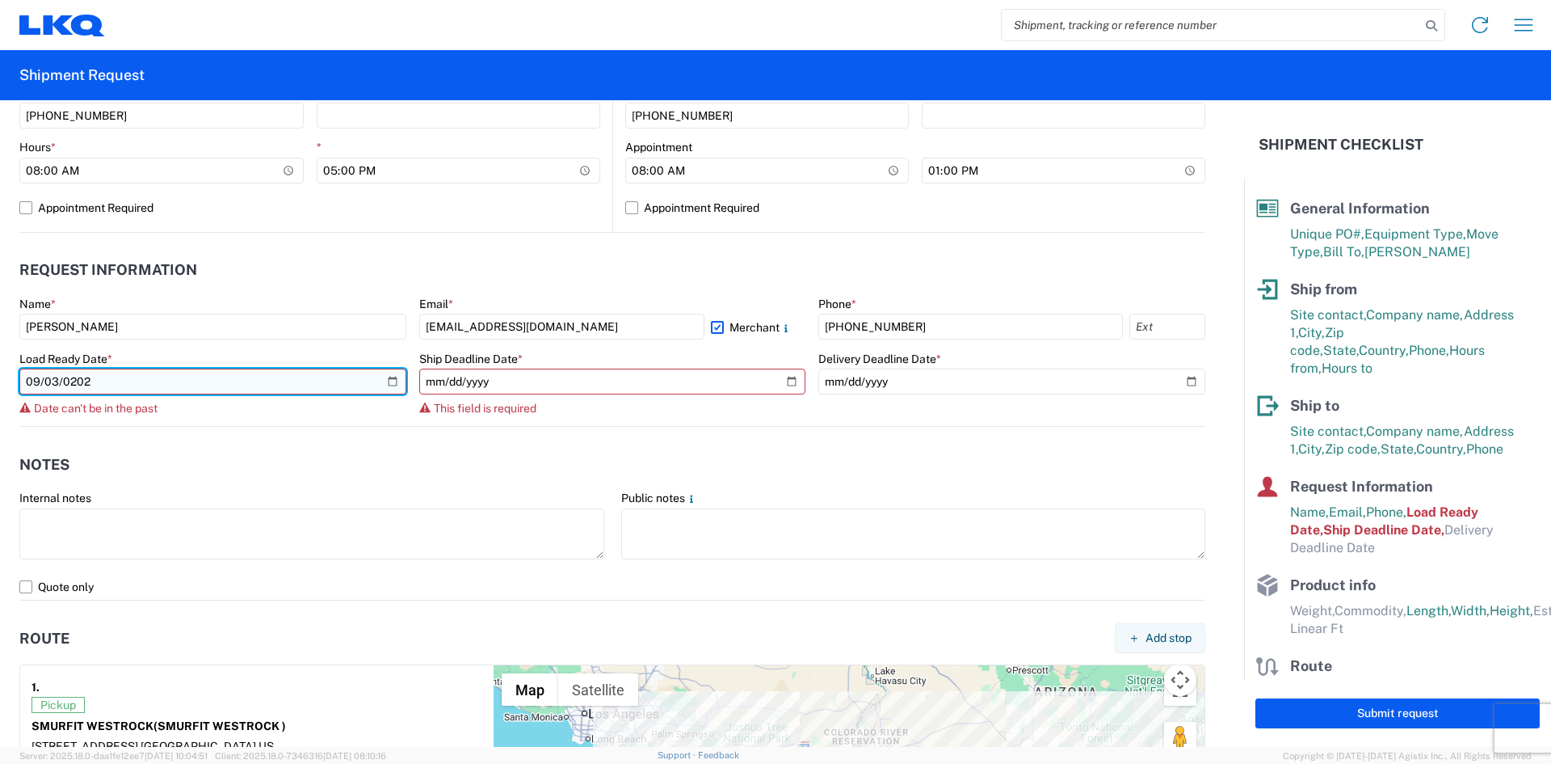
click at [52, 376] on input "[DATE]" at bounding box center [212, 381] width 387 height 26
type input "[DATE]"
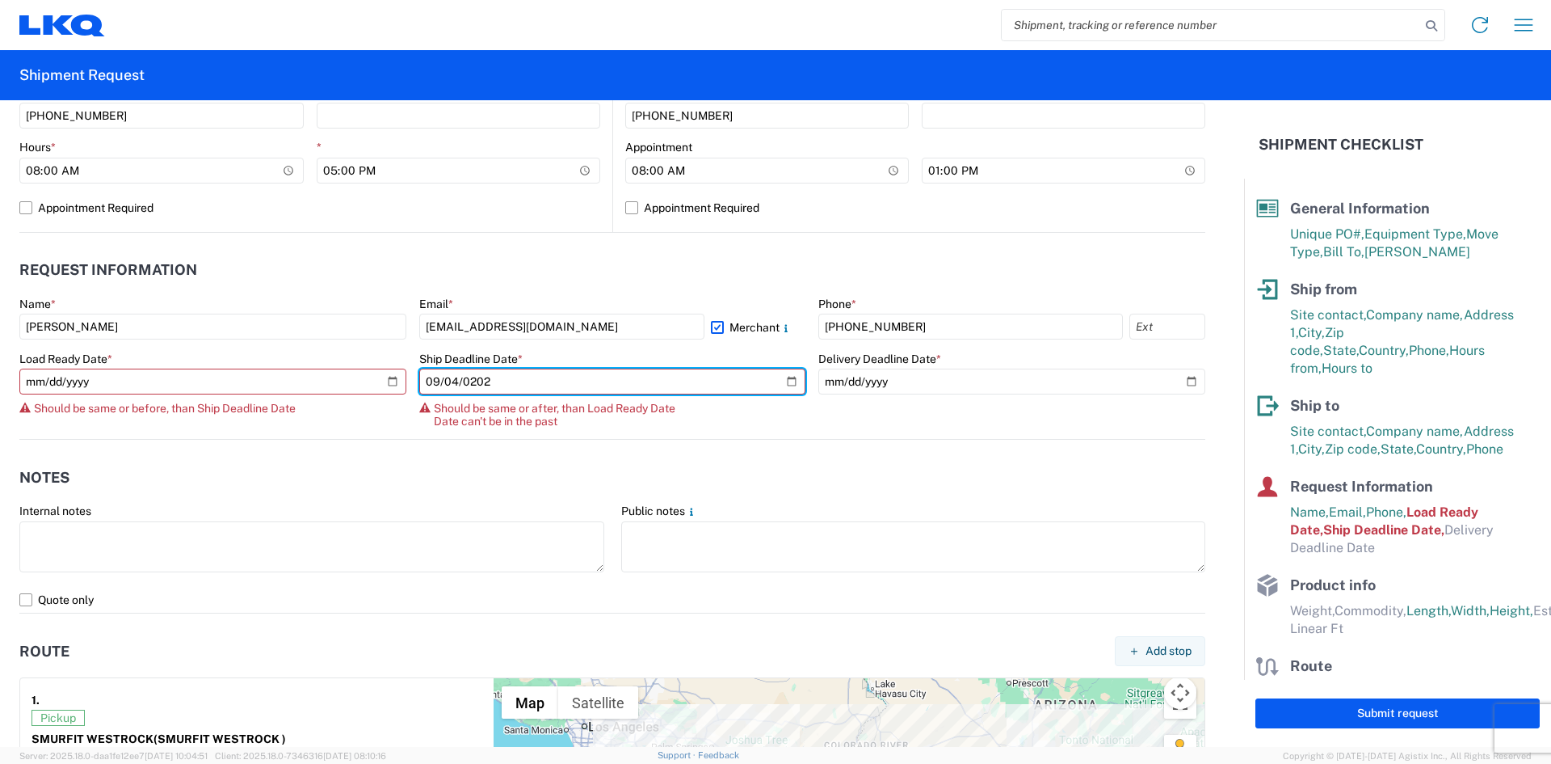
type input "[DATE]"
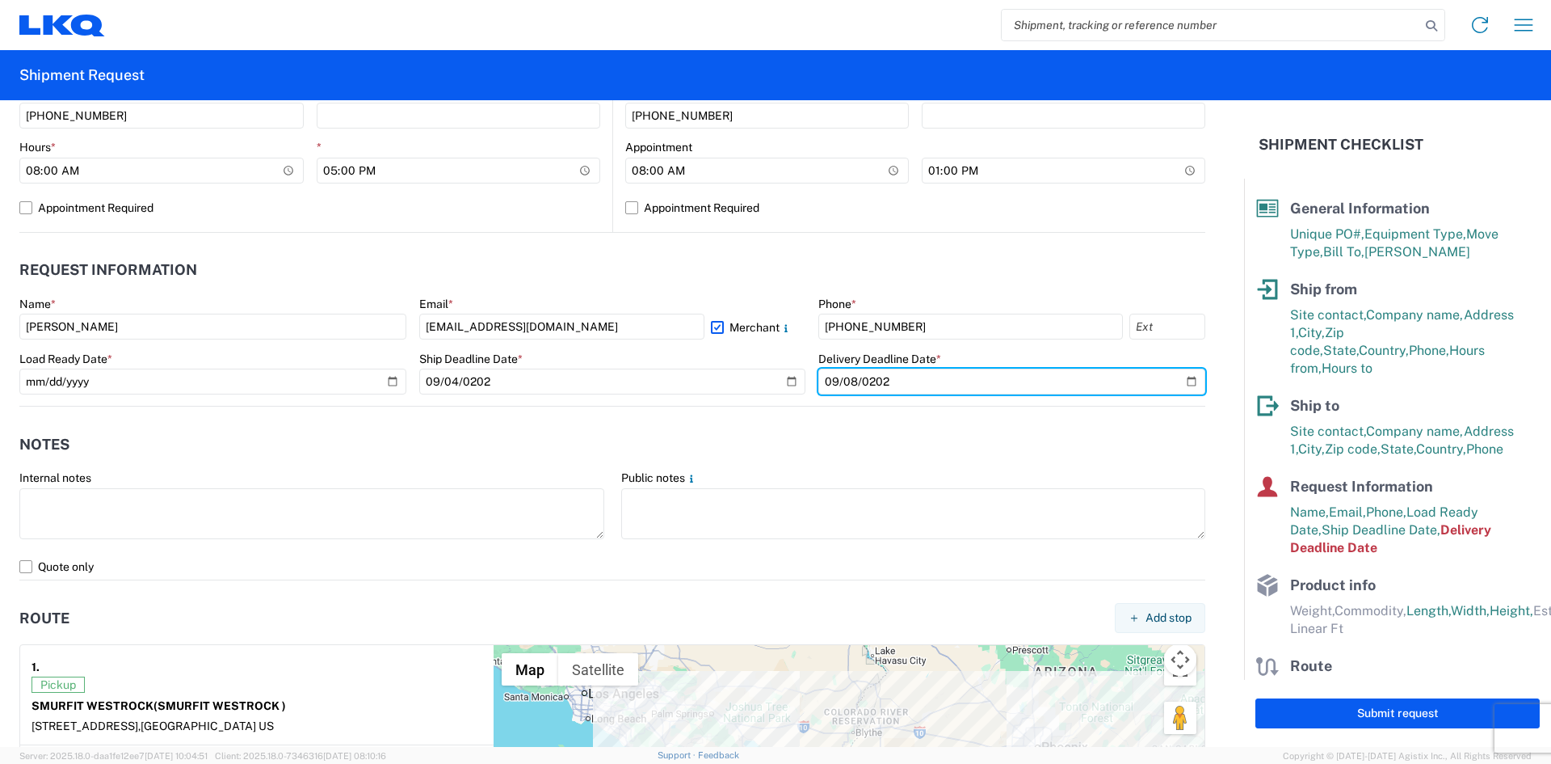
type input "[DATE]"
click at [1182, 381] on input "[DATE]" at bounding box center [1011, 381] width 387 height 26
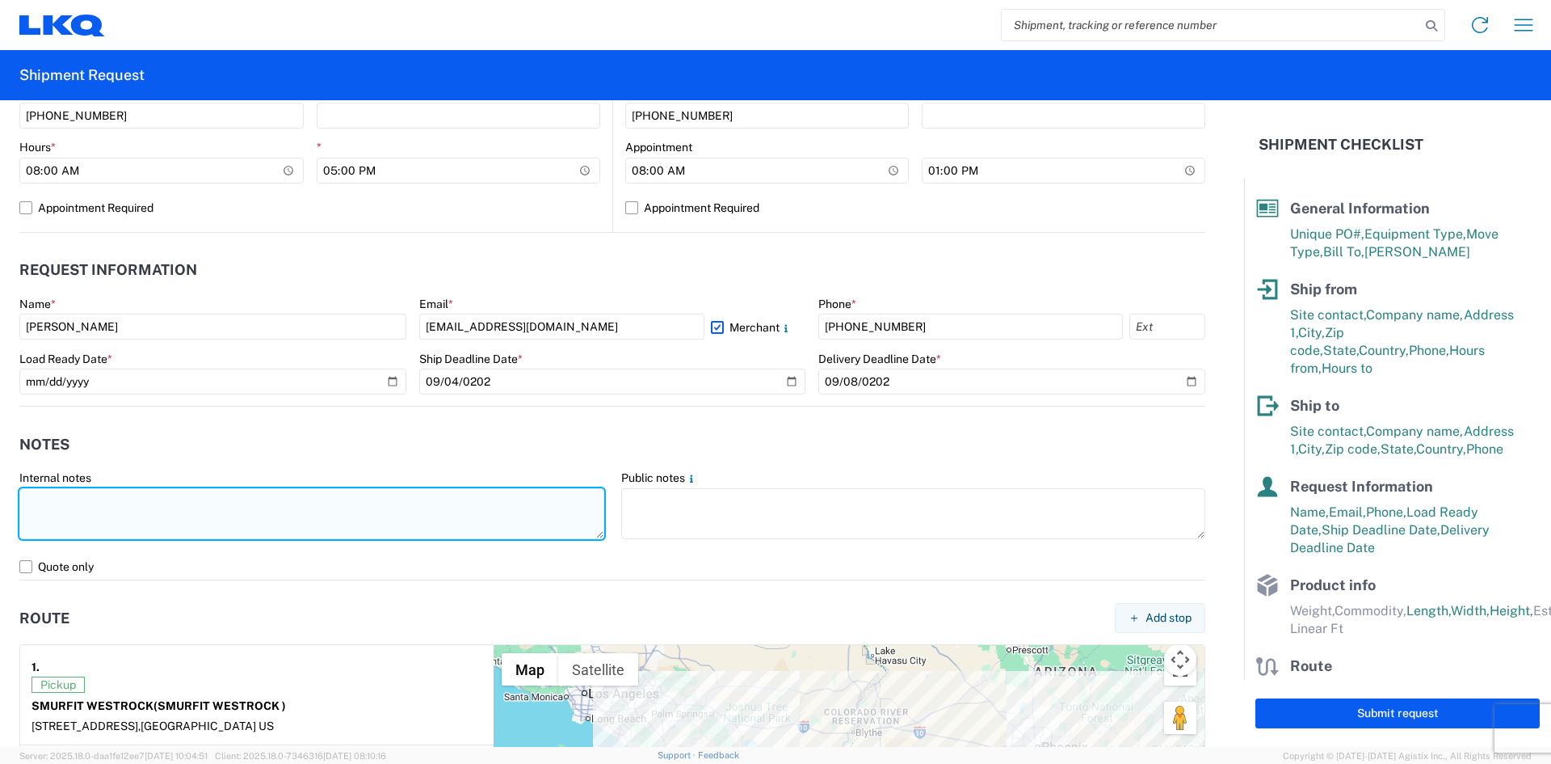
click at [102, 505] on textarea at bounding box center [311, 513] width 585 height 51
type textarea "SO#268734295"
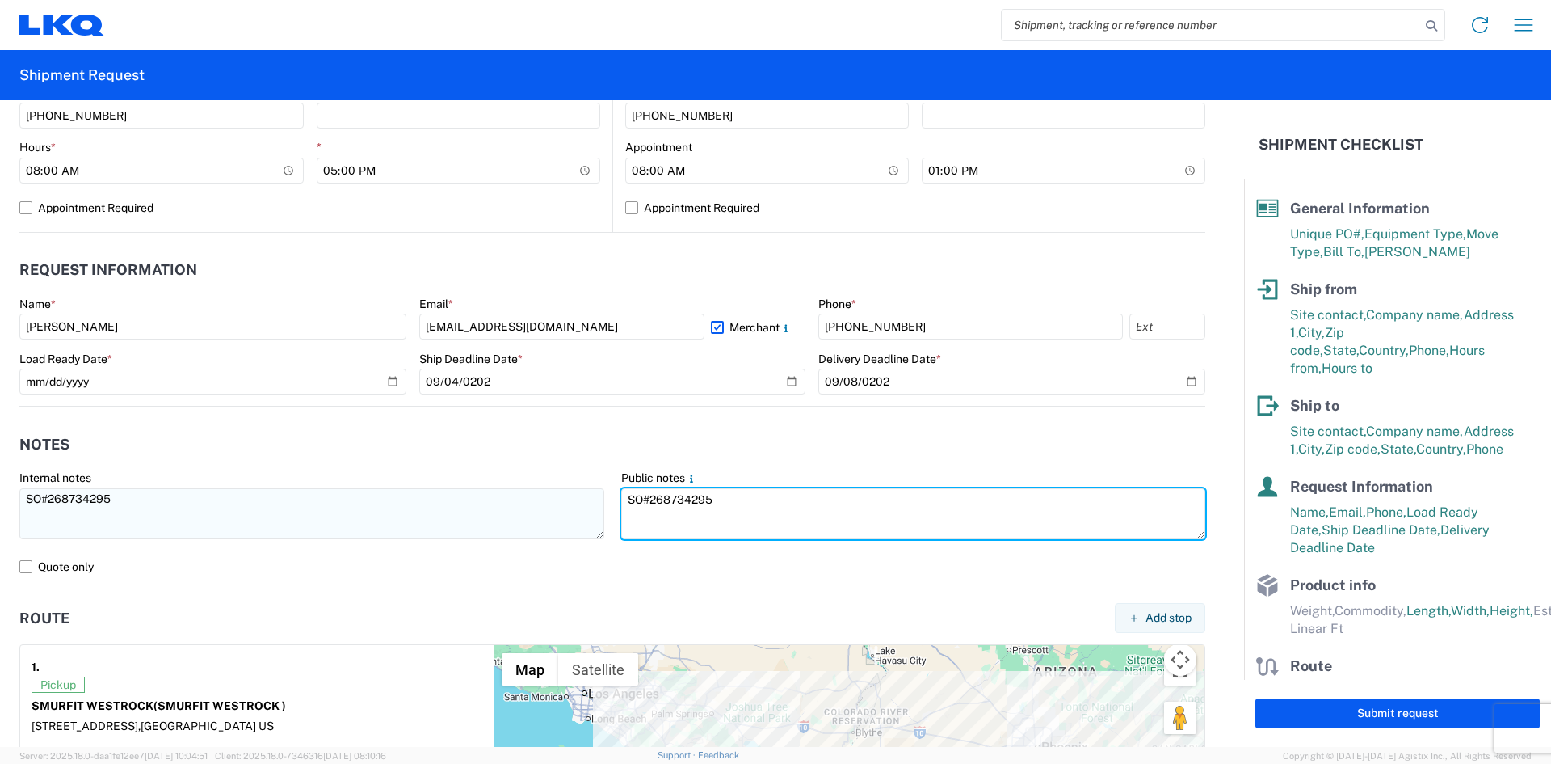
type textarea "SO#268734295"
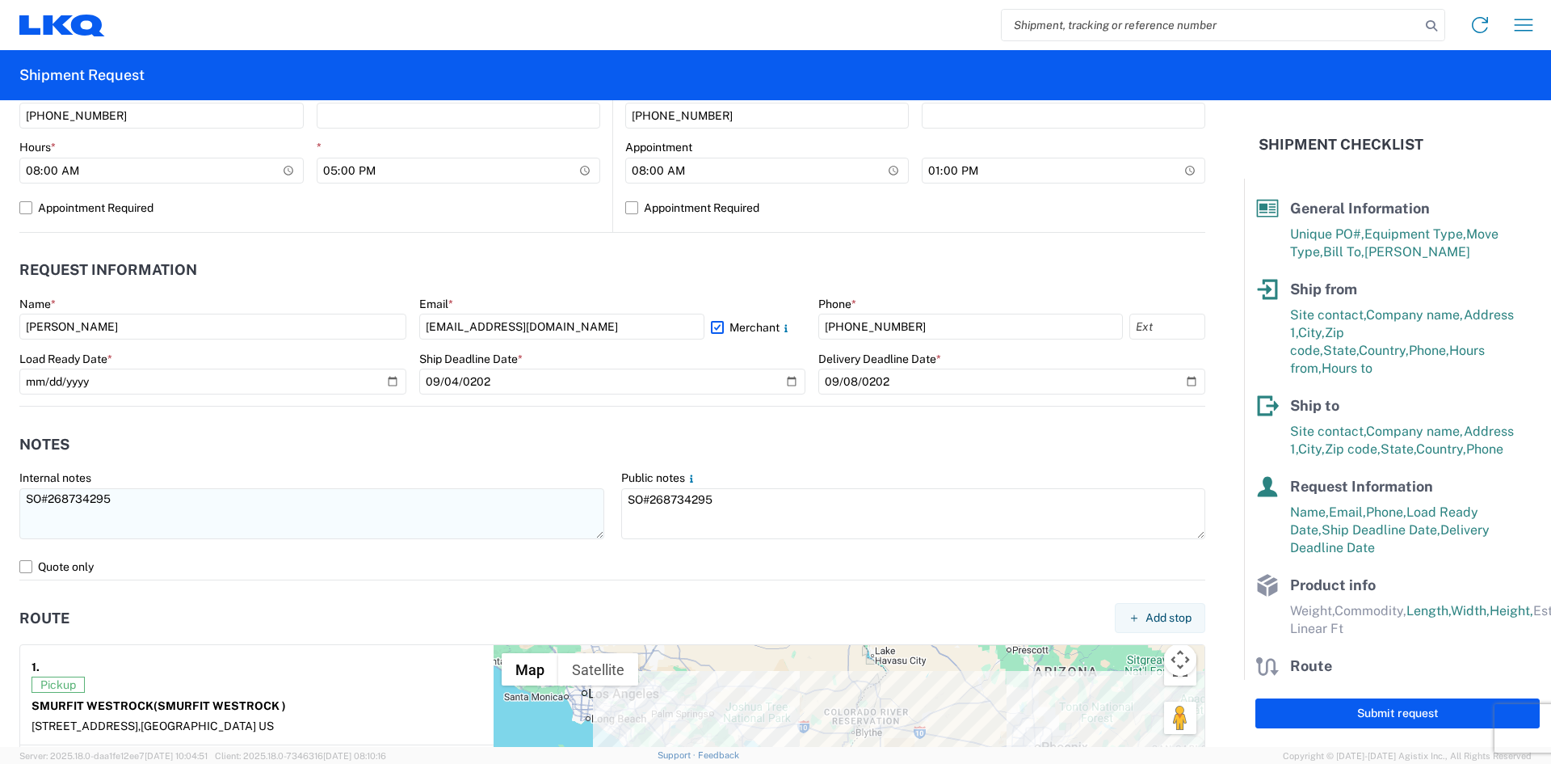
scroll to position [1132, 0]
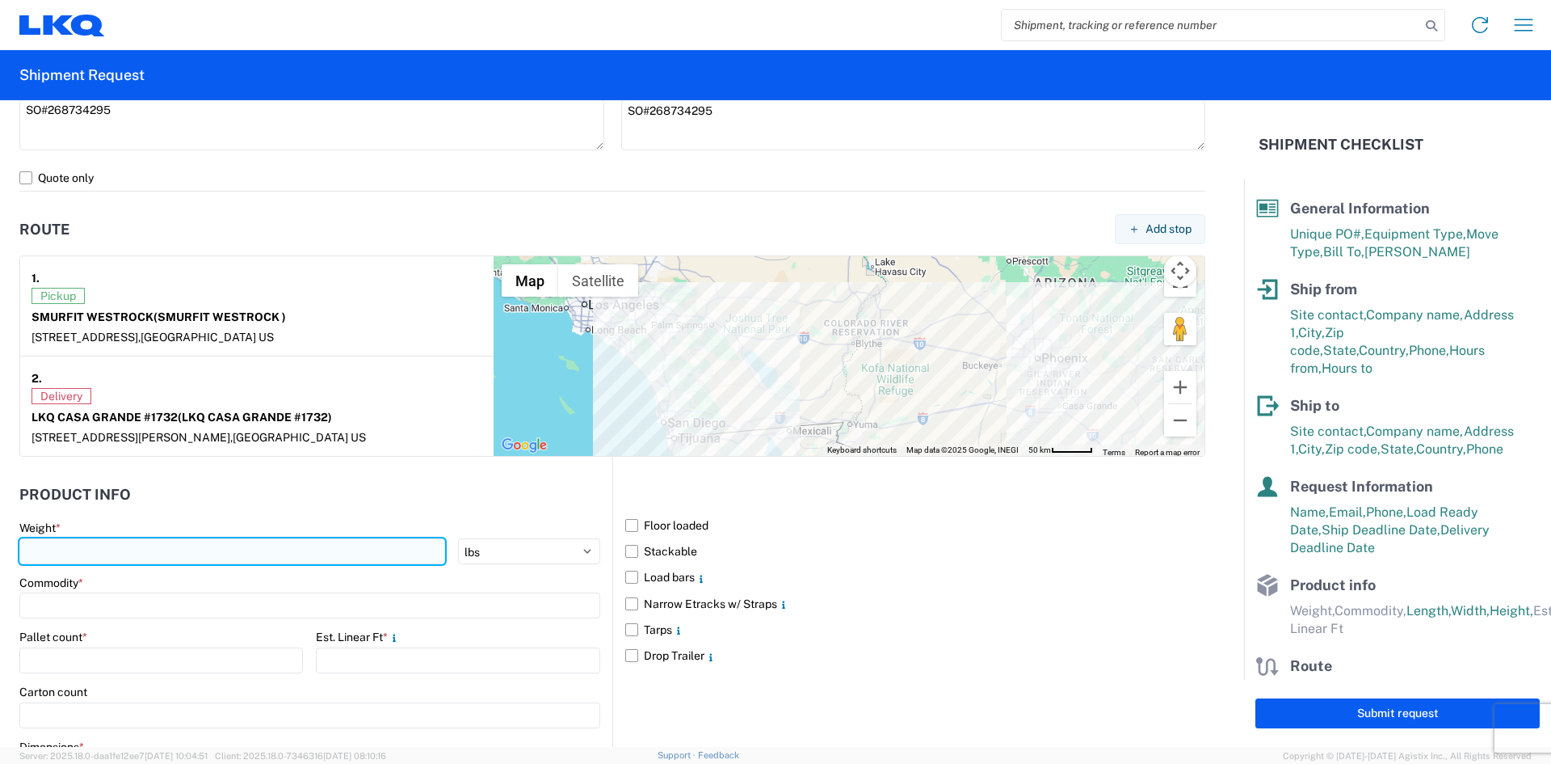
click at [126, 562] on input "number" at bounding box center [232, 551] width 426 height 26
click at [127, 551] on input "number" at bounding box center [232, 551] width 426 height 26
type input "3898"
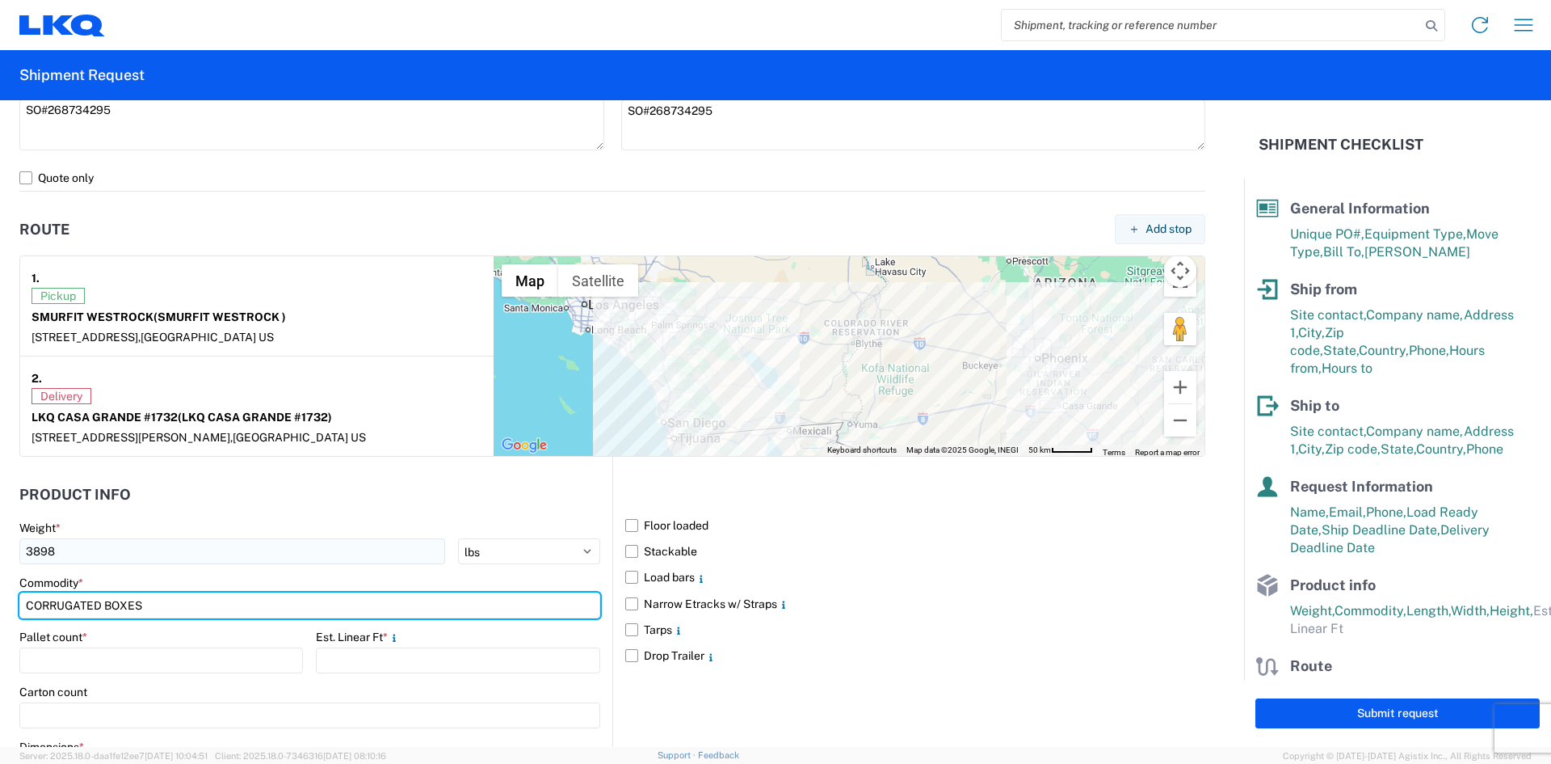
type input "CORRUGATED BOXES"
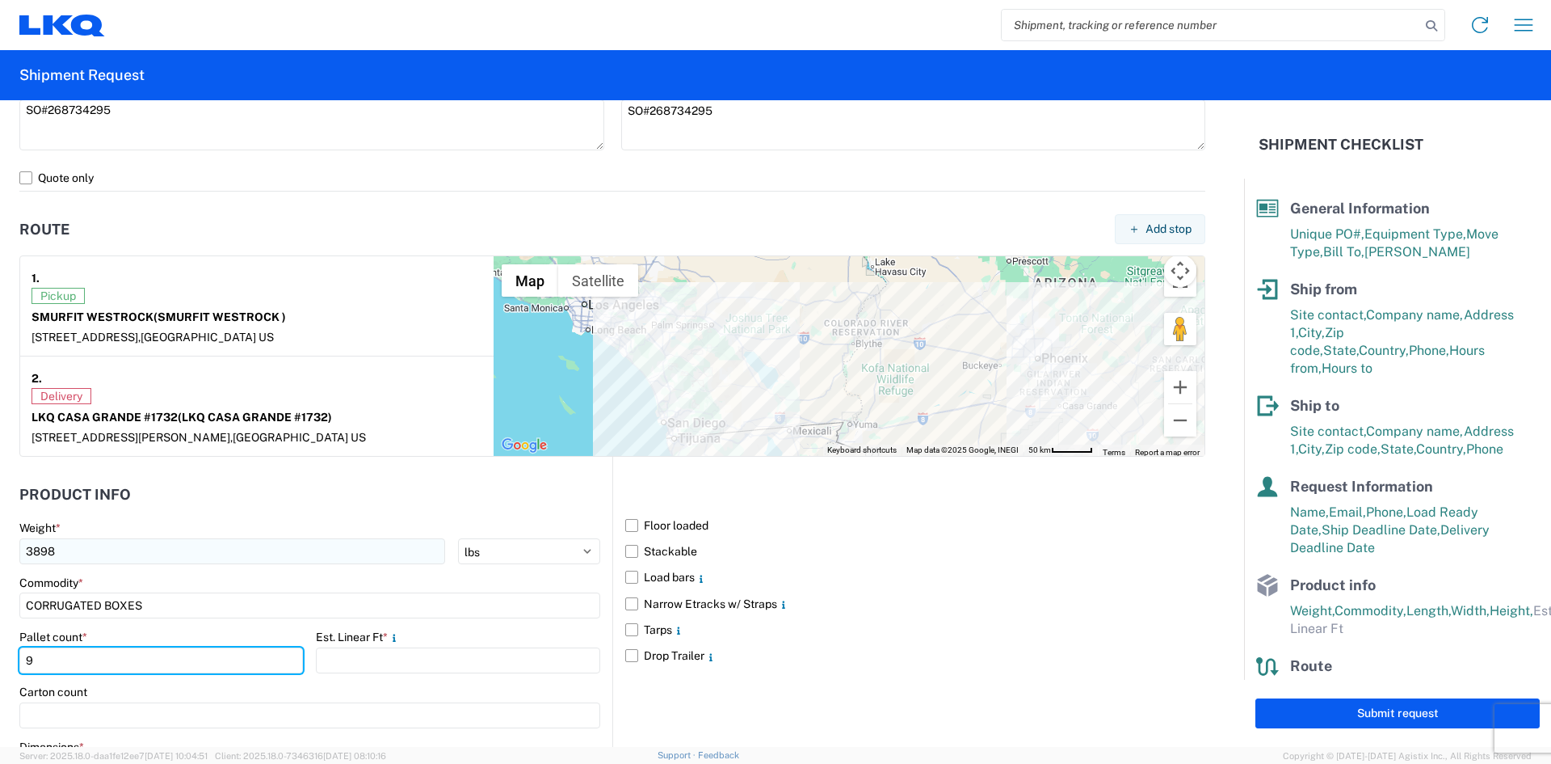
type input "9"
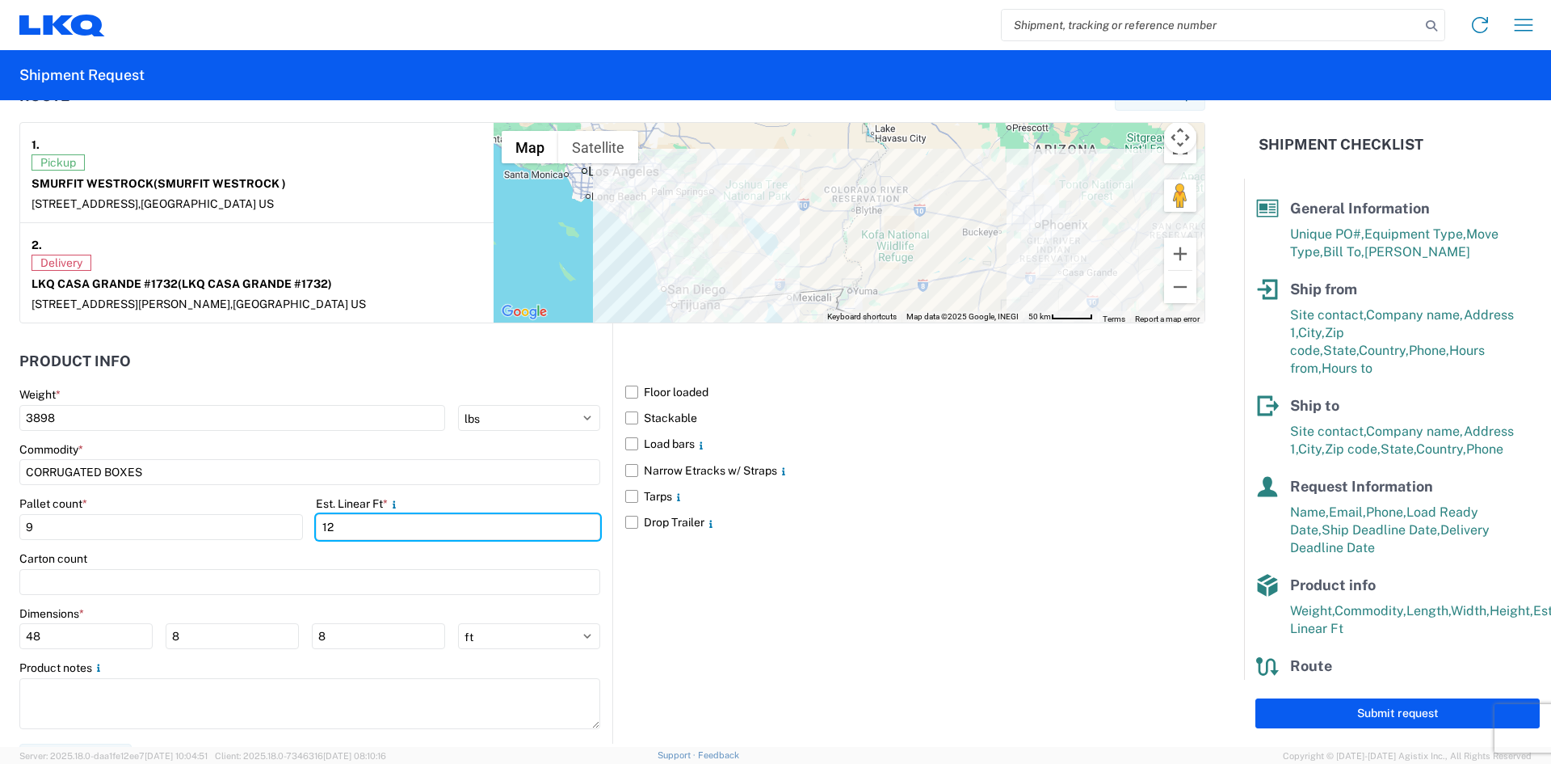
scroll to position [1292, 0]
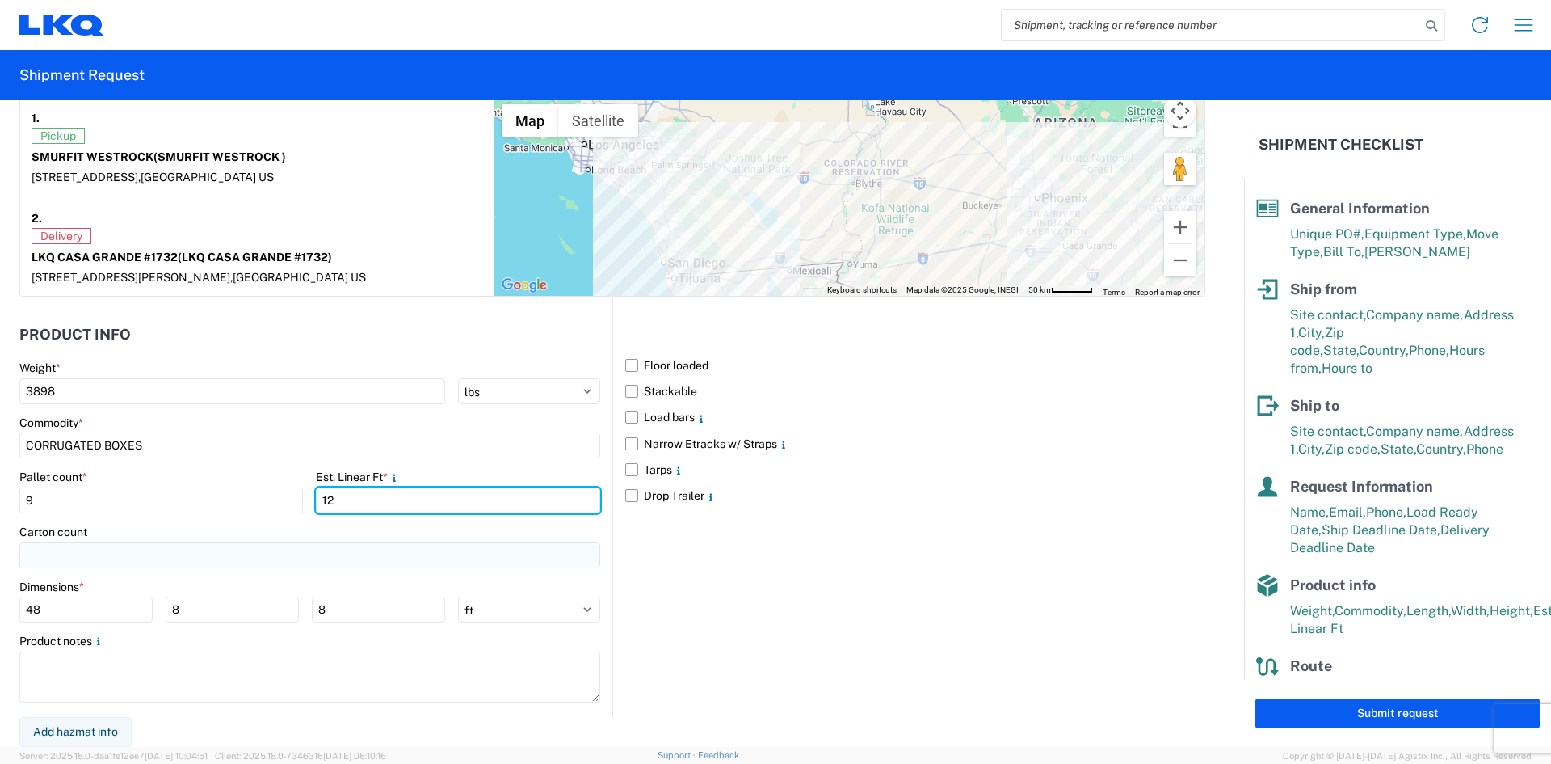
type input "12"
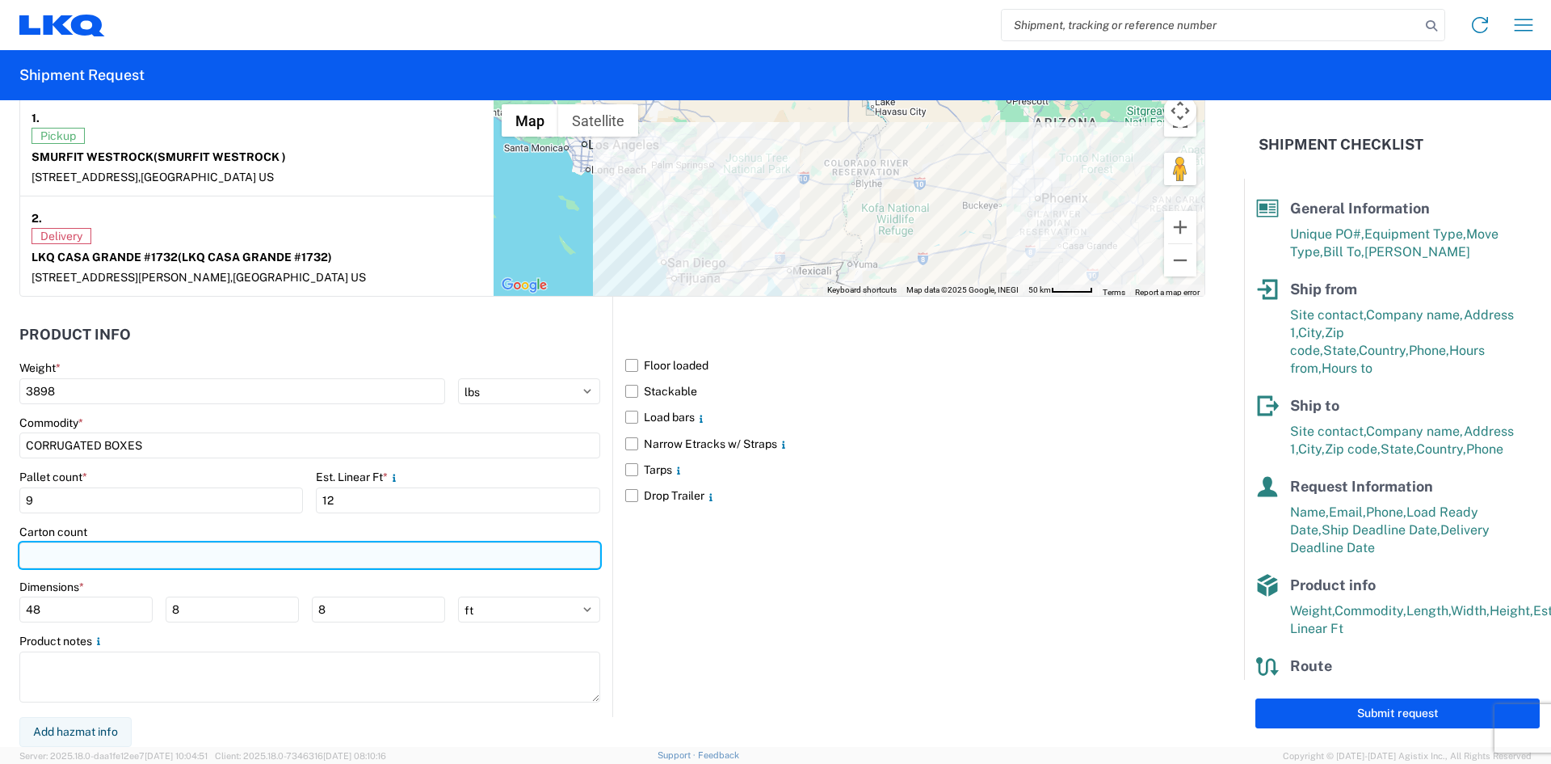
click at [129, 560] on input "number" at bounding box center [309, 555] width 581 height 26
click at [114, 558] on input "300" at bounding box center [309, 555] width 581 height 26
type input "3"
type input "9"
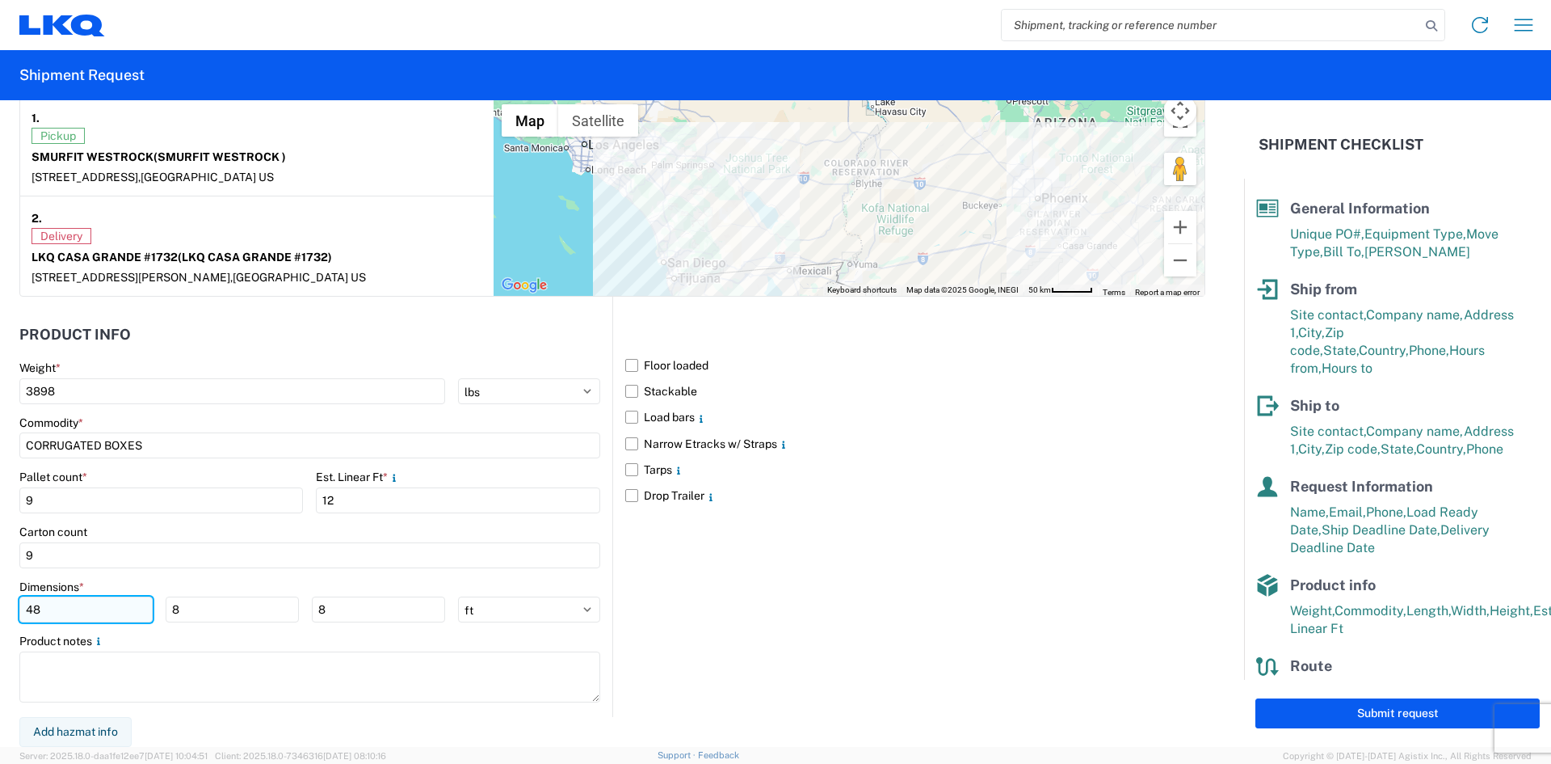
click at [80, 614] on input "48" at bounding box center [85, 609] width 133 height 26
type input "48"
type input "47"
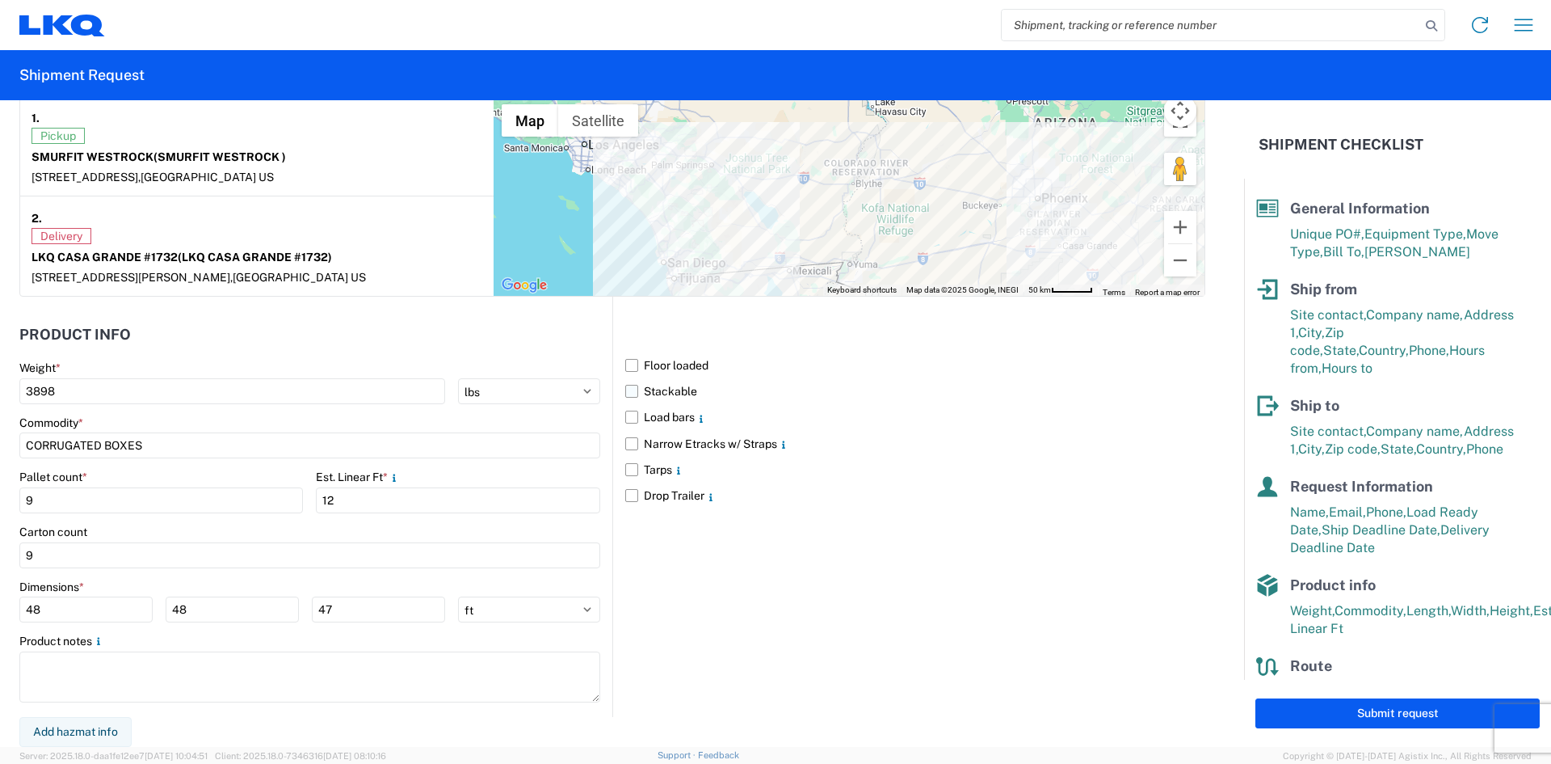
click at [625, 389] on label "Stackable" at bounding box center [915, 391] width 580 height 26
click at [0, 0] on input "Stackable" at bounding box center [0, 0] width 0 height 0
click at [1321, 710] on button "Submit request" at bounding box center [1398, 713] width 284 height 30
select select "US"
